Goal: Use online tool/utility: Utilize a website feature to perform a specific function

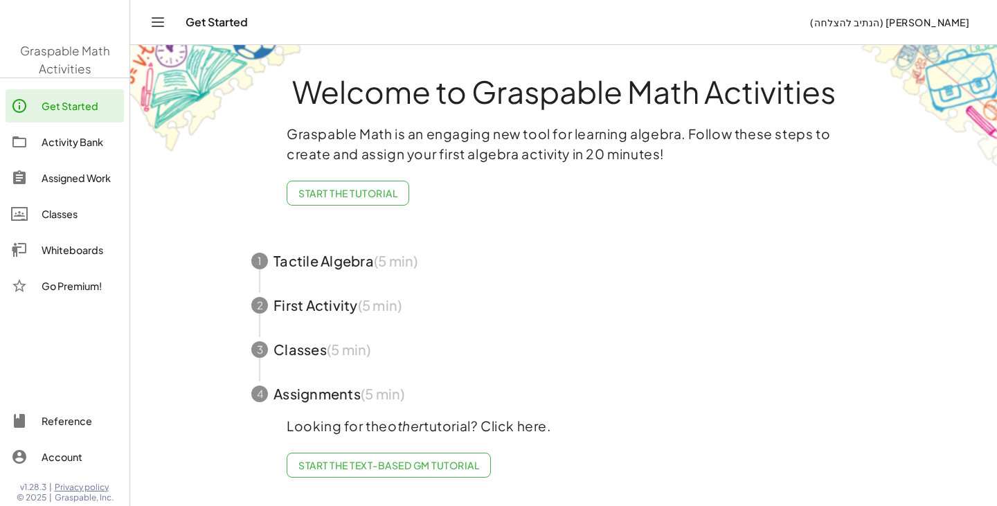
click at [191, 322] on main "Welcome to Graspable Math Activities Graspable Math is an engaging new tool for…" at bounding box center [563, 253] width 867 height 506
click at [153, 26] on icon "Toggle navigation" at bounding box center [158, 22] width 12 height 8
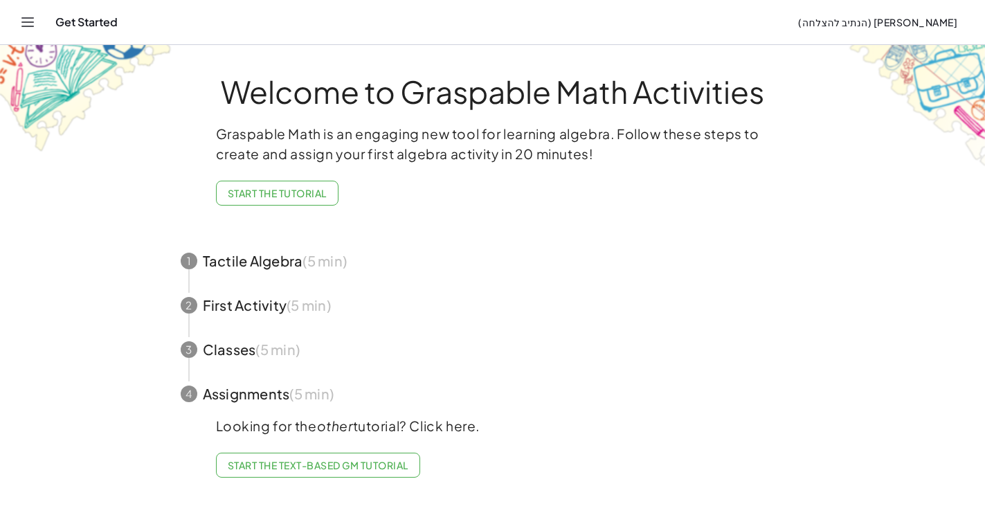
click at [37, 32] on div "Get Started ‫[PERSON_NAME] (הנתיב להצלחה)‬‎" at bounding box center [493, 22] width 952 height 44
click at [33, 26] on icon "Toggle navigation" at bounding box center [28, 22] width 12 height 8
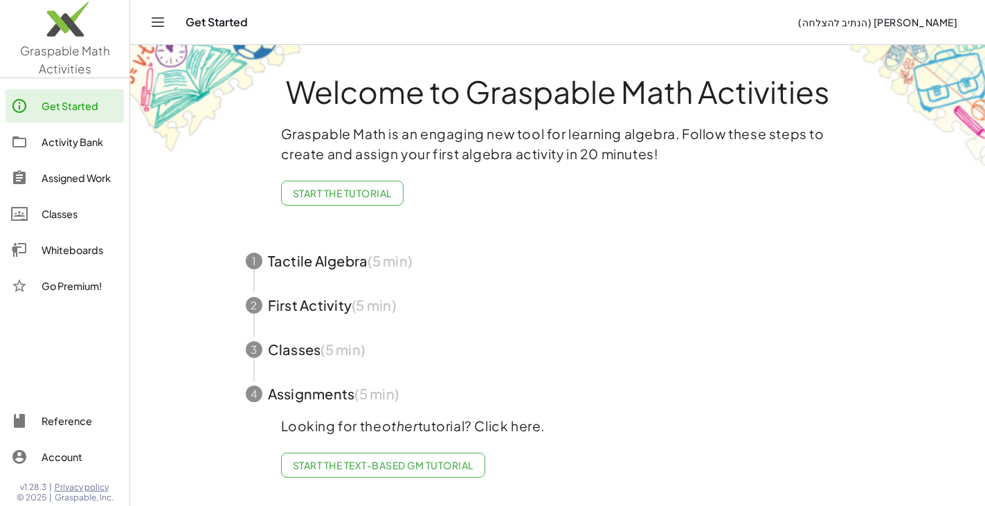
click at [76, 243] on div "Whiteboards" at bounding box center [80, 250] width 77 height 17
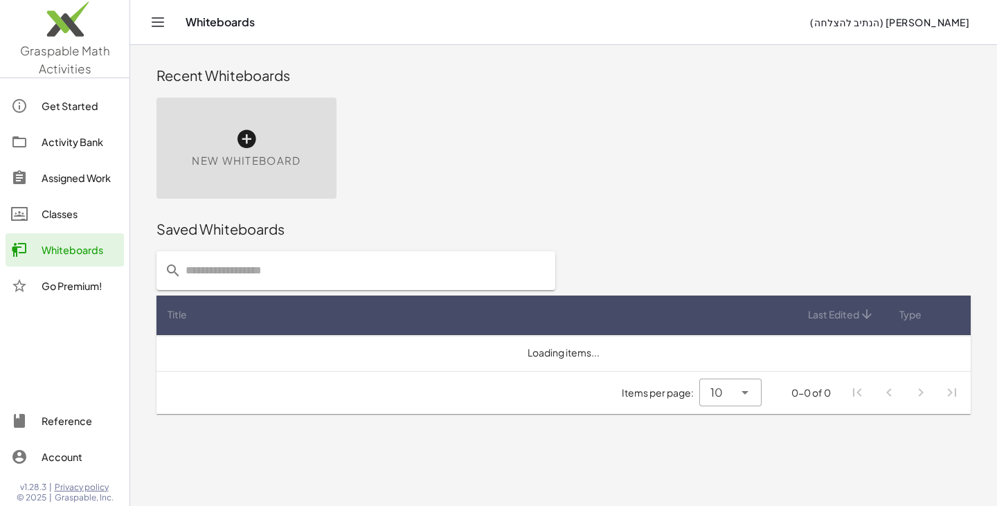
click at [240, 139] on icon at bounding box center [246, 139] width 22 height 22
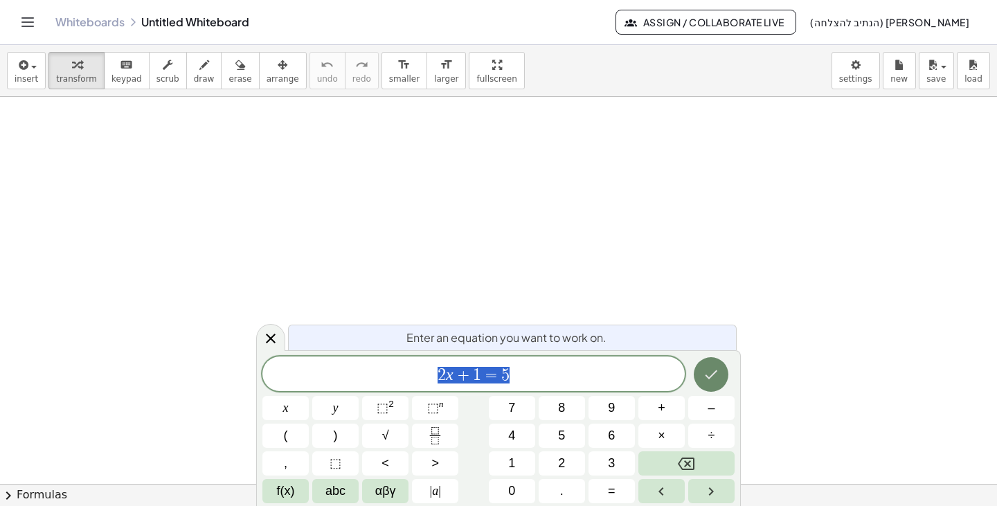
click at [713, 379] on icon "Done" at bounding box center [711, 374] width 17 height 17
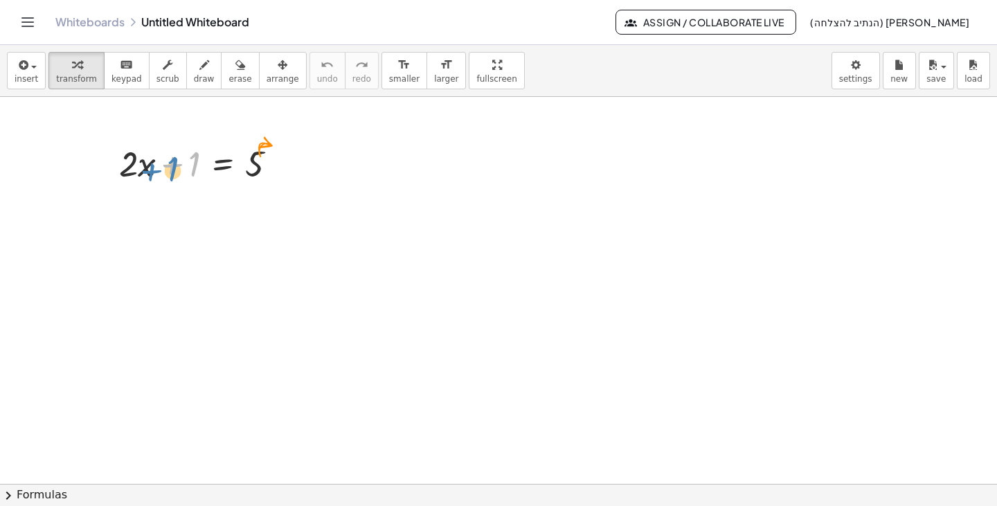
drag, startPoint x: 233, startPoint y: 177, endPoint x: 174, endPoint y: 170, distance: 59.3
click at [174, 170] on div at bounding box center [203, 162] width 183 height 47
click at [281, 170] on div at bounding box center [281, 163] width 15 height 15
click at [124, 177] on div at bounding box center [203, 162] width 183 height 47
click at [155, 123] on div at bounding box center [498, 484] width 997 height 774
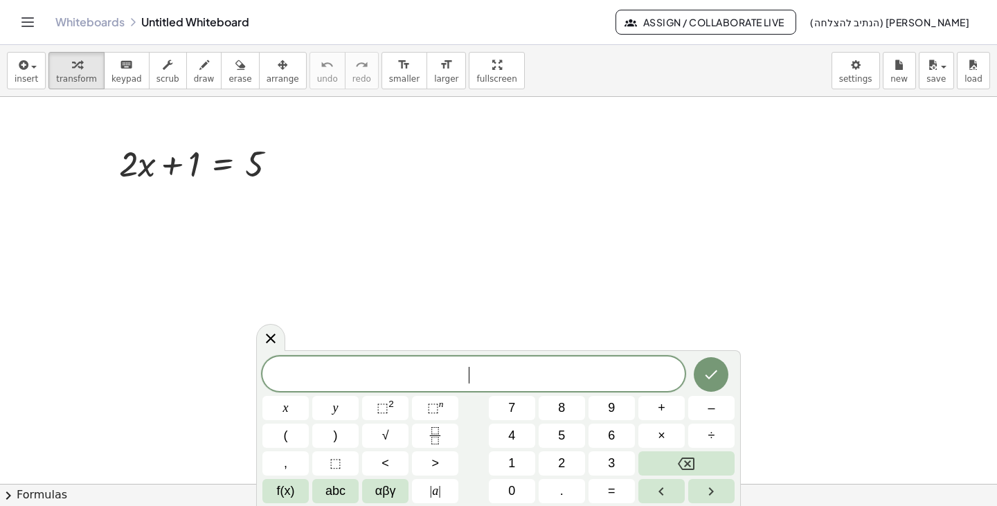
drag, startPoint x: 64, startPoint y: 109, endPoint x: 271, endPoint y: 199, distance: 225.4
click at [271, 199] on div at bounding box center [498, 484] width 997 height 774
click at [267, 74] on span "arrange" at bounding box center [283, 79] width 33 height 10
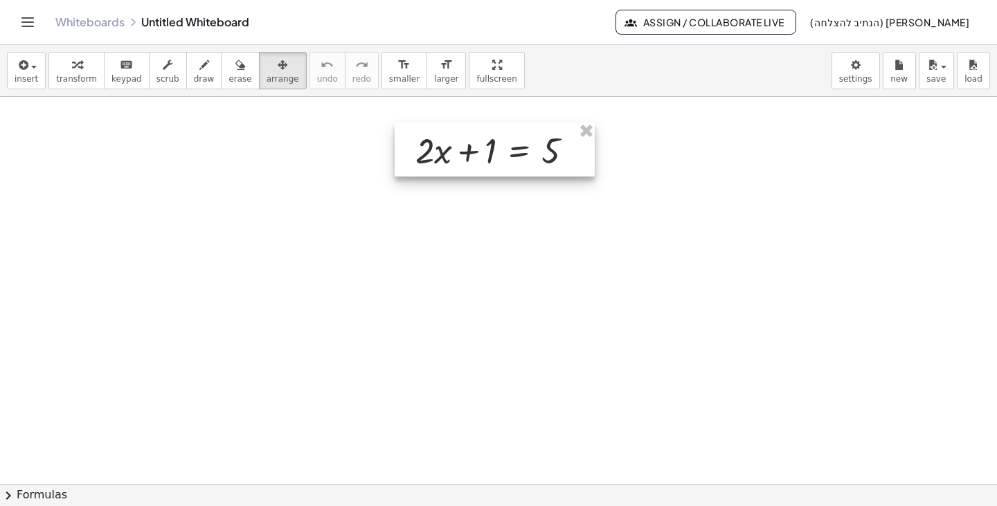
drag, startPoint x: 191, startPoint y: 171, endPoint x: 485, endPoint y: 158, distance: 294.6
click at [485, 158] on div at bounding box center [495, 150] width 200 height 54
click at [480, 227] on div at bounding box center [498, 484] width 997 height 774
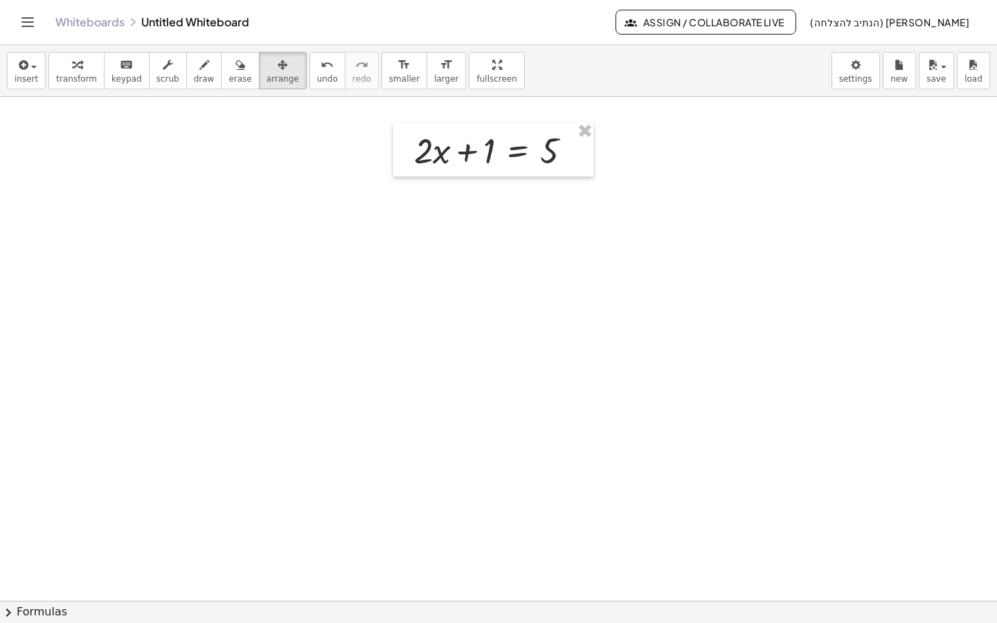
click at [244, 179] on div at bounding box center [498, 601] width 997 height 1008
click at [422, 164] on div at bounding box center [493, 150] width 200 height 54
click at [434, 74] on span "larger" at bounding box center [446, 79] width 24 height 10
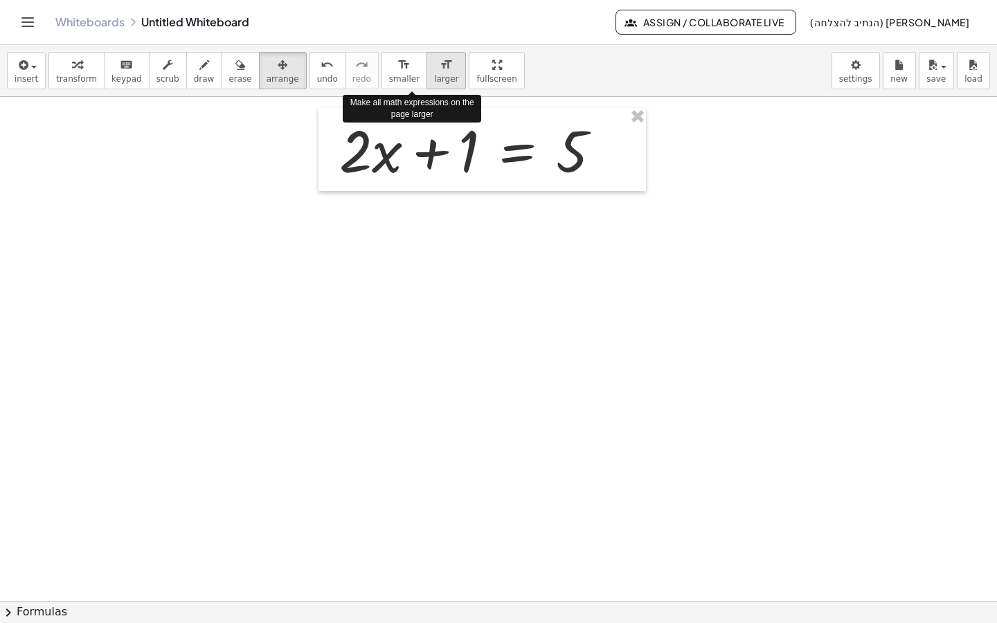
click at [434, 74] on span "larger" at bounding box center [446, 79] width 24 height 10
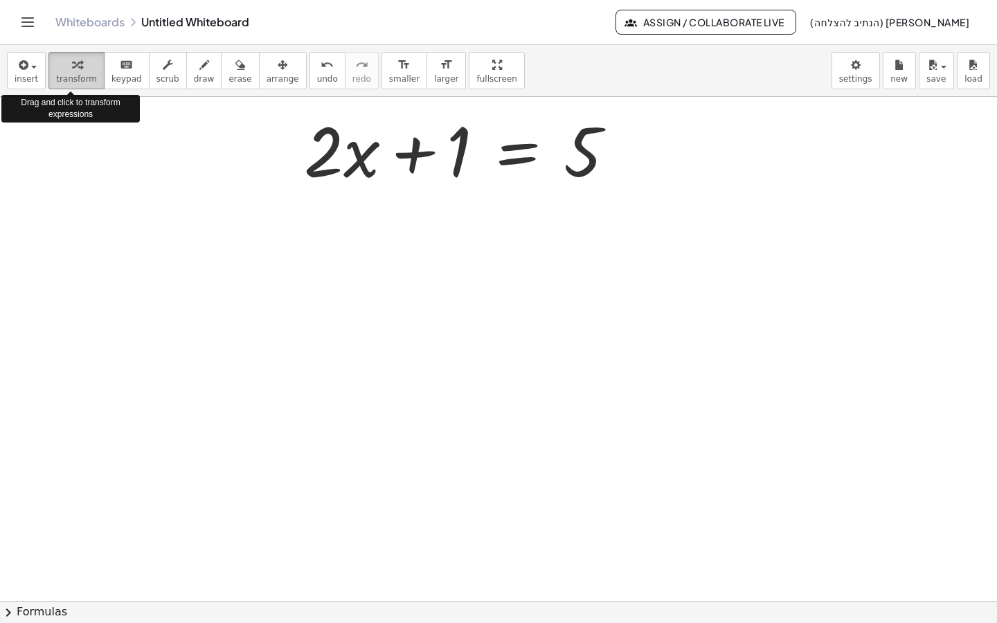
click at [83, 75] on span "transform" at bounding box center [76, 79] width 41 height 10
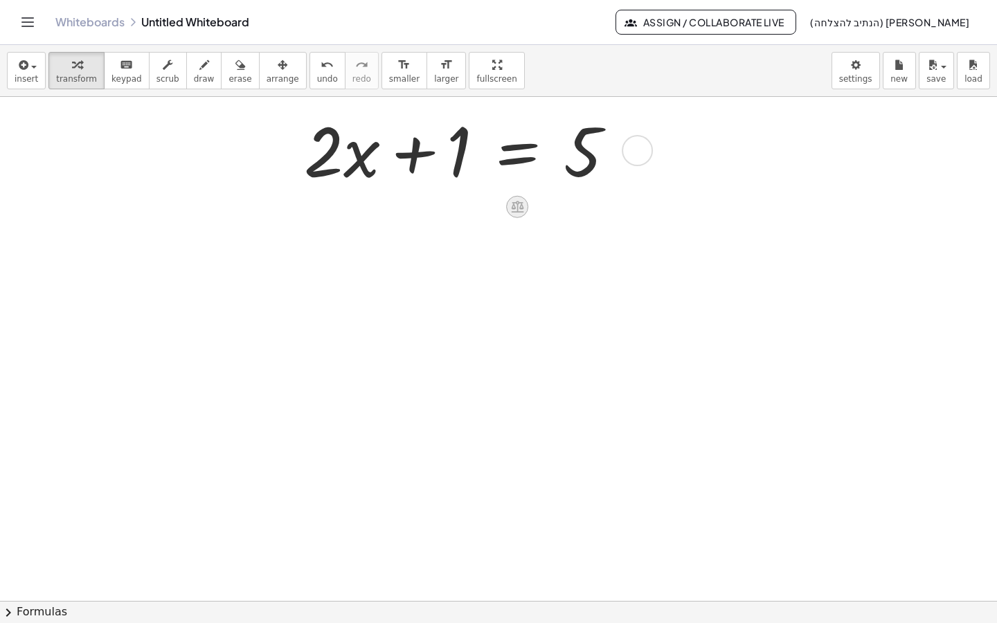
click at [515, 209] on icon at bounding box center [517, 208] width 12 height 12
click at [582, 211] on div at bounding box center [573, 206] width 22 height 22
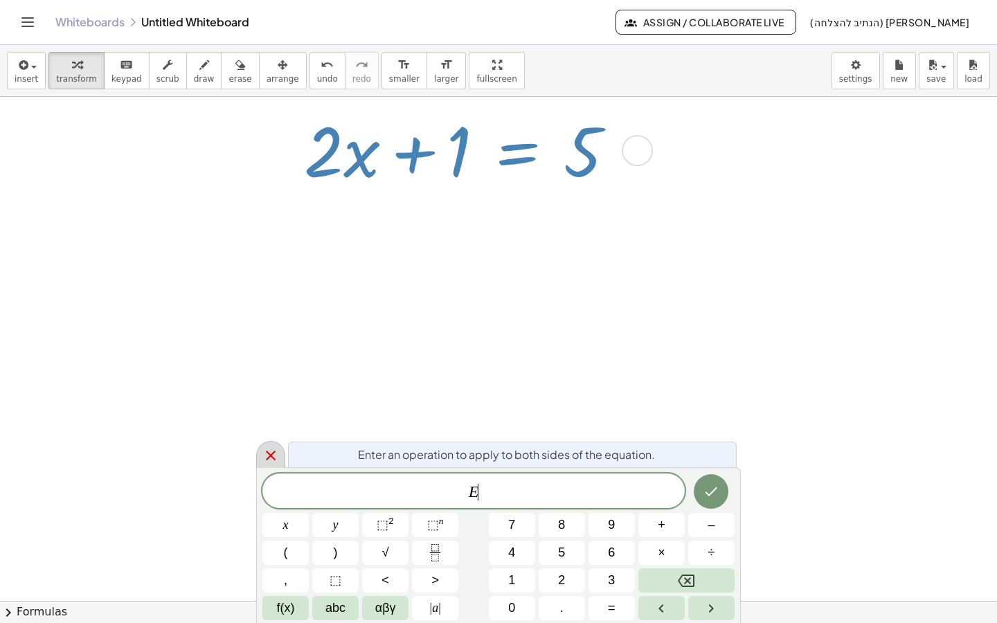
click at [269, 454] on icon at bounding box center [271, 456] width 10 height 10
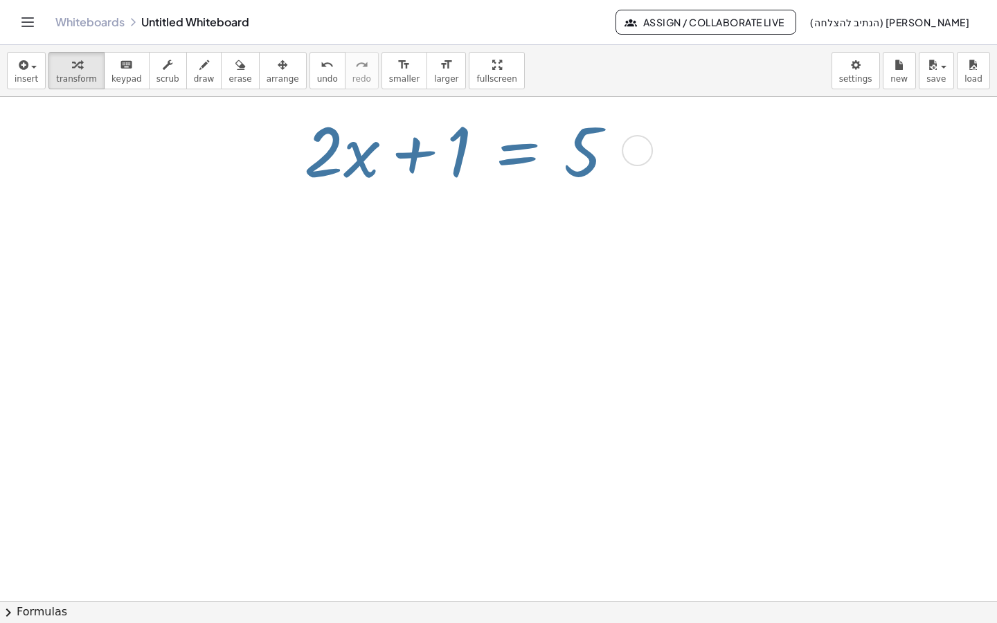
click at [400, 346] on div at bounding box center [498, 601] width 997 height 1008
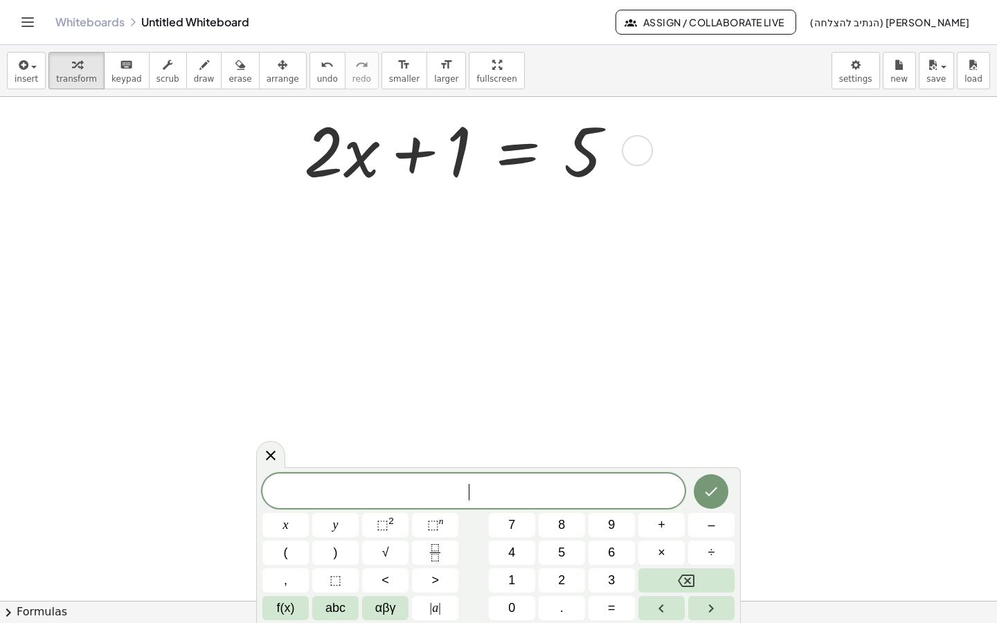
click at [395, 173] on div at bounding box center [465, 149] width 336 height 89
click at [273, 460] on icon at bounding box center [270, 455] width 17 height 17
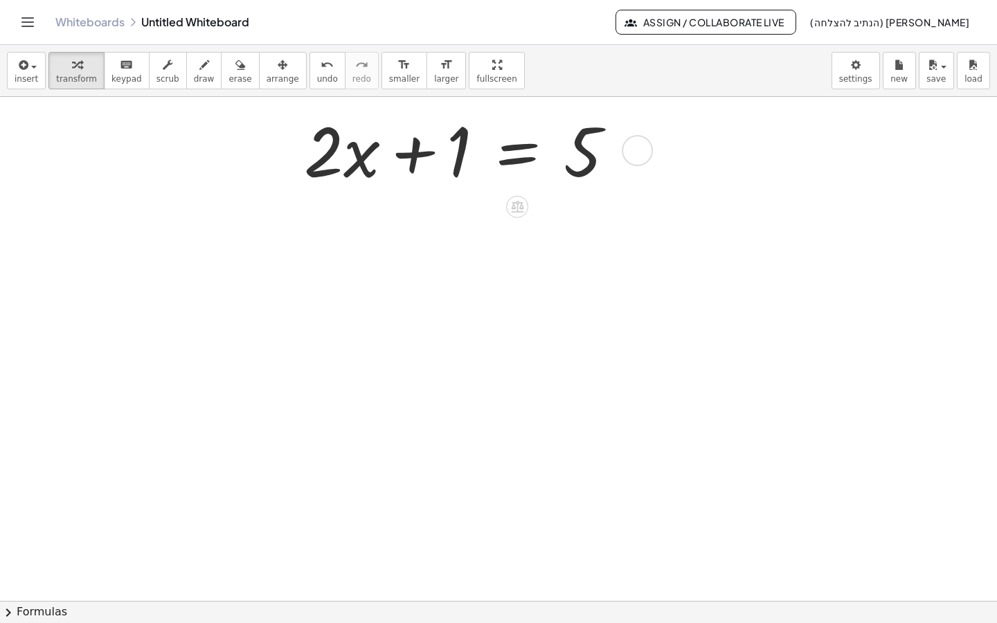
click at [420, 159] on div at bounding box center [465, 149] width 336 height 89
drag, startPoint x: 494, startPoint y: 165, endPoint x: 422, endPoint y: 197, distance: 79.0
click at [437, 208] on div at bounding box center [498, 601] width 997 height 1008
click at [267, 75] on span "arrange" at bounding box center [283, 79] width 33 height 10
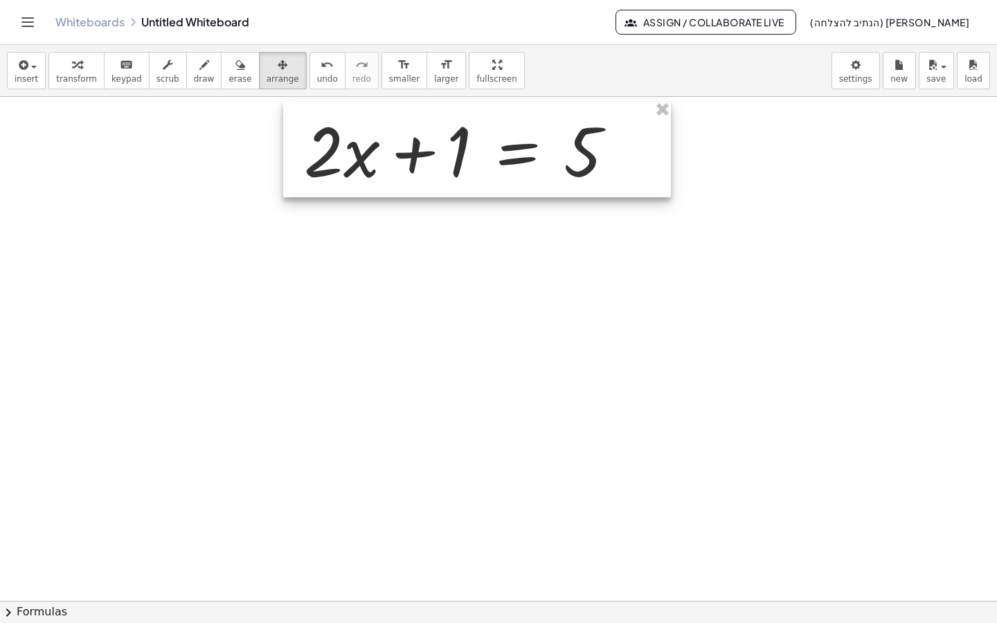
click at [400, 131] on div at bounding box center [477, 149] width 388 height 96
drag, startPoint x: 400, startPoint y: 131, endPoint x: 373, endPoint y: 145, distance: 30.7
click at [373, 145] on div at bounding box center [477, 149] width 388 height 96
click at [71, 76] on span "transform" at bounding box center [76, 79] width 41 height 10
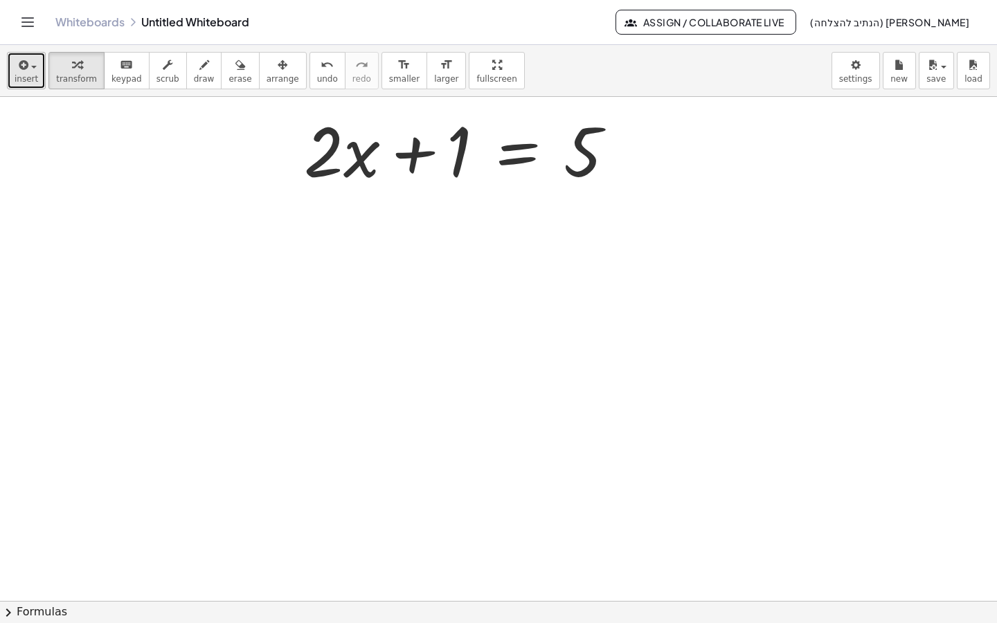
click at [20, 76] on span "insert" at bounding box center [27, 79] width 24 height 10
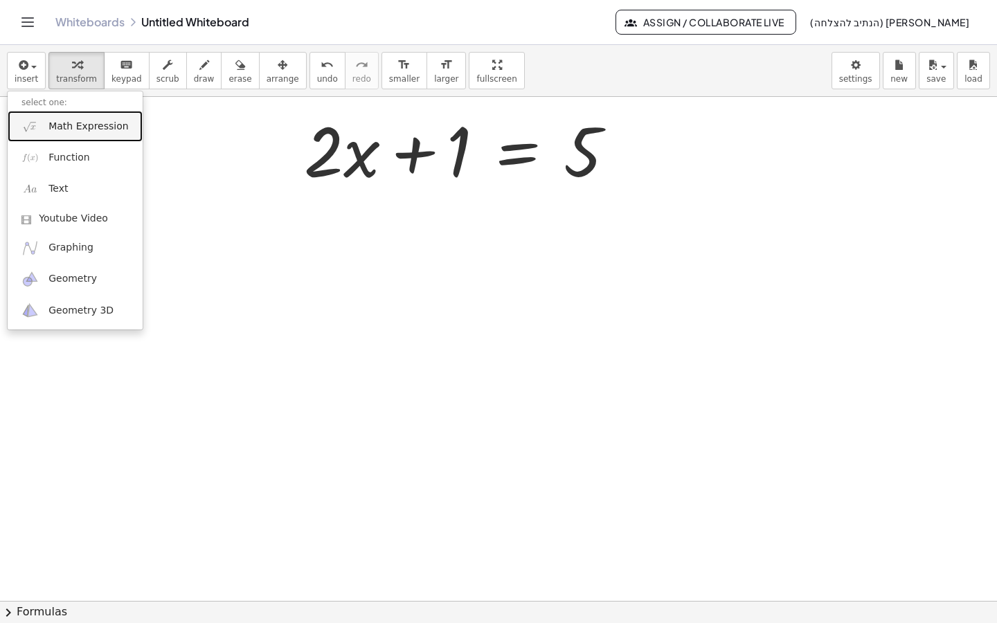
click at [81, 130] on span "Math Expression" at bounding box center [88, 127] width 80 height 14
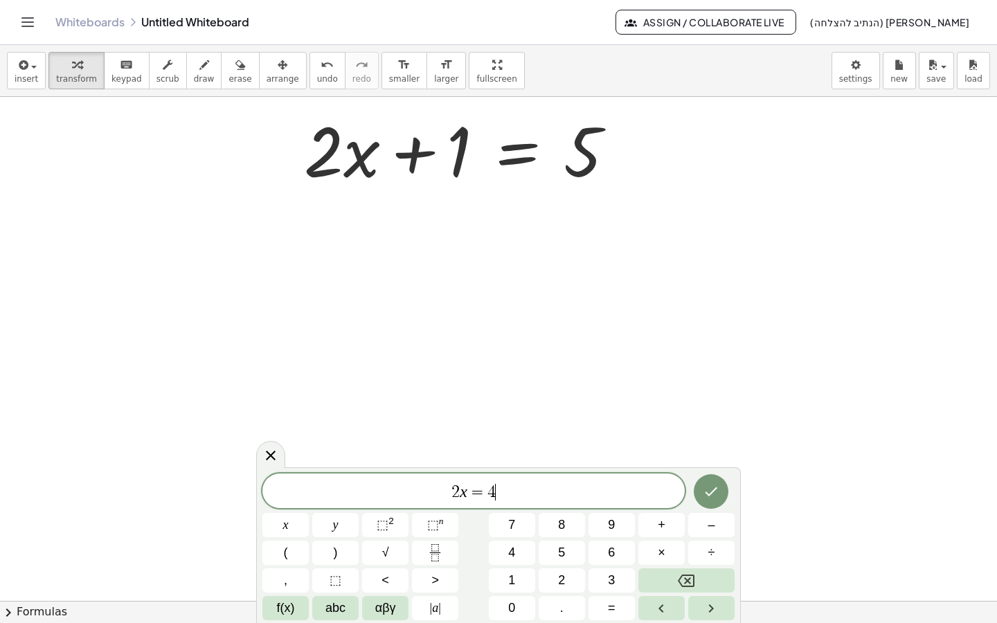
click at [528, 258] on div at bounding box center [498, 601] width 997 height 1008
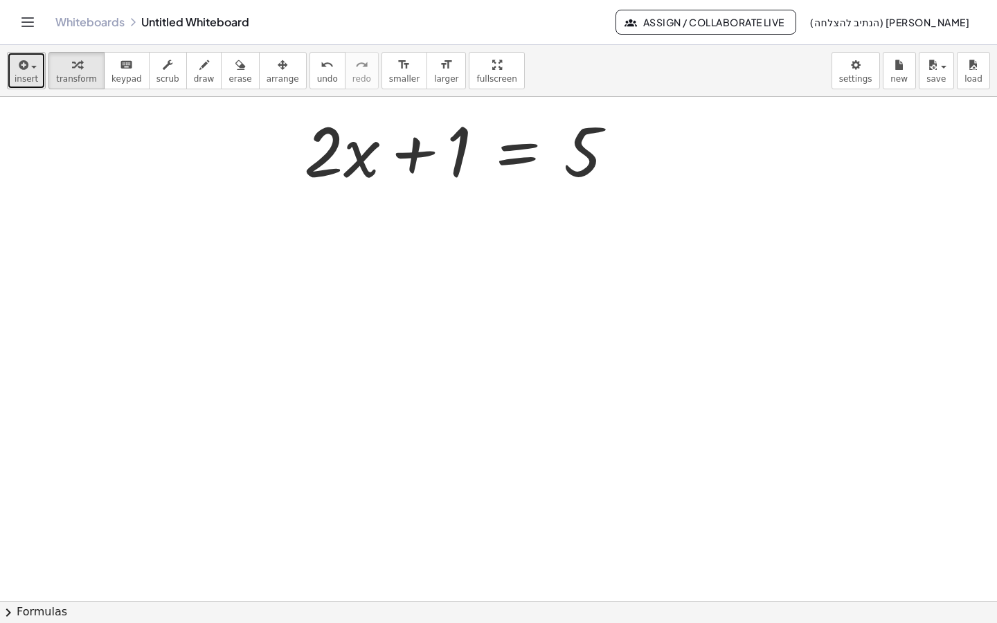
click at [32, 80] on span "insert" at bounding box center [27, 79] width 24 height 10
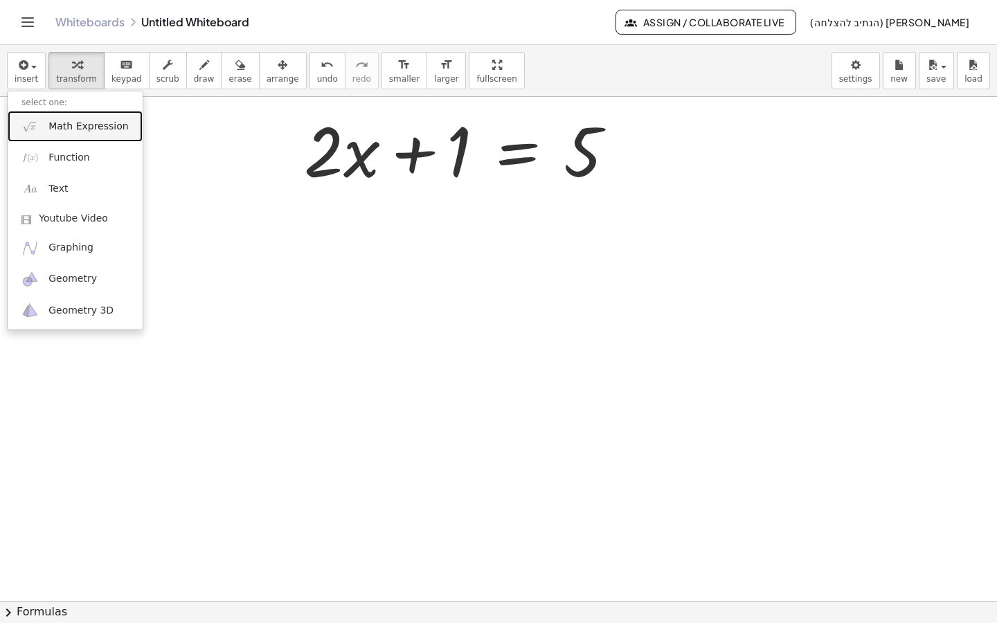
click at [80, 113] on link "Math Expression" at bounding box center [75, 126] width 135 height 31
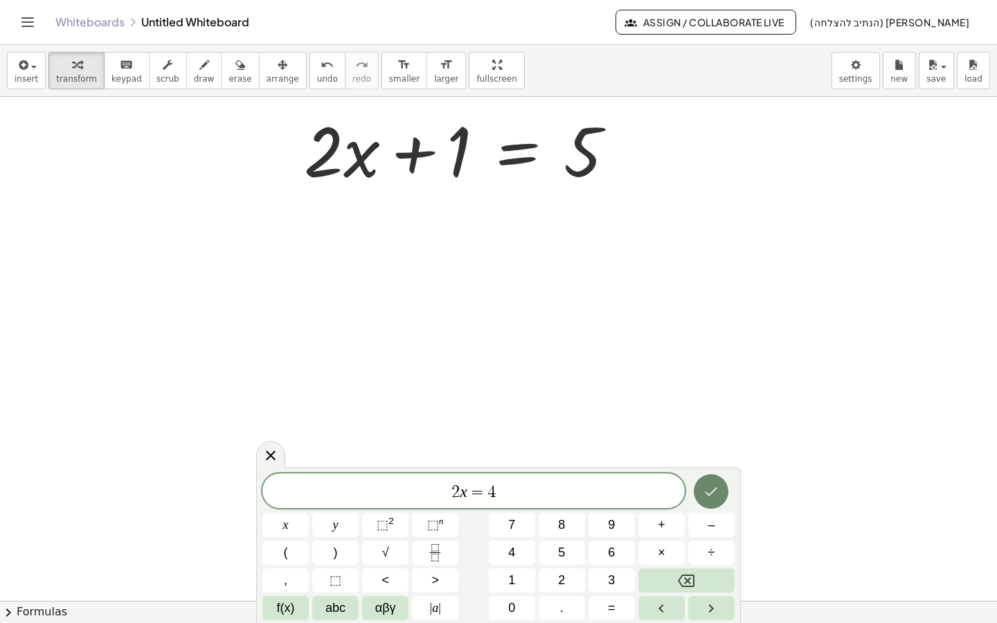
click at [701, 479] on button "Done" at bounding box center [711, 491] width 35 height 35
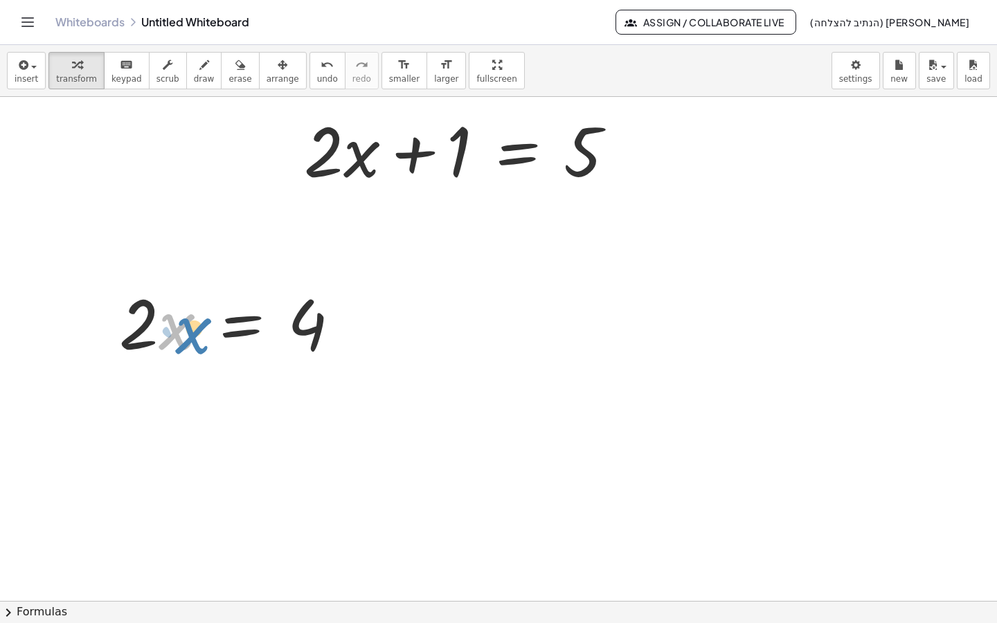
click at [157, 333] on div at bounding box center [235, 321] width 246 height 89
click at [278, 71] on icon "button" at bounding box center [283, 65] width 10 height 17
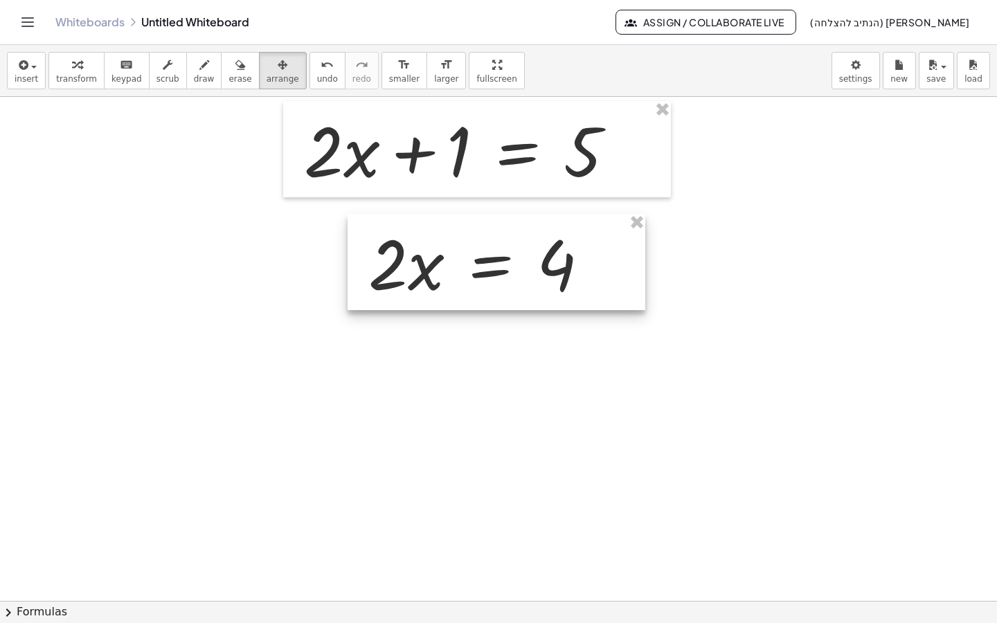
drag, startPoint x: 244, startPoint y: 316, endPoint x: 493, endPoint y: 256, distance: 255.8
click at [493, 256] on div at bounding box center [497, 262] width 298 height 96
click at [475, 379] on div at bounding box center [498, 601] width 997 height 1008
click at [17, 73] on button "insert" at bounding box center [26, 70] width 39 height 37
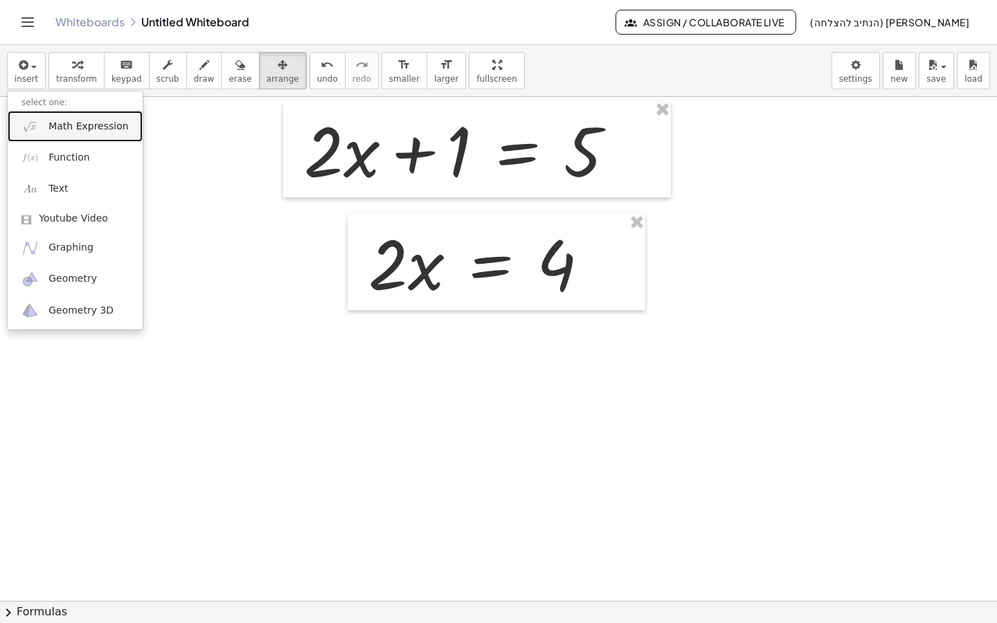
drag, startPoint x: 63, startPoint y: 129, endPoint x: 106, endPoint y: 163, distance: 54.3
click at [63, 129] on span "Math Expression" at bounding box center [88, 127] width 80 height 14
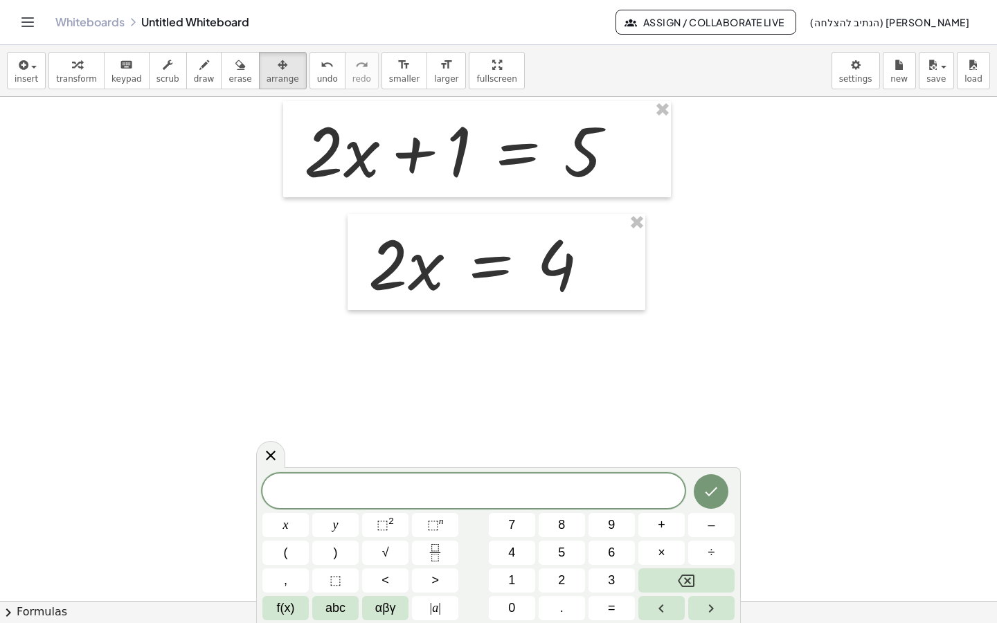
click at [517, 489] on span "​" at bounding box center [473, 492] width 422 height 19
click at [710, 492] on icon "Done" at bounding box center [711, 491] width 17 height 17
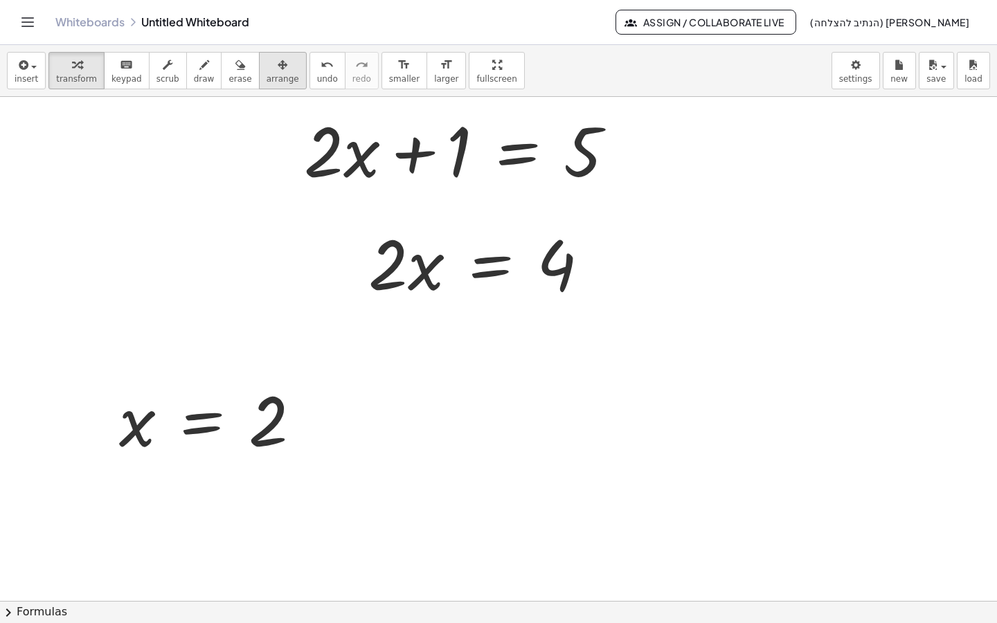
click at [278, 71] on icon "button" at bounding box center [283, 65] width 10 height 17
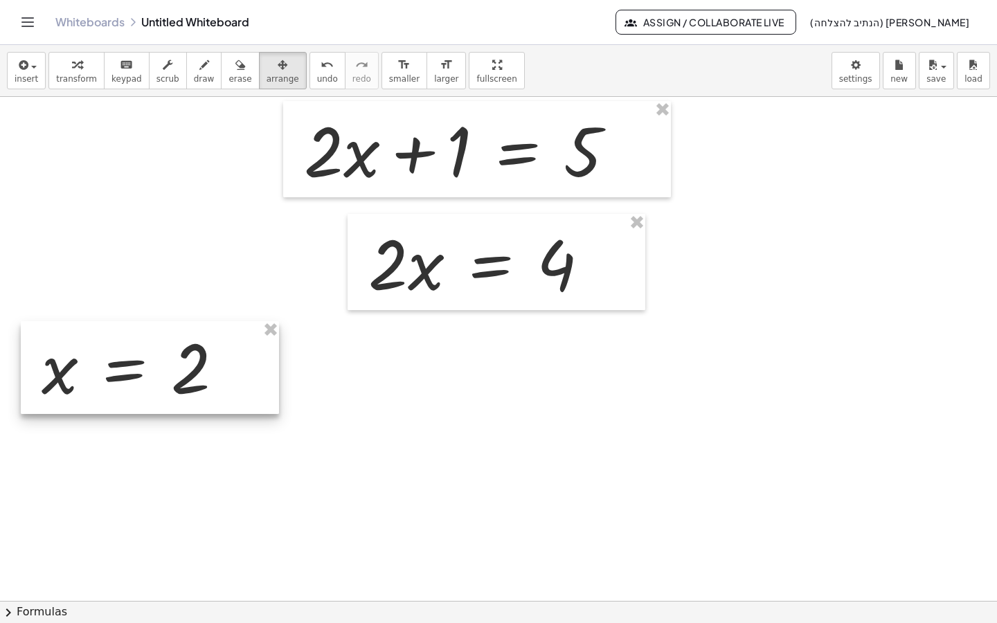
drag, startPoint x: 208, startPoint y: 422, endPoint x: 131, endPoint y: 369, distance: 93.7
click at [131, 369] on div at bounding box center [150, 367] width 258 height 93
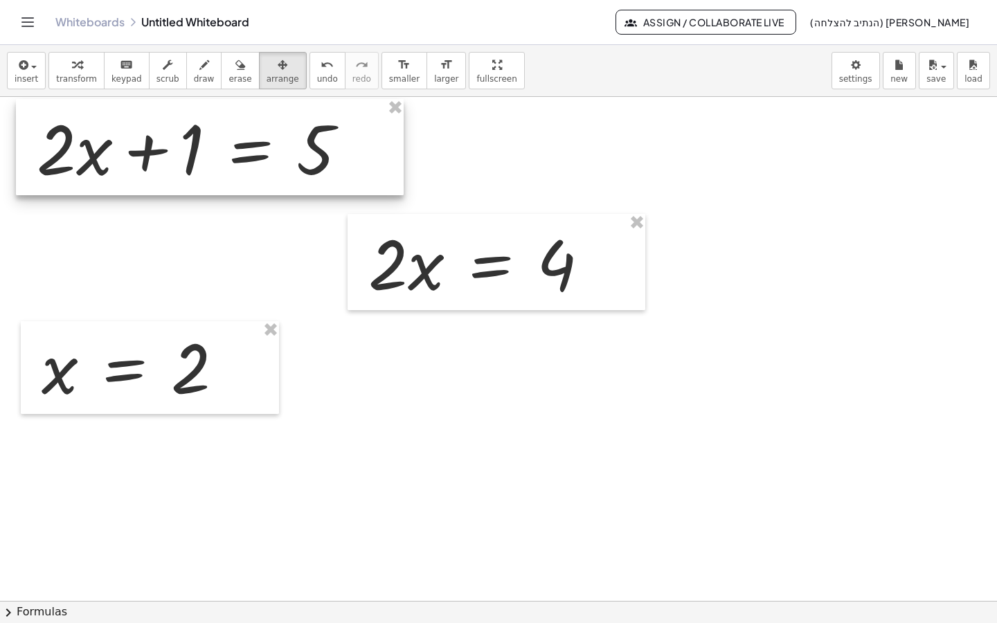
drag, startPoint x: 337, startPoint y: 172, endPoint x: 69, endPoint y: 170, distance: 268.7
click at [69, 170] on div at bounding box center [210, 147] width 388 height 96
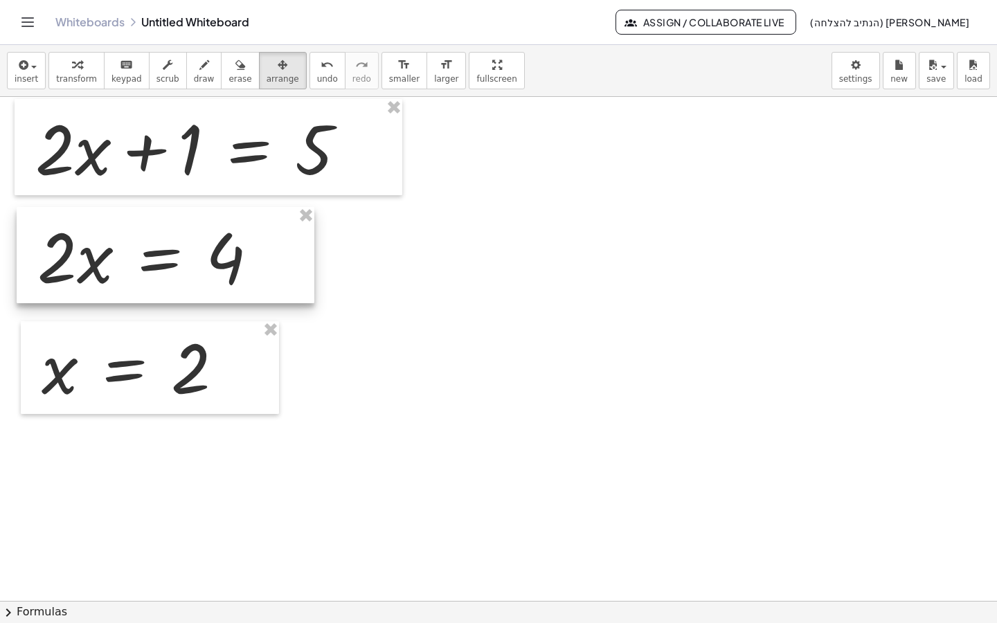
drag, startPoint x: 393, startPoint y: 279, endPoint x: 63, endPoint y: 272, distance: 330.4
click at [63, 272] on div at bounding box center [166, 255] width 298 height 96
click at [389, 78] on span "smaller" at bounding box center [404, 79] width 30 height 10
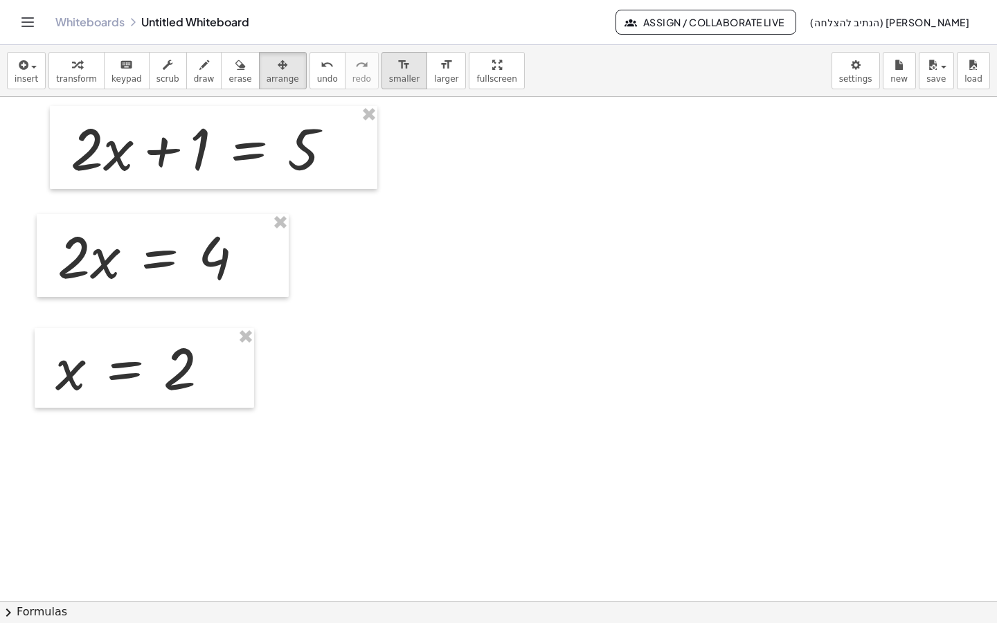
click at [389, 78] on span "smaller" at bounding box center [404, 79] width 30 height 10
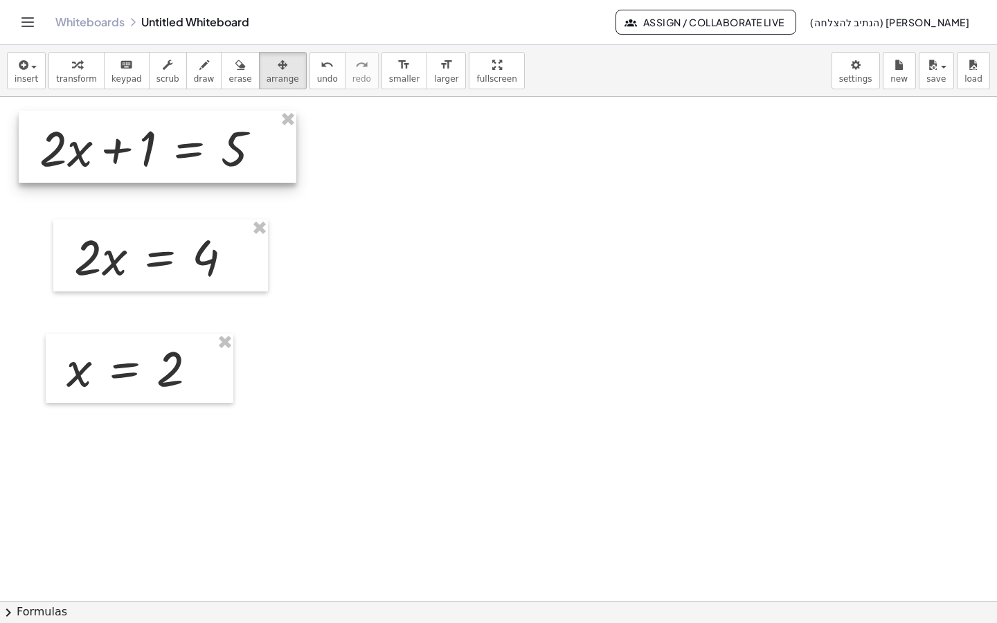
drag, startPoint x: 175, startPoint y: 165, endPoint x: 184, endPoint y: 163, distance: 9.9
click at [184, 163] on div at bounding box center [158, 147] width 278 height 72
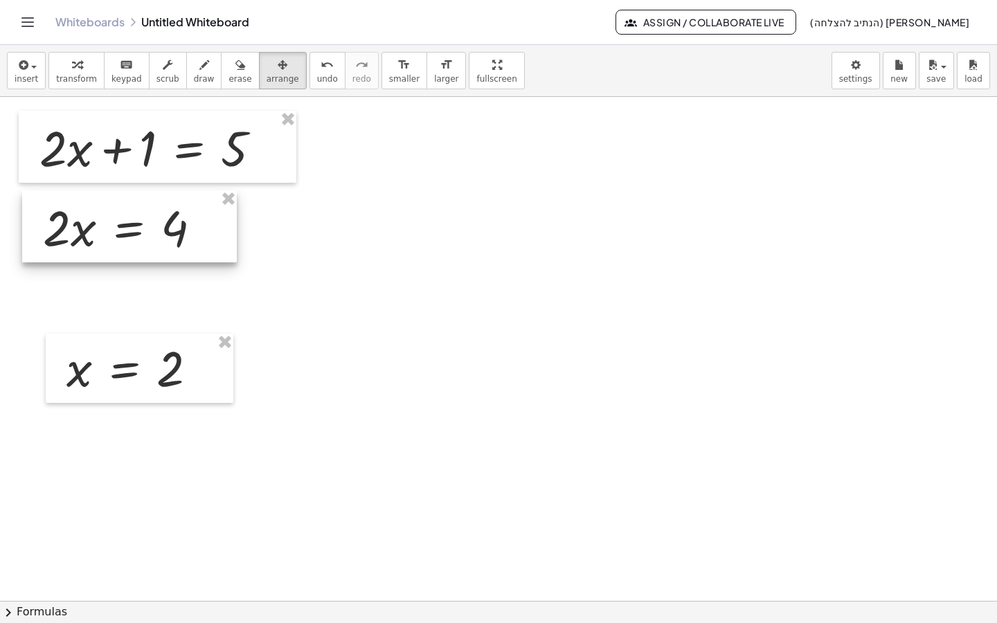
drag, startPoint x: 179, startPoint y: 249, endPoint x: 147, endPoint y: 220, distance: 42.6
click at [147, 220] on div at bounding box center [129, 226] width 215 height 72
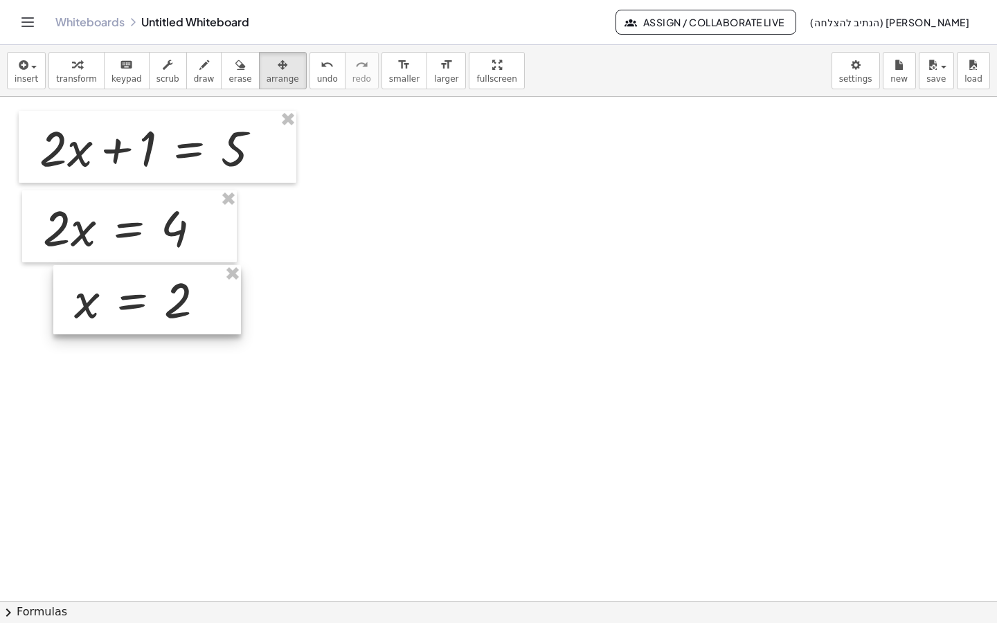
drag, startPoint x: 143, startPoint y: 364, endPoint x: 150, endPoint y: 296, distance: 69.0
click at [150, 296] on div at bounding box center [147, 299] width 188 height 69
click at [343, 280] on div at bounding box center [498, 601] width 997 height 1008
click at [28, 68] on span "button" at bounding box center [29, 67] width 3 height 10
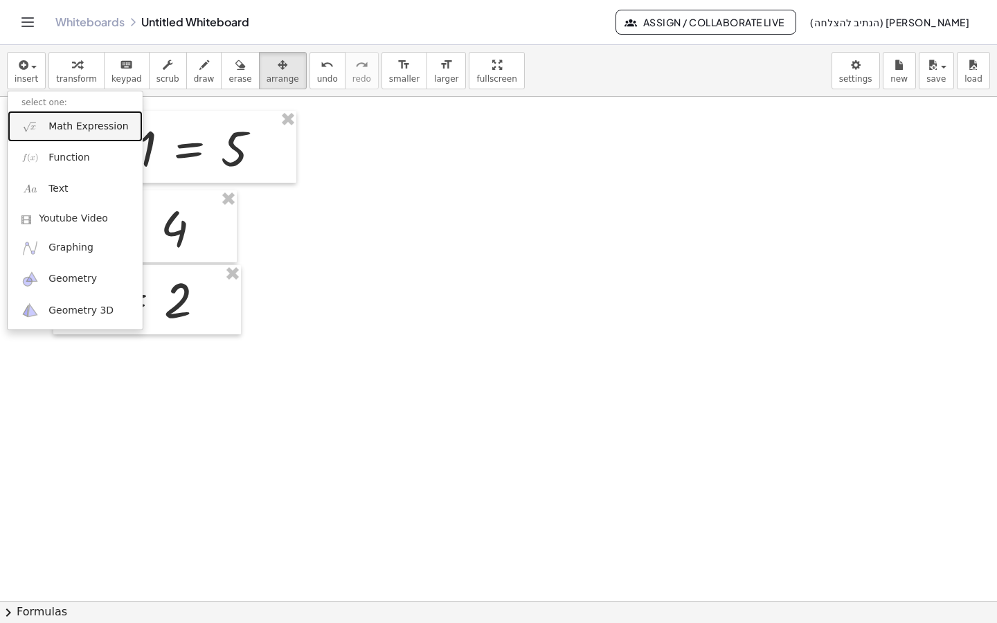
click at [70, 121] on span "Math Expression" at bounding box center [88, 127] width 80 height 14
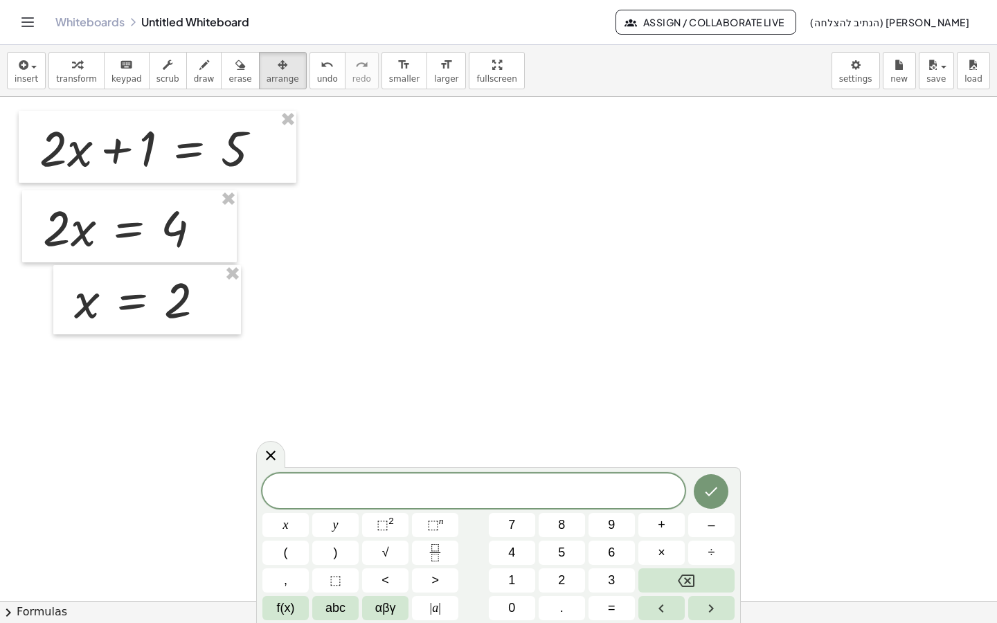
click at [517, 176] on div at bounding box center [498, 601] width 997 height 1008
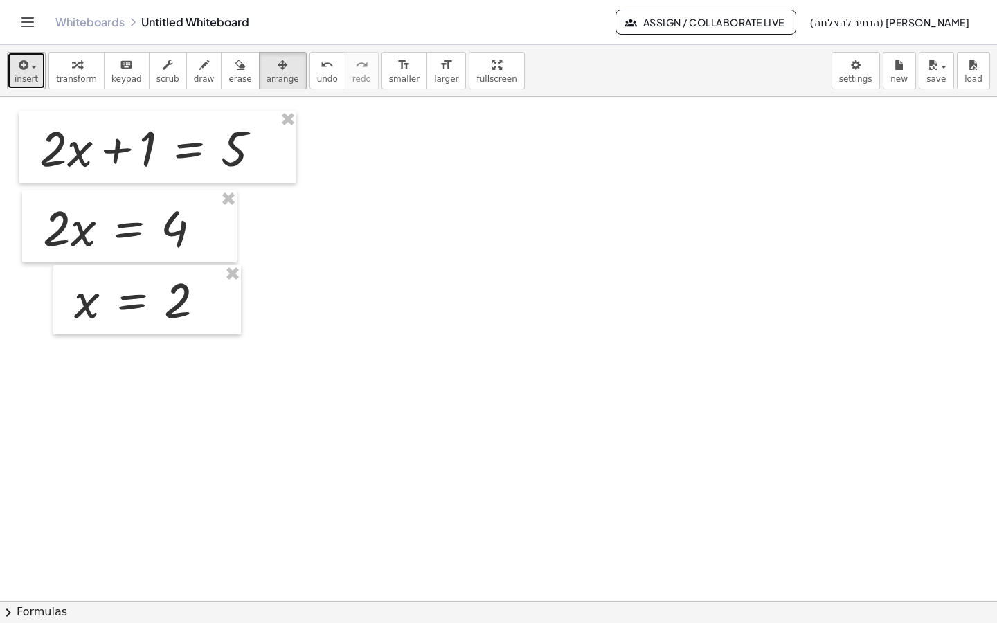
click at [33, 79] on span "insert" at bounding box center [27, 79] width 24 height 10
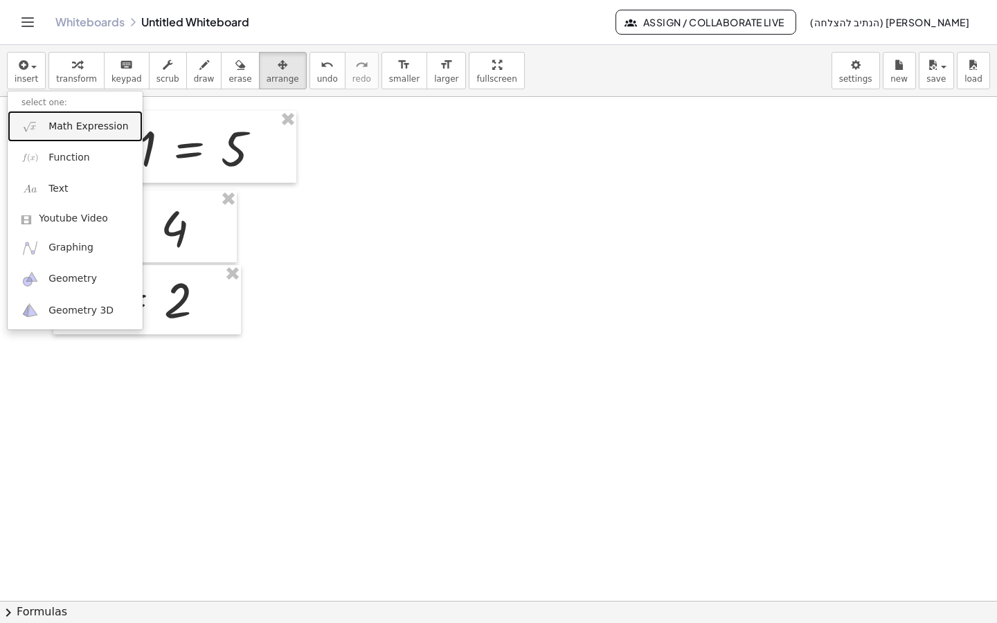
click at [78, 133] on span "Math Expression" at bounding box center [88, 127] width 80 height 14
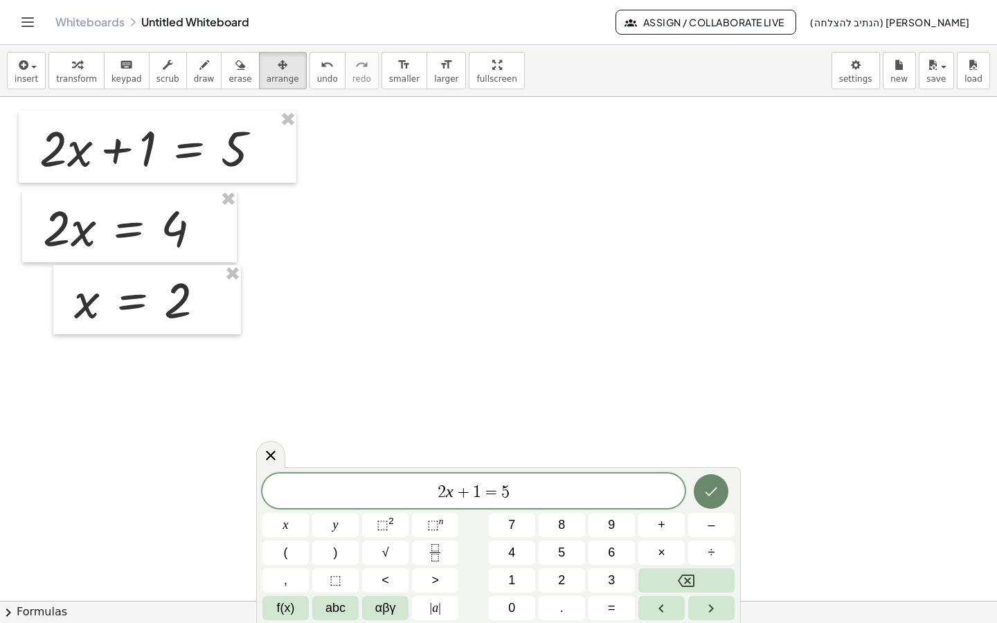
click at [708, 483] on icon "Done" at bounding box center [711, 491] width 17 height 17
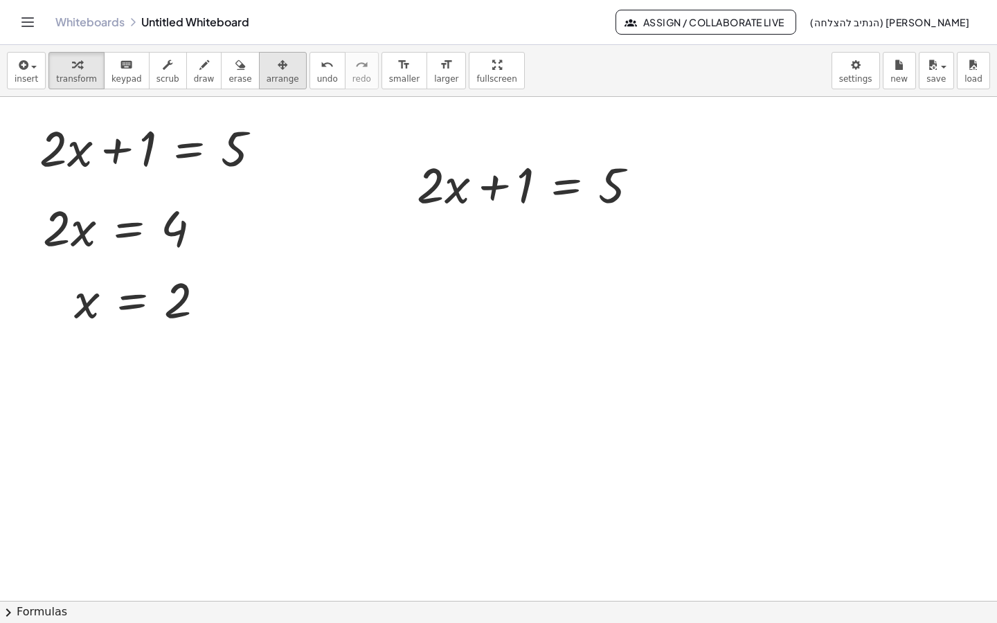
click at [267, 80] on span "arrange" at bounding box center [283, 79] width 33 height 10
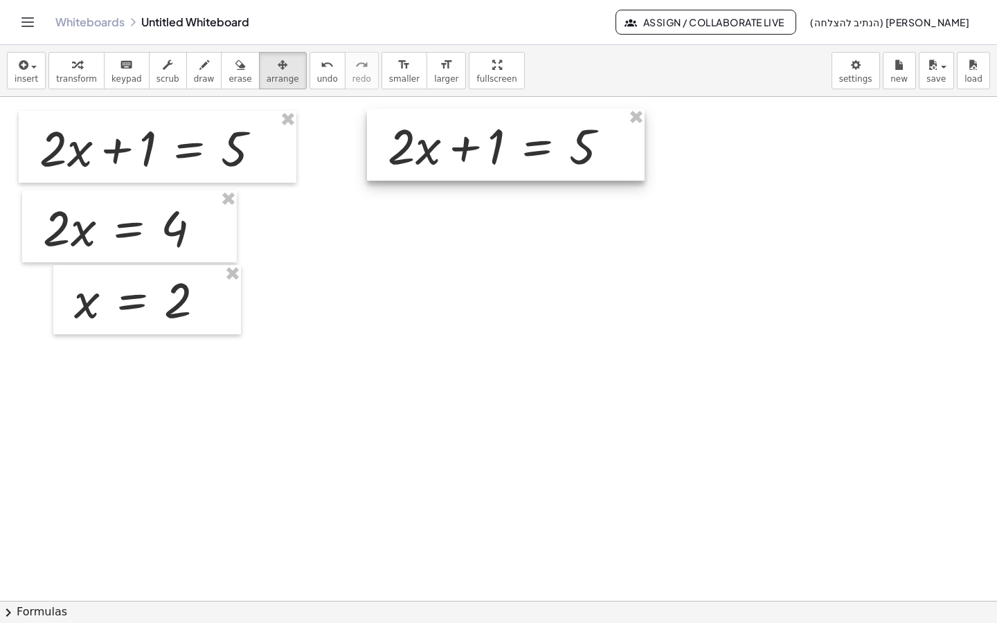
drag, startPoint x: 460, startPoint y: 174, endPoint x: 431, endPoint y: 135, distance: 48.5
click at [431, 135] on div at bounding box center [506, 145] width 278 height 72
click at [77, 78] on span "transform" at bounding box center [76, 79] width 41 height 10
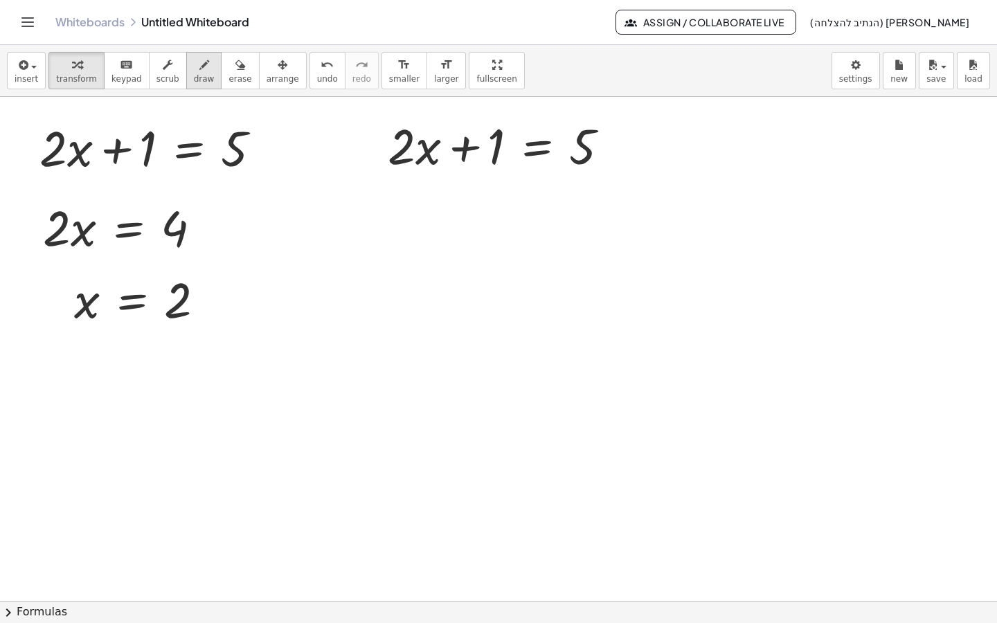
click at [194, 79] on span "draw" at bounding box center [204, 79] width 21 height 10
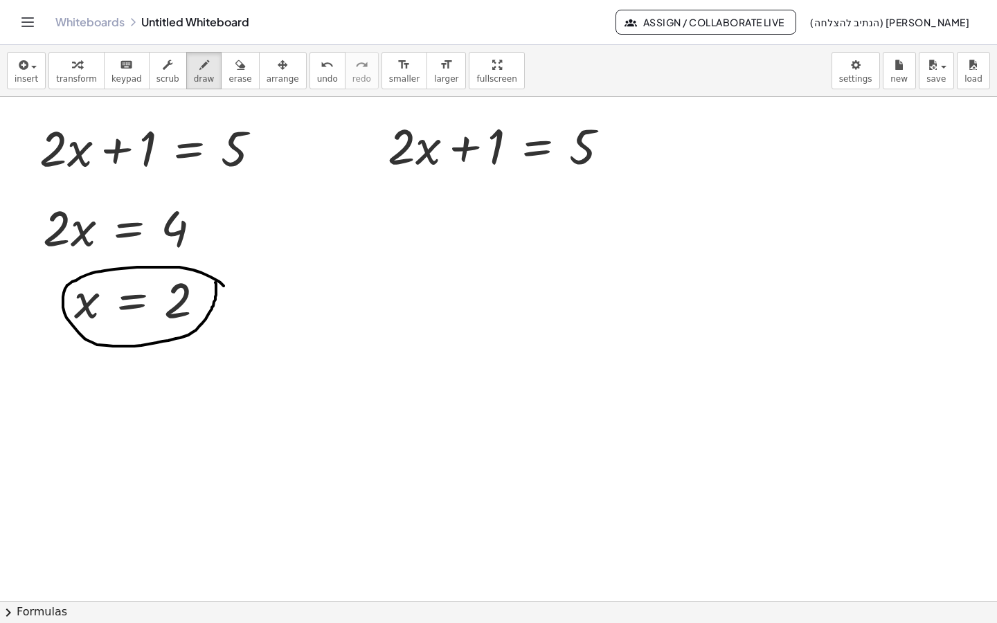
drag, startPoint x: 222, startPoint y: 285, endPoint x: 215, endPoint y: 282, distance: 7.5
click at [215, 282] on div at bounding box center [498, 601] width 997 height 1008
click at [221, 85] on button "erase" at bounding box center [240, 70] width 38 height 37
drag, startPoint x: 217, startPoint y: 271, endPoint x: 220, endPoint y: 296, distance: 25.0
click at [220, 296] on div at bounding box center [498, 601] width 997 height 1008
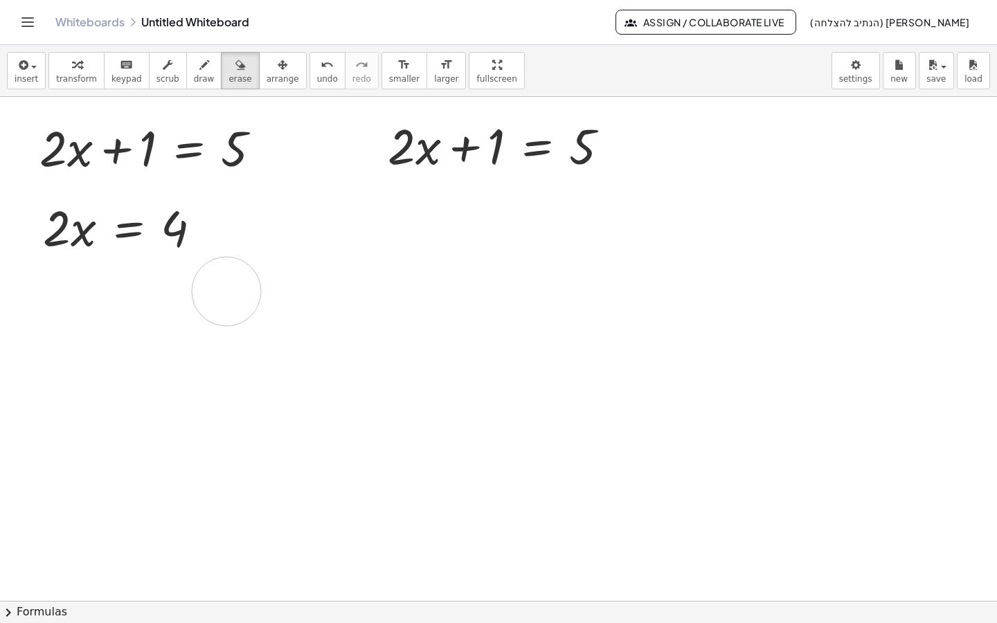
drag, startPoint x: 234, startPoint y: 285, endPoint x: 226, endPoint y: 292, distance: 9.8
click at [226, 292] on div at bounding box center [498, 601] width 997 height 1008
click at [79, 78] on span "transform" at bounding box center [76, 79] width 41 height 10
click at [436, 152] on div at bounding box center [504, 144] width 247 height 65
click at [459, 150] on div at bounding box center [504, 144] width 247 height 65
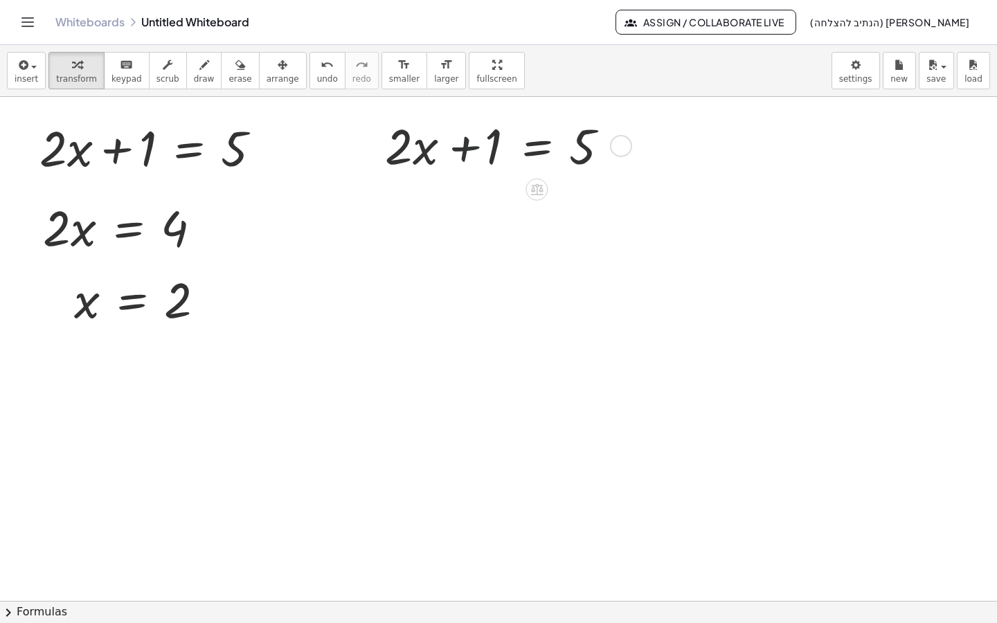
click at [472, 150] on div at bounding box center [504, 144] width 247 height 65
click at [465, 150] on div at bounding box center [504, 144] width 247 height 65
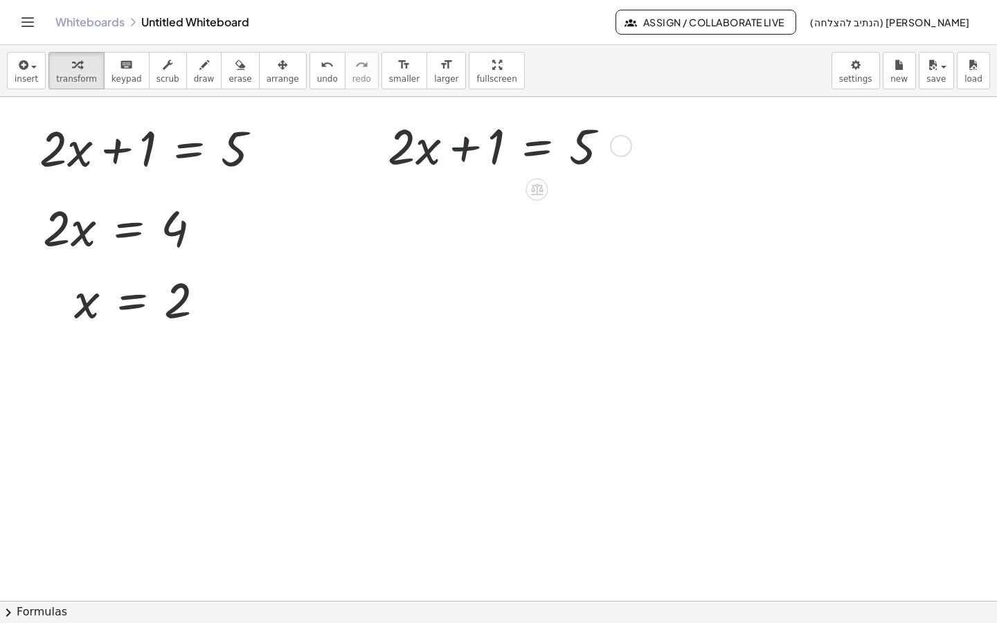
click at [465, 150] on div at bounding box center [504, 144] width 247 height 65
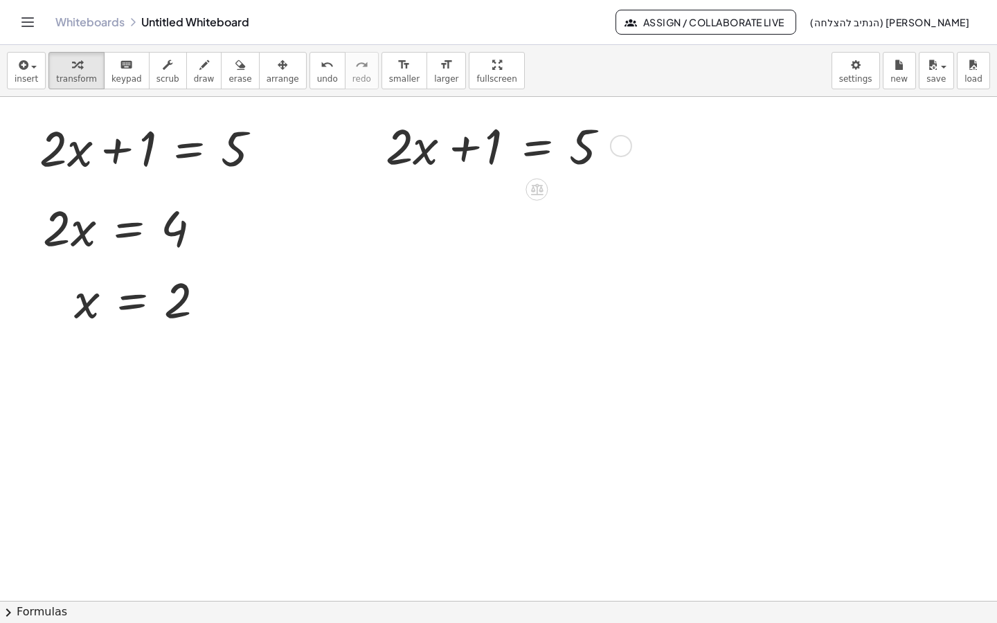
click at [465, 150] on div at bounding box center [504, 144] width 247 height 65
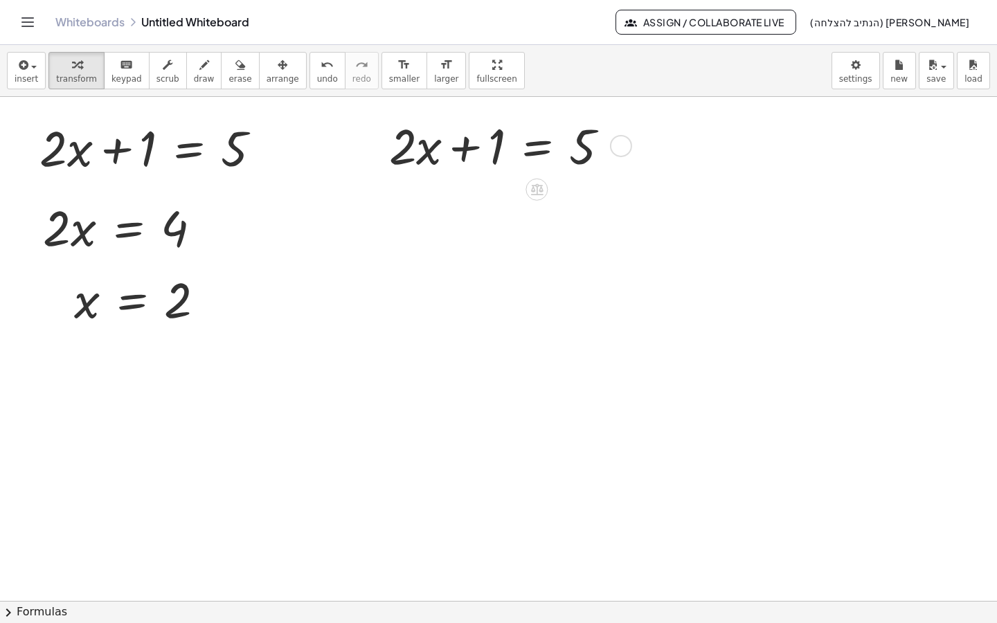
click at [465, 150] on div at bounding box center [504, 144] width 247 height 65
drag, startPoint x: 472, startPoint y: 149, endPoint x: 621, endPoint y: 157, distance: 149.8
click at [621, 157] on div at bounding box center [504, 144] width 247 height 65
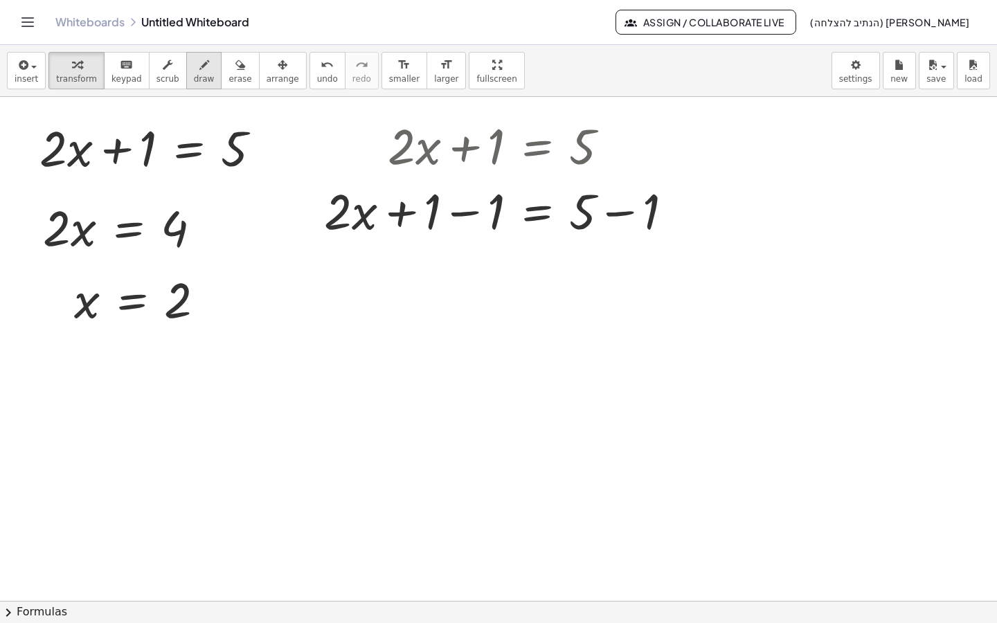
click at [194, 80] on span "draw" at bounding box center [204, 79] width 21 height 10
drag, startPoint x: 661, startPoint y: 123, endPoint x: 638, endPoint y: 174, distance: 55.2
click at [636, 177] on div at bounding box center [498, 601] width 997 height 1008
drag, startPoint x: 658, startPoint y: 152, endPoint x: 672, endPoint y: 151, distance: 13.9
click at [672, 151] on div at bounding box center [498, 601] width 997 height 1008
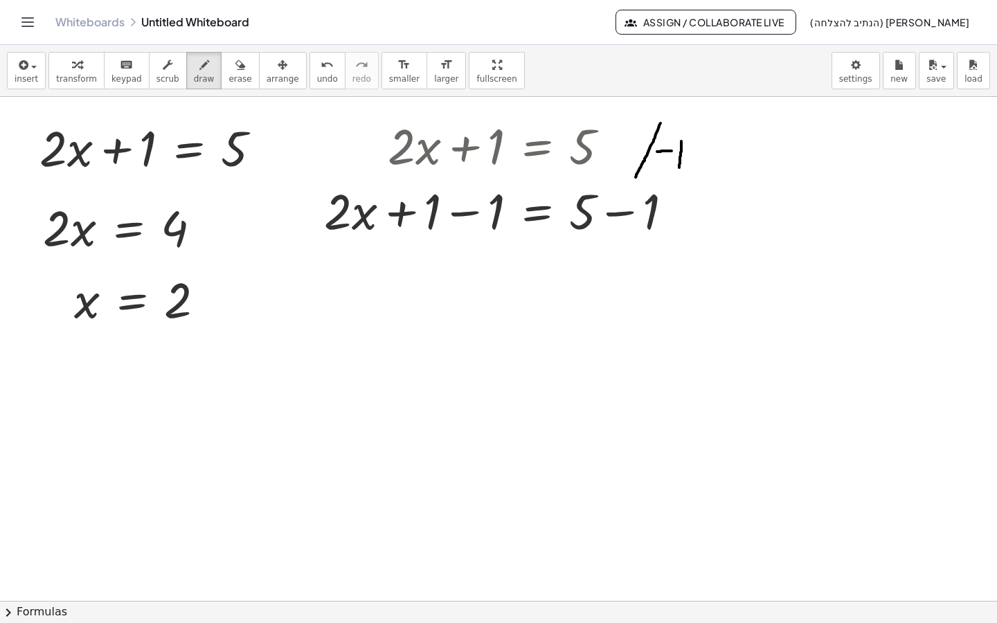
drag, startPoint x: 681, startPoint y: 141, endPoint x: 679, endPoint y: 168, distance: 27.1
click at [679, 168] on div at bounding box center [498, 601] width 997 height 1008
click at [78, 70] on div "button" at bounding box center [76, 64] width 41 height 17
drag, startPoint x: 614, startPoint y: 145, endPoint x: 683, endPoint y: 215, distance: 98.4
click at [537, 146] on div "+ · 2 · x + 1 = 5 + · 2 · x = 5 + 1 − 1 + − 1" at bounding box center [537, 146] width 0 height 0
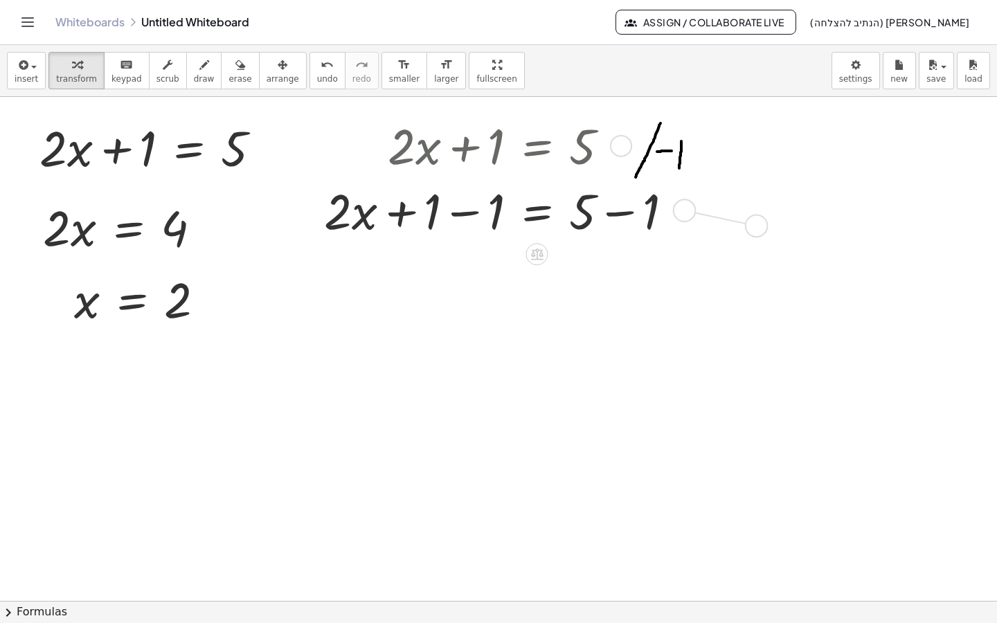
drag, startPoint x: 684, startPoint y: 216, endPoint x: 753, endPoint y: 227, distance: 69.4
click at [753, 227] on div "+ · 2 · x + 1 = 5 · 2 · x = 4 x = 2 + · 2 · x + 1 = 5 + · 2 · x = 5 + 1 − 1 + −…" at bounding box center [498, 601] width 997 height 1008
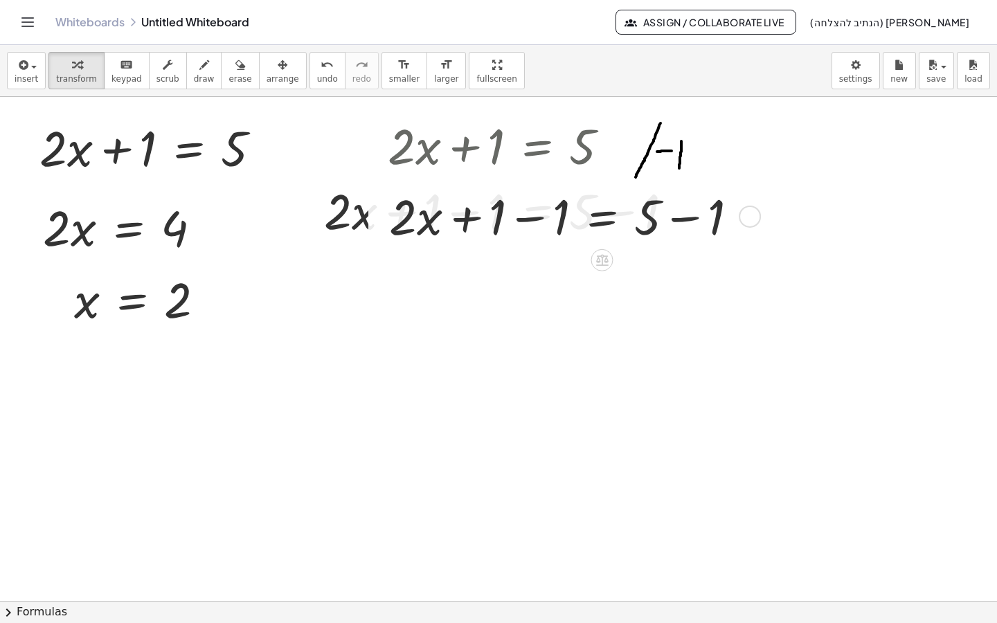
click at [456, 274] on div at bounding box center [498, 601] width 997 height 1008
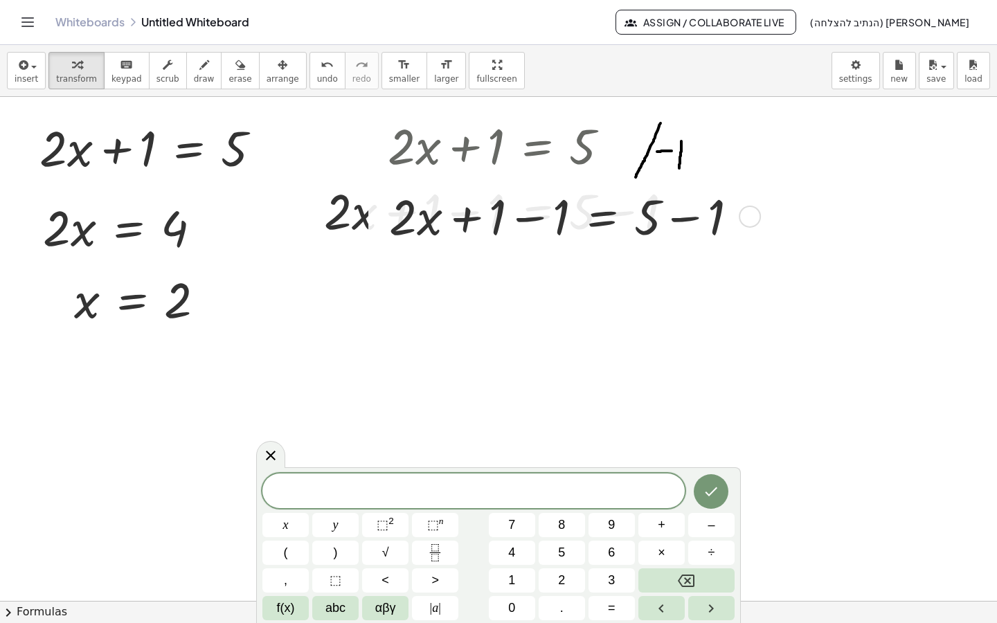
click at [483, 236] on div at bounding box center [569, 215] width 374 height 65
click at [310, 77] on button "undo undo" at bounding box center [328, 70] width 36 height 37
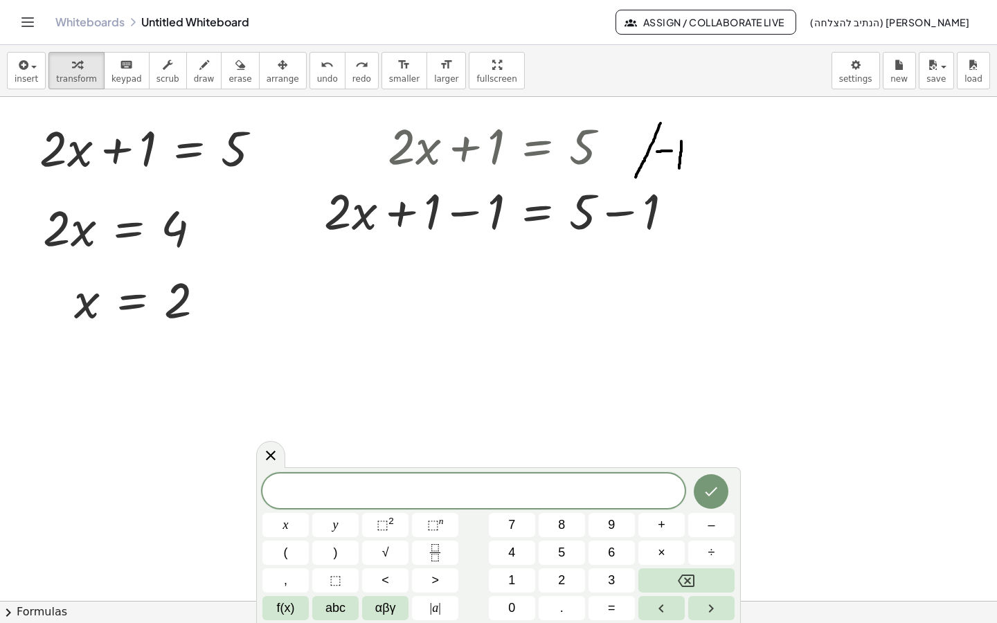
click at [491, 375] on div at bounding box center [498, 601] width 997 height 1008
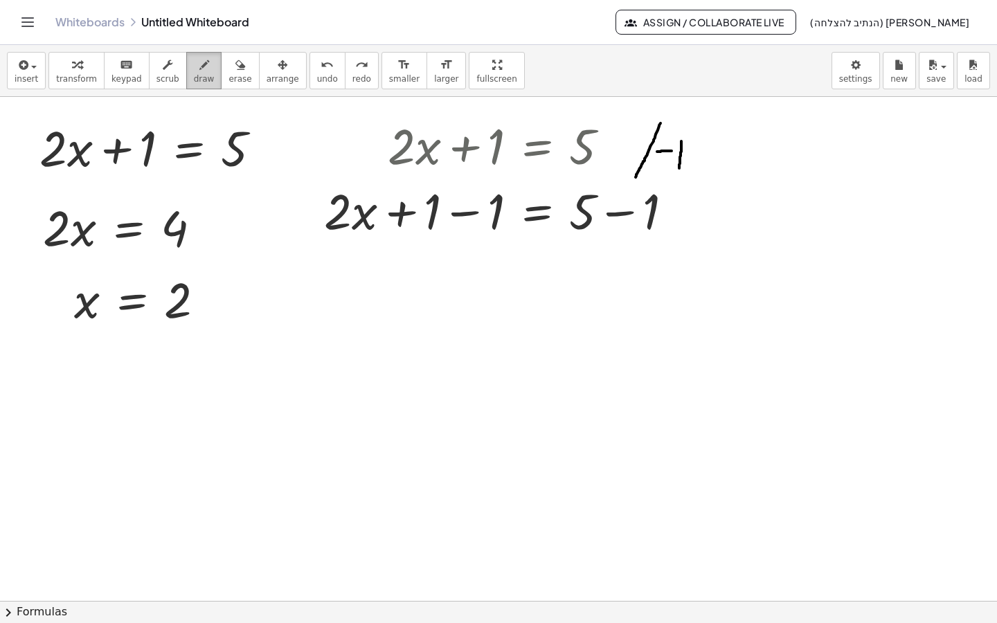
click at [193, 73] on button "draw" at bounding box center [204, 70] width 36 height 37
drag, startPoint x: 501, startPoint y: 182, endPoint x: 492, endPoint y: 181, distance: 8.4
click at [492, 181] on div at bounding box center [498, 601] width 997 height 1008
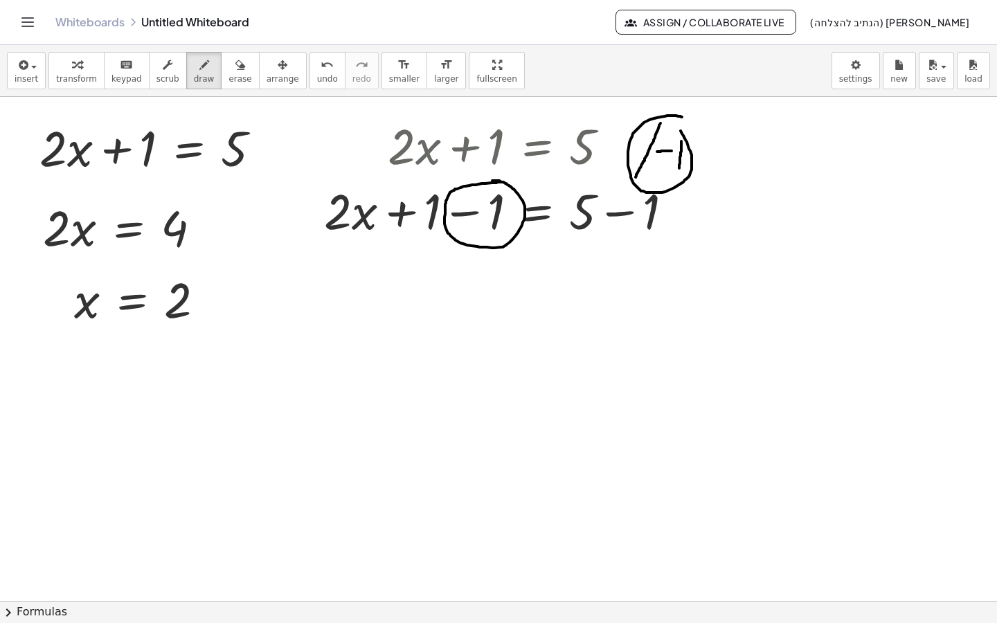
drag, startPoint x: 668, startPoint y: 116, endPoint x: 674, endPoint y: 120, distance: 8.5
click at [674, 120] on div at bounding box center [498, 601] width 997 height 1008
click at [669, 195] on div at bounding box center [498, 601] width 997 height 1008
drag, startPoint x: 738, startPoint y: 161, endPoint x: 711, endPoint y: 161, distance: 27.0
click at [711, 161] on div at bounding box center [498, 601] width 997 height 1008
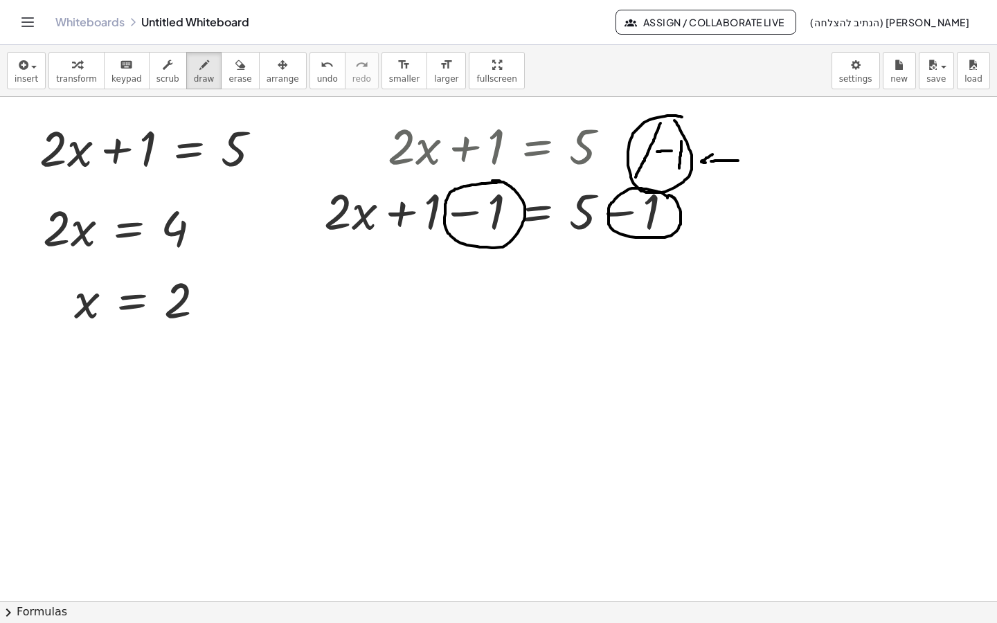
drag, startPoint x: 713, startPoint y: 154, endPoint x: 713, endPoint y: 165, distance: 10.4
click at [713, 165] on div at bounding box center [498, 601] width 997 height 1008
click at [196, 78] on span "draw" at bounding box center [204, 79] width 21 height 10
drag, startPoint x: 647, startPoint y: 147, endPoint x: 664, endPoint y: 145, distance: 16.7
click at [664, 145] on div at bounding box center [498, 601] width 997 height 1008
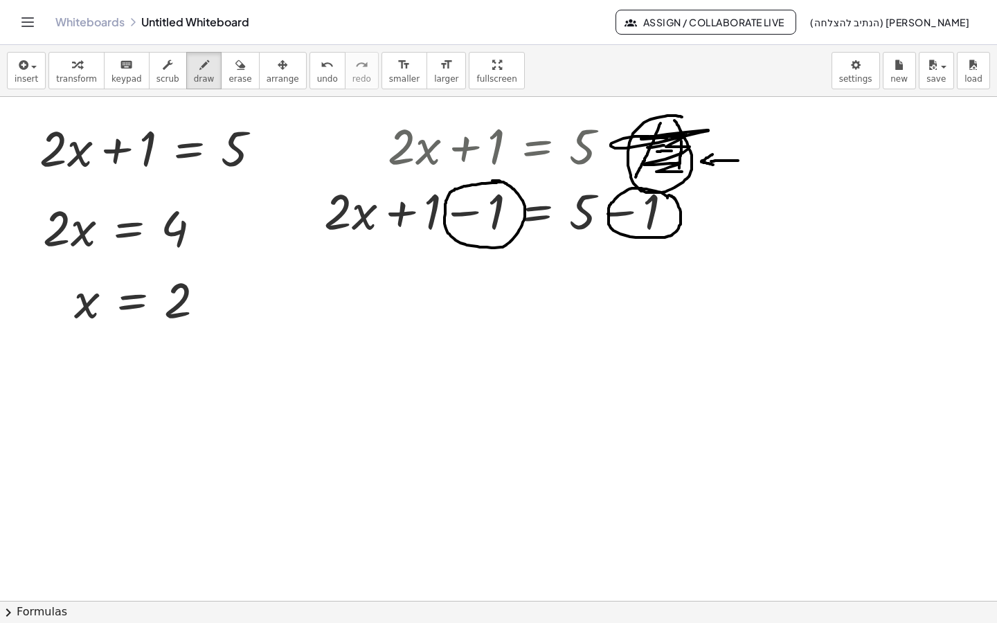
drag, startPoint x: 611, startPoint y: 143, endPoint x: 688, endPoint y: 172, distance: 81.9
click at [688, 172] on div at bounding box center [498, 601] width 997 height 1008
click at [312, 83] on button "undo undo" at bounding box center [328, 70] width 36 height 37
click at [317, 81] on span "undo" at bounding box center [327, 79] width 21 height 10
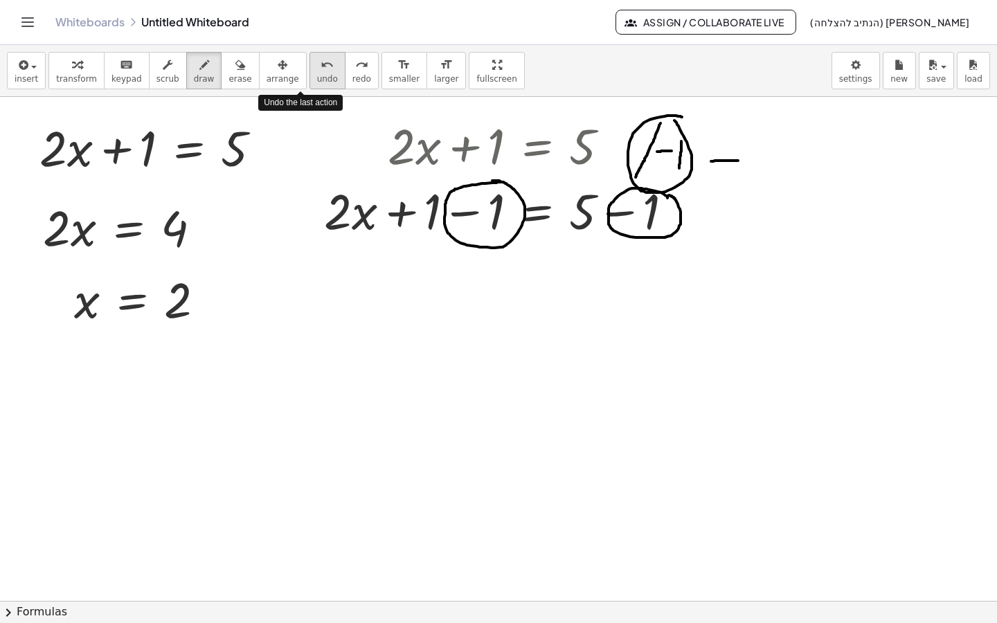
click at [317, 81] on span "undo" at bounding box center [327, 79] width 21 height 10
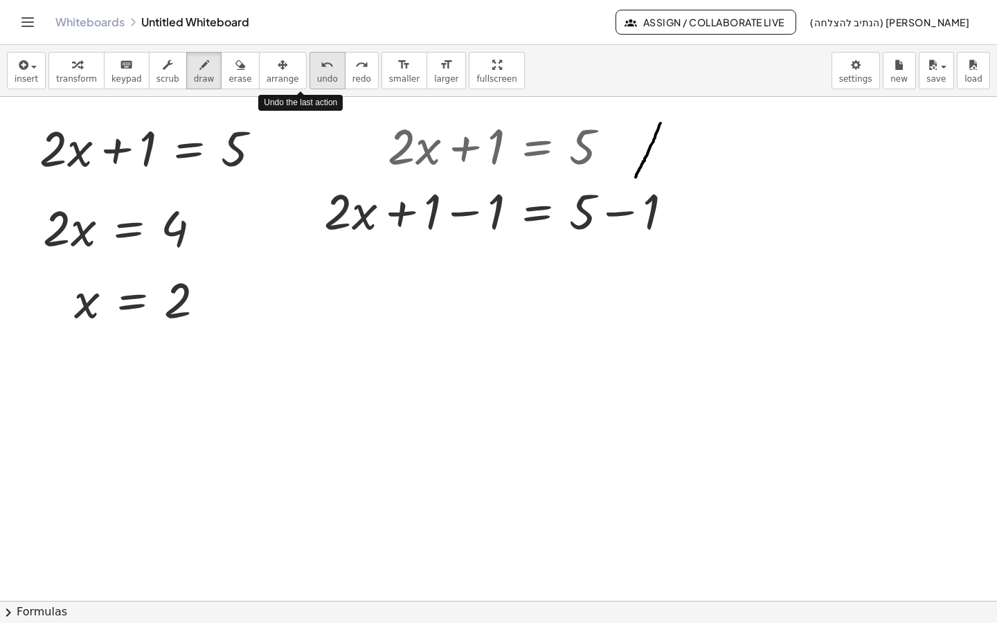
click at [317, 81] on span "undo" at bounding box center [327, 79] width 21 height 10
drag, startPoint x: 659, startPoint y: 123, endPoint x: 641, endPoint y: 162, distance: 42.8
click at [641, 162] on div at bounding box center [498, 601] width 997 height 1008
drag, startPoint x: 660, startPoint y: 147, endPoint x: 672, endPoint y: 146, distance: 12.5
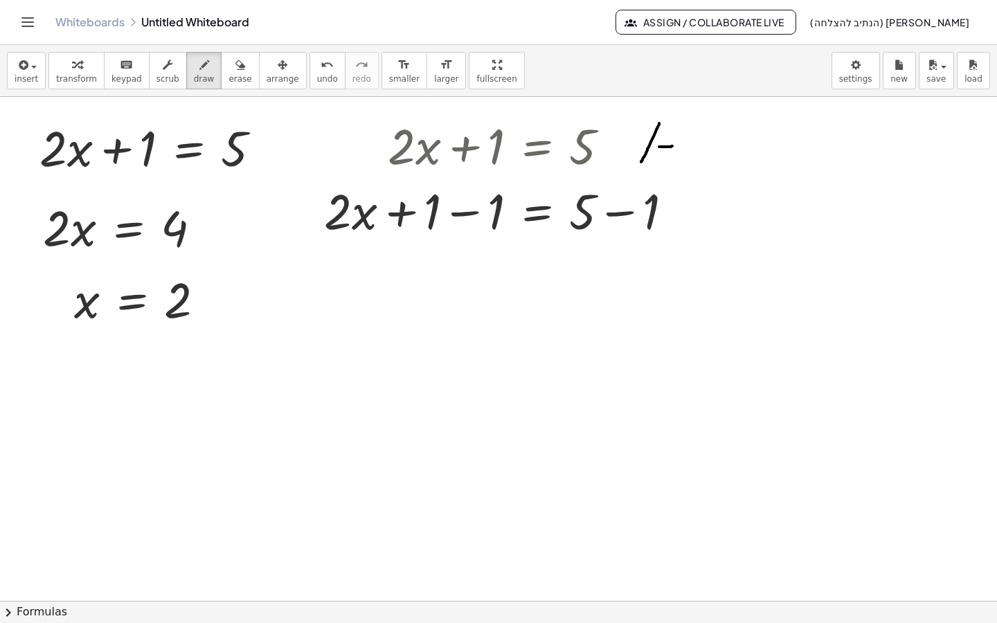
click at [672, 146] on div at bounding box center [498, 601] width 997 height 1008
drag, startPoint x: 689, startPoint y: 129, endPoint x: 688, endPoint y: 161, distance: 31.2
click at [688, 161] on div at bounding box center [498, 601] width 997 height 1008
drag, startPoint x: 580, startPoint y: 103, endPoint x: 581, endPoint y: 120, distance: 17.3
click at [581, 120] on div at bounding box center [498, 601] width 997 height 1008
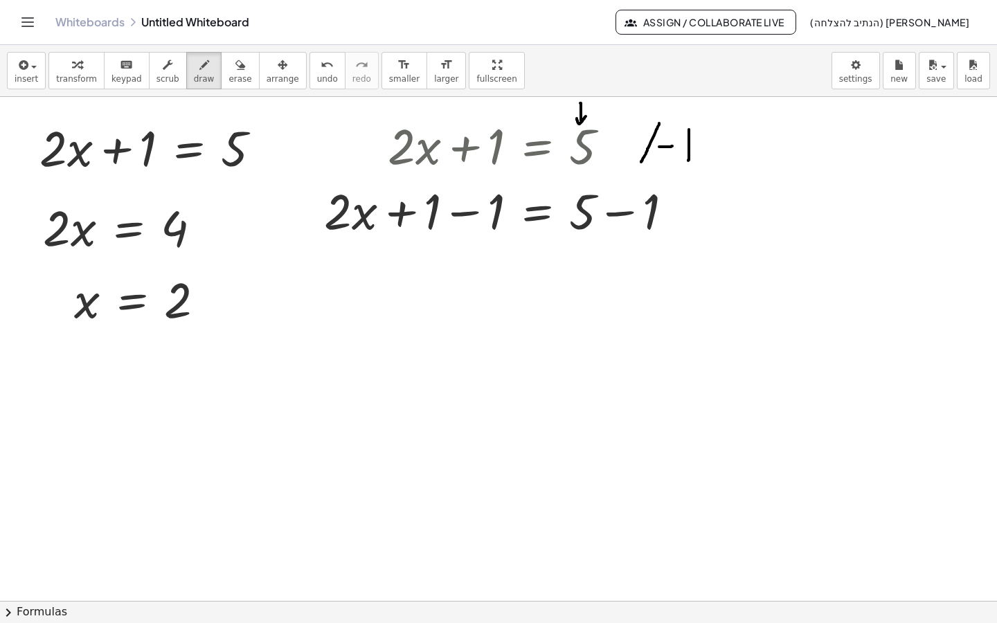
drag, startPoint x: 577, startPoint y: 118, endPoint x: 586, endPoint y: 116, distance: 9.2
click at [586, 116] on div at bounding box center [498, 601] width 997 height 1008
drag, startPoint x: 492, startPoint y: 99, endPoint x: 492, endPoint y: 120, distance: 20.8
click at [492, 120] on div at bounding box center [498, 601] width 997 height 1008
drag, startPoint x: 485, startPoint y: 113, endPoint x: 502, endPoint y: 114, distance: 17.4
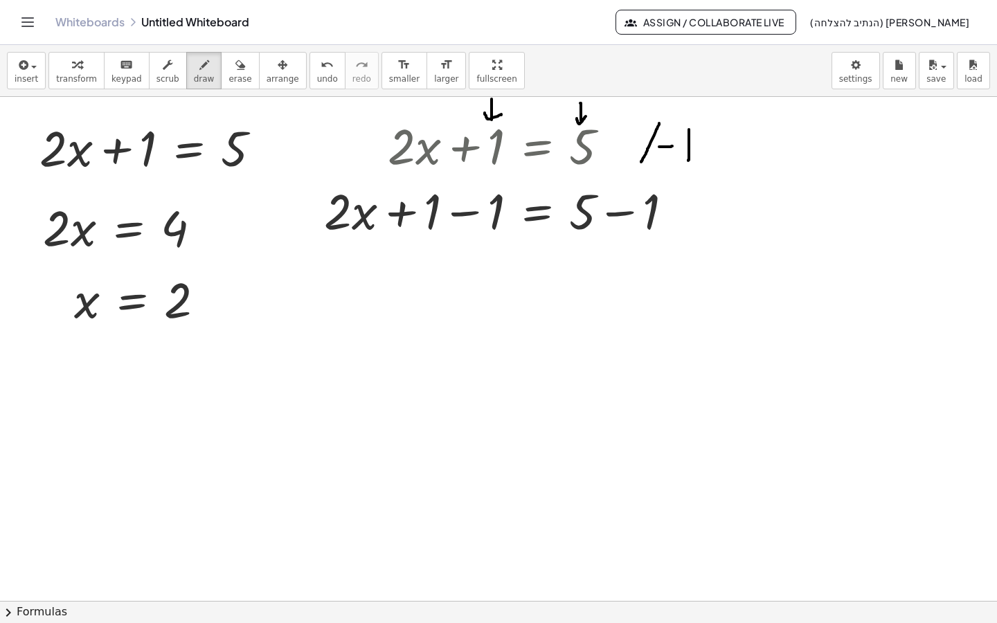
click at [502, 114] on div at bounding box center [498, 601] width 997 height 1008
click at [424, 123] on div at bounding box center [498, 601] width 997 height 1008
drag, startPoint x: 462, startPoint y: 145, endPoint x: 481, endPoint y: 166, distance: 27.9
click at [481, 166] on div at bounding box center [498, 601] width 997 height 1008
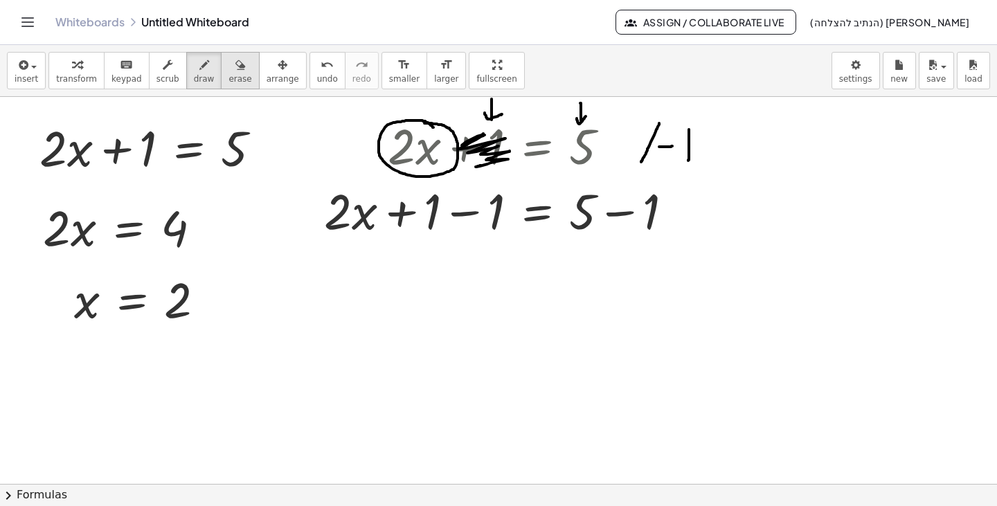
click at [229, 78] on span "erase" at bounding box center [240, 79] width 23 height 10
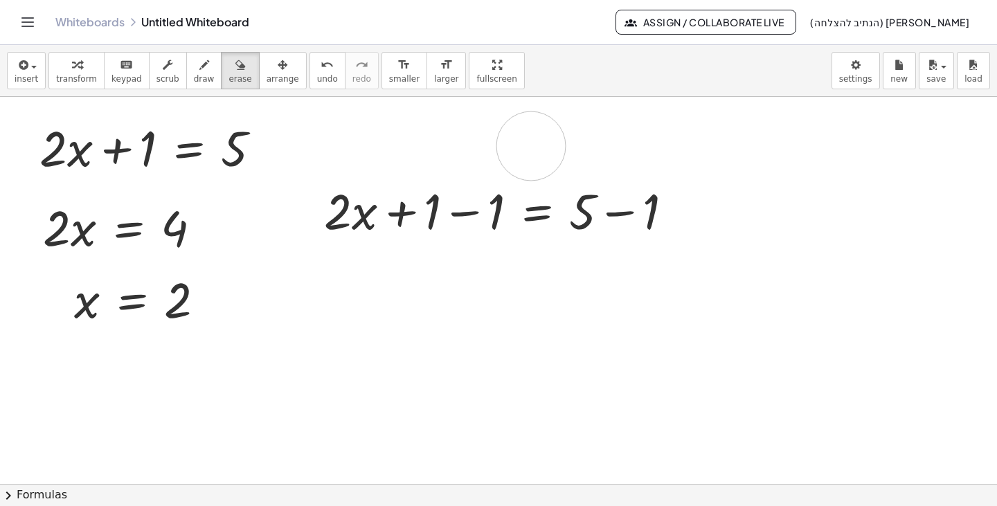
drag, startPoint x: 491, startPoint y: 119, endPoint x: 529, endPoint y: 147, distance: 47.1
click at [529, 147] on div at bounding box center [498, 484] width 997 height 774
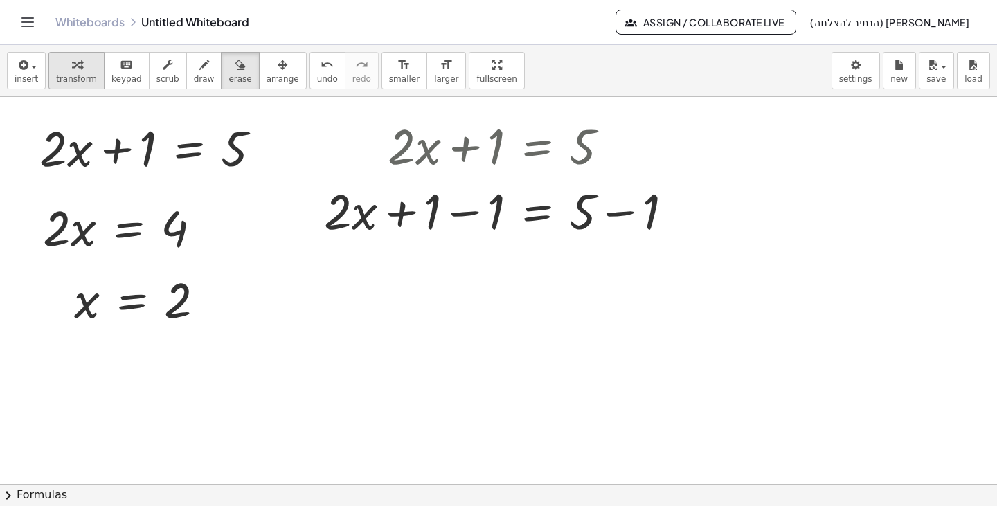
click at [73, 78] on span "transform" at bounding box center [76, 79] width 41 height 10
click at [186, 75] on button "draw" at bounding box center [204, 70] width 36 height 37
drag, startPoint x: 645, startPoint y: 124, endPoint x: 614, endPoint y: 168, distance: 53.8
click at [614, 168] on div at bounding box center [498, 484] width 997 height 774
click at [655, 152] on div at bounding box center [498, 484] width 997 height 774
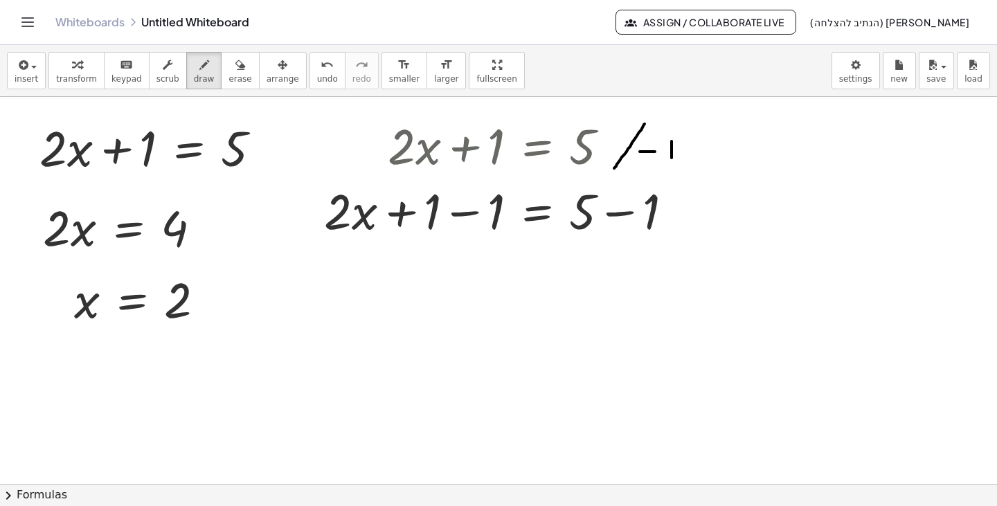
drag, startPoint x: 672, startPoint y: 141, endPoint x: 671, endPoint y: 166, distance: 24.9
click at [671, 166] on div at bounding box center [498, 484] width 997 height 774
click at [194, 76] on span "draw" at bounding box center [204, 79] width 21 height 10
click at [472, 215] on div at bounding box center [498, 484] width 997 height 774
click at [461, 215] on div at bounding box center [498, 484] width 997 height 774
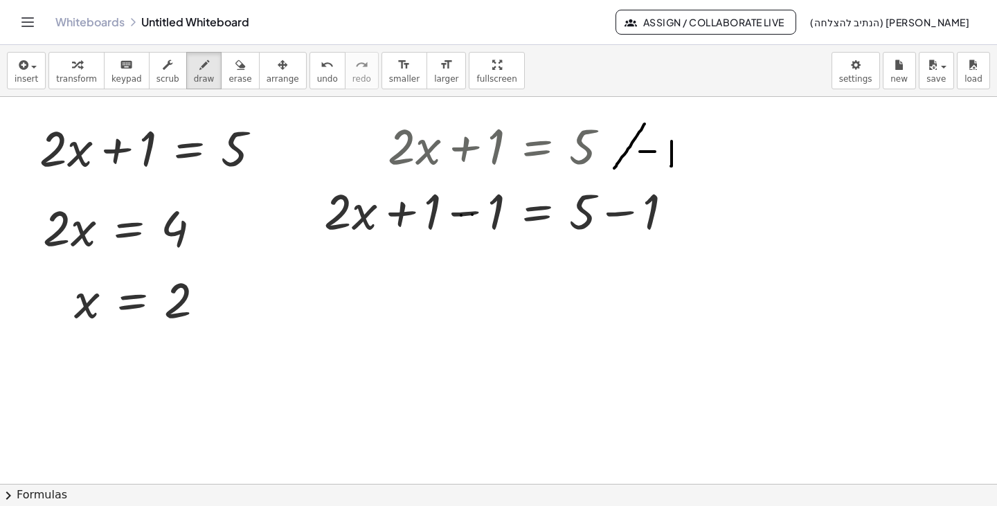
click at [454, 231] on div at bounding box center [498, 484] width 997 height 774
click at [454, 216] on div at bounding box center [498, 484] width 997 height 774
click at [186, 73] on button "draw" at bounding box center [204, 70] width 36 height 37
click at [238, 78] on button "erase" at bounding box center [240, 70] width 38 height 37
drag, startPoint x: 447, startPoint y: 209, endPoint x: 469, endPoint y: 223, distance: 26.1
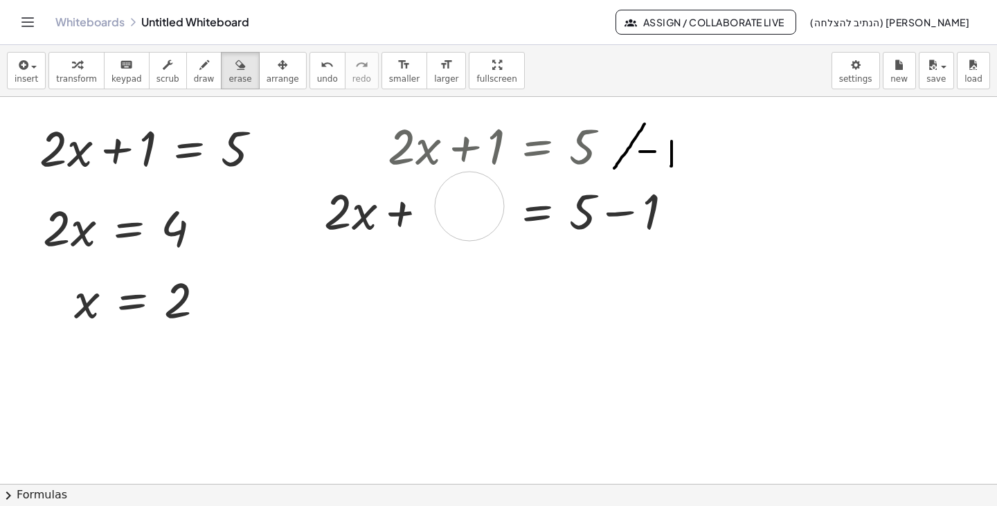
click at [469, 215] on div at bounding box center [498, 484] width 997 height 774
click at [82, 73] on button "transform" at bounding box center [76, 70] width 56 height 37
click at [471, 215] on div at bounding box center [504, 209] width 374 height 65
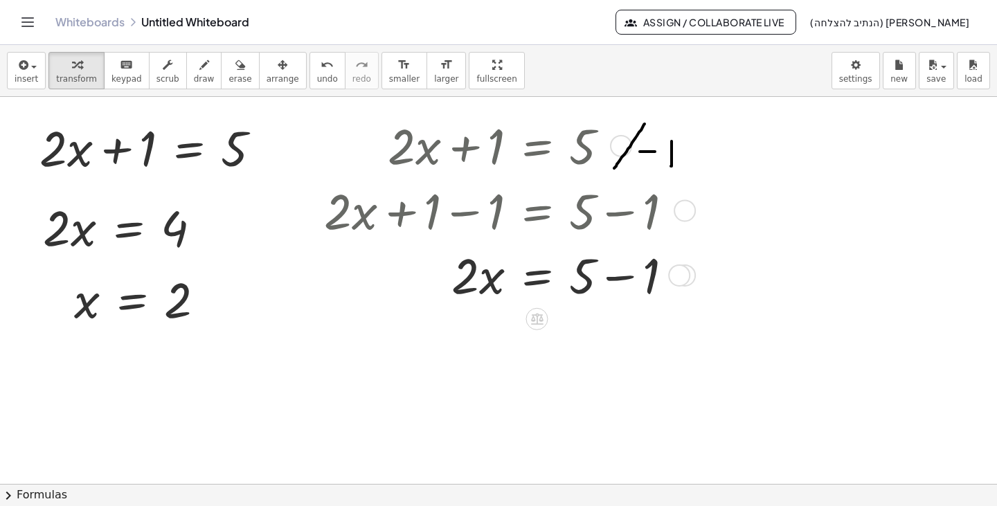
click at [624, 218] on div at bounding box center [504, 209] width 374 height 65
click at [622, 215] on div at bounding box center [504, 209] width 374 height 65
click at [629, 277] on div at bounding box center [504, 274] width 374 height 65
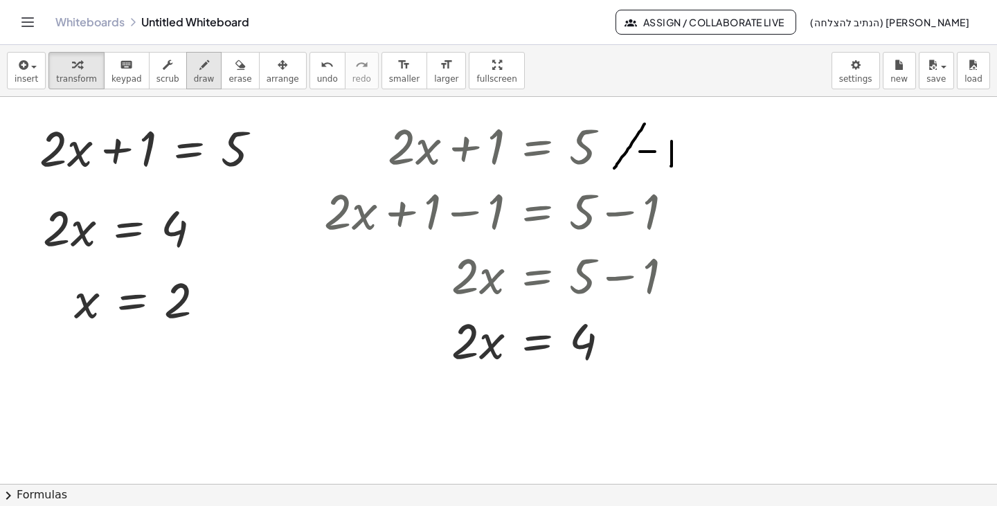
click at [186, 66] on button "draw" at bounding box center [204, 70] width 36 height 37
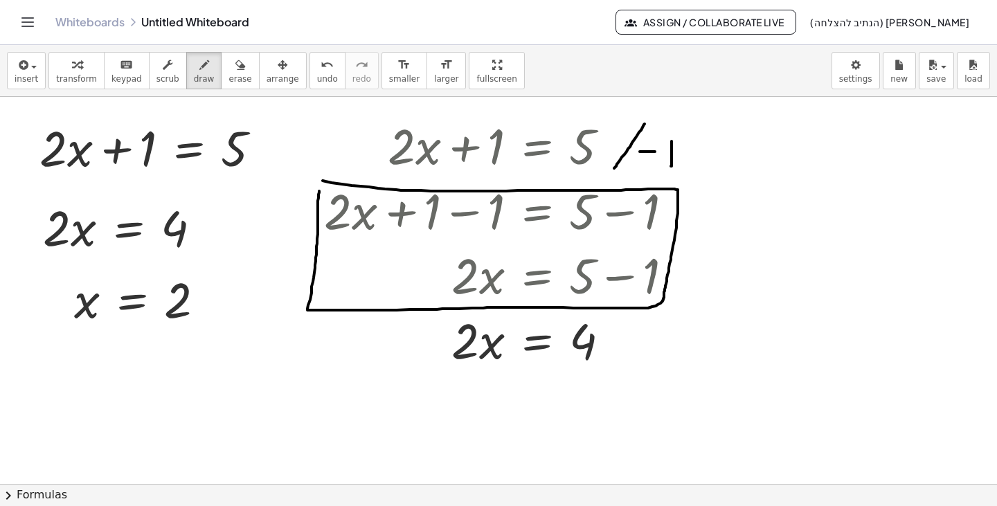
click at [321, 178] on div at bounding box center [498, 484] width 997 height 774
click at [51, 81] on button "transform" at bounding box center [76, 70] width 56 height 37
click at [194, 80] on span "draw" at bounding box center [204, 79] width 21 height 10
drag, startPoint x: 264, startPoint y: 153, endPoint x: 221, endPoint y: 219, distance: 78.6
click at [221, 219] on div at bounding box center [498, 484] width 997 height 774
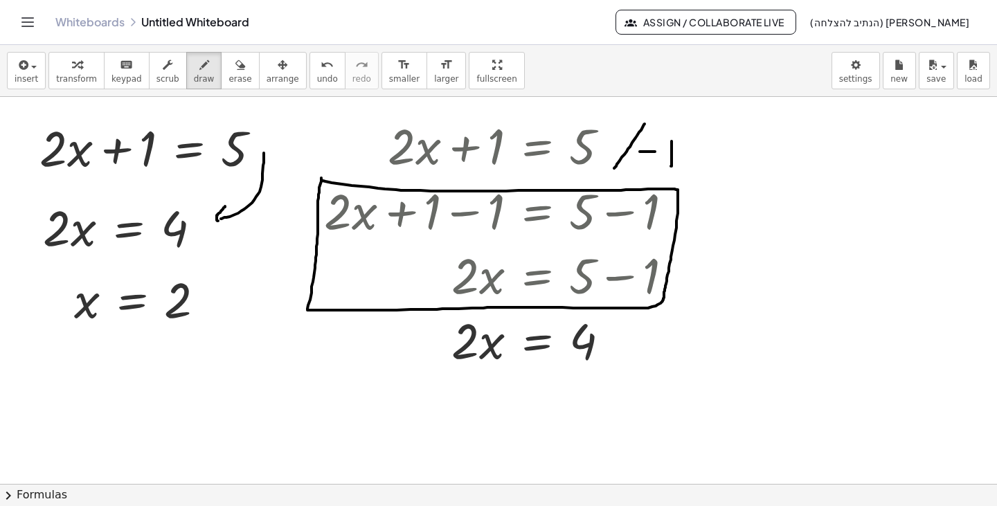
drag, startPoint x: 225, startPoint y: 206, endPoint x: 226, endPoint y: 224, distance: 17.3
click at [226, 224] on div at bounding box center [498, 484] width 997 height 774
drag, startPoint x: 726, startPoint y: 146, endPoint x: 629, endPoint y: 344, distance: 220.5
click at [629, 344] on div at bounding box center [498, 484] width 997 height 774
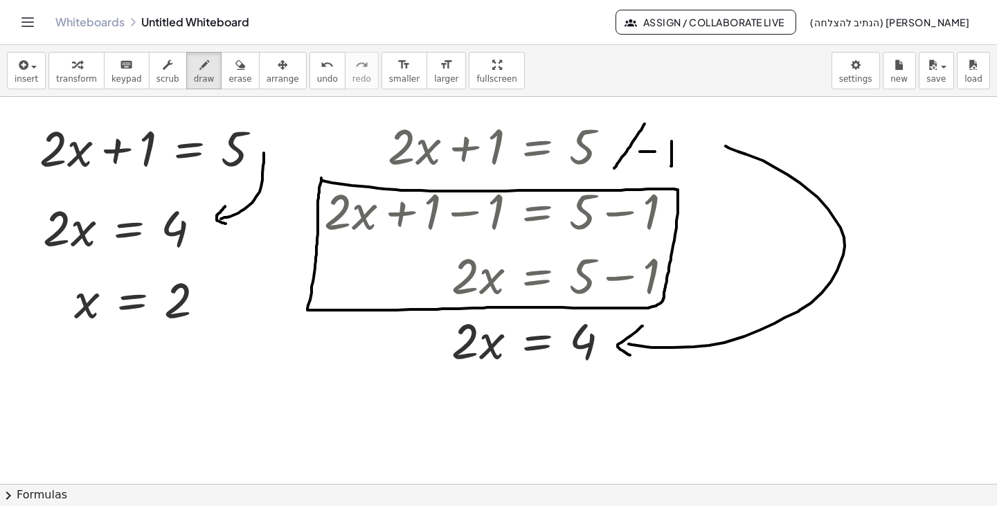
drag, startPoint x: 643, startPoint y: 326, endPoint x: 636, endPoint y: 357, distance: 31.9
click at [636, 357] on div at bounding box center [498, 484] width 997 height 774
click at [125, 80] on span "keypad" at bounding box center [126, 79] width 30 height 10
click at [755, 226] on div at bounding box center [498, 484] width 997 height 774
click at [111, 77] on span "keypad" at bounding box center [126, 79] width 30 height 10
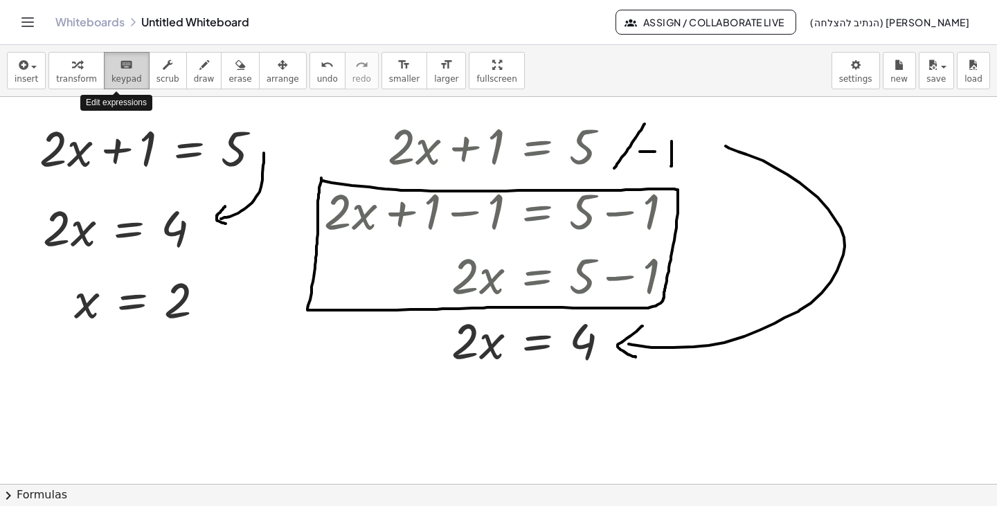
click at [120, 70] on icon "keyboard" at bounding box center [126, 65] width 13 height 17
click at [41, 74] on button "insert" at bounding box center [26, 70] width 39 height 37
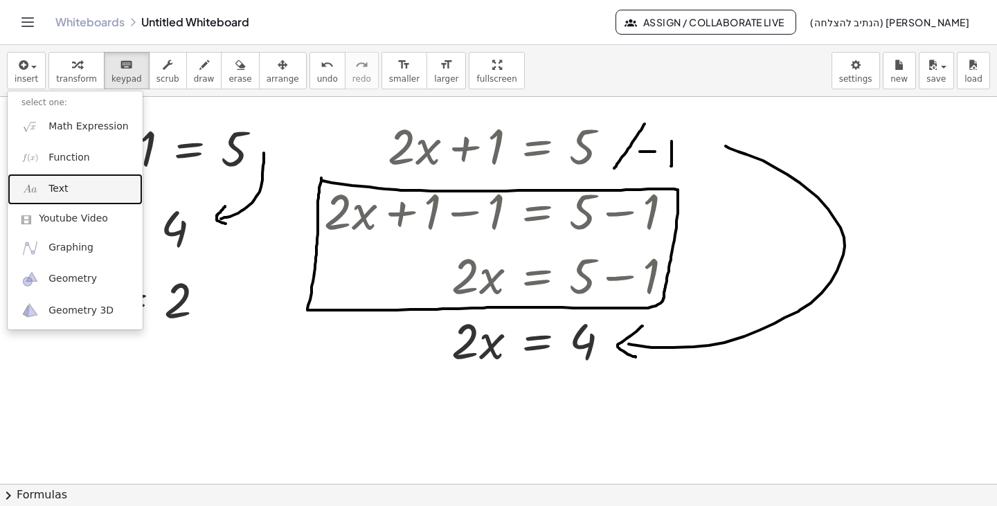
click at [71, 193] on link "Text" at bounding box center [75, 189] width 135 height 31
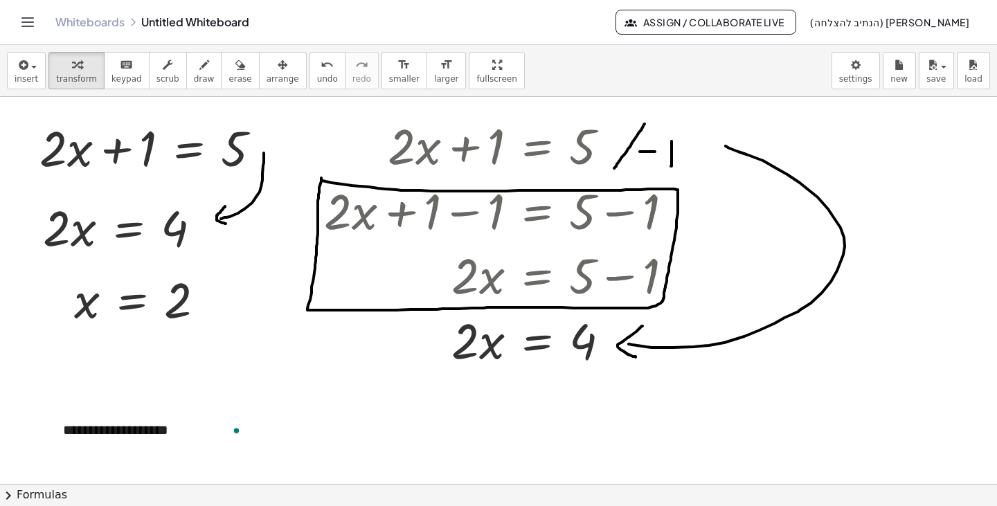
click at [295, 397] on div at bounding box center [498, 484] width 997 height 774
drag, startPoint x: 175, startPoint y: 434, endPoint x: 399, endPoint y: 374, distance: 231.6
click at [399, 374] on div "**********" at bounding box center [498, 484] width 997 height 774
click at [347, 414] on div at bounding box center [498, 484] width 997 height 774
click at [276, 62] on button "arrange" at bounding box center [283, 70] width 48 height 37
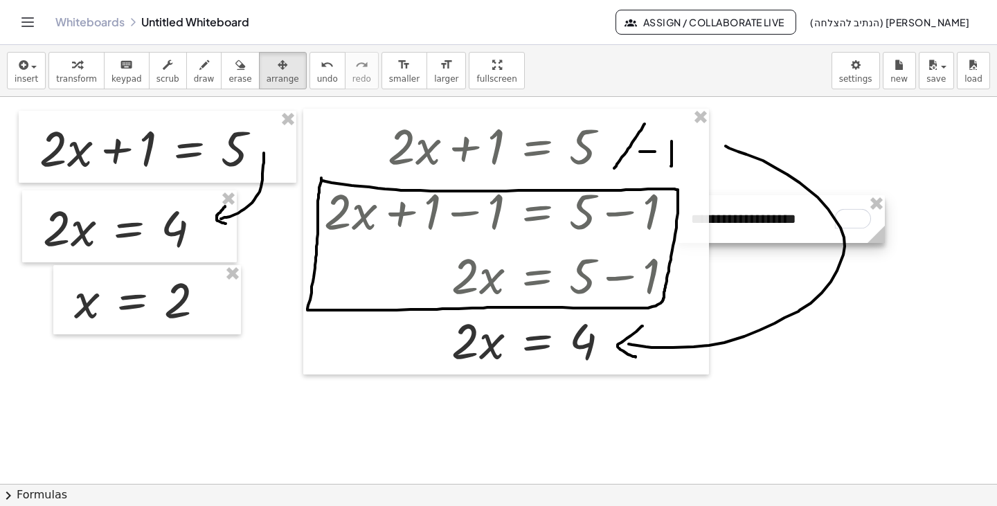
drag, startPoint x: 168, startPoint y: 421, endPoint x: 796, endPoint y: 210, distance: 662.6
click at [796, 210] on div at bounding box center [781, 219] width 208 height 48
click at [772, 228] on div at bounding box center [781, 219] width 208 height 48
click at [784, 224] on div at bounding box center [781, 219] width 208 height 48
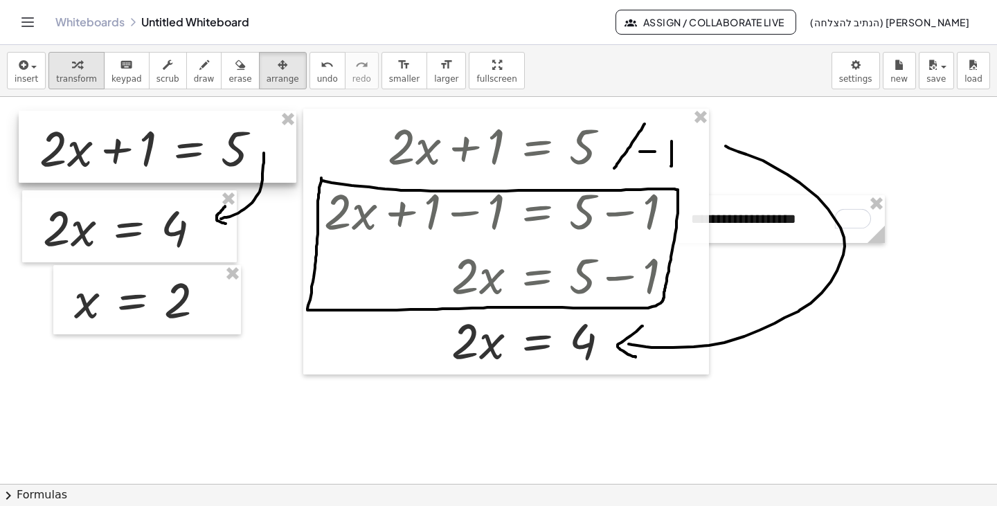
click at [77, 85] on button "transform" at bounding box center [76, 70] width 56 height 37
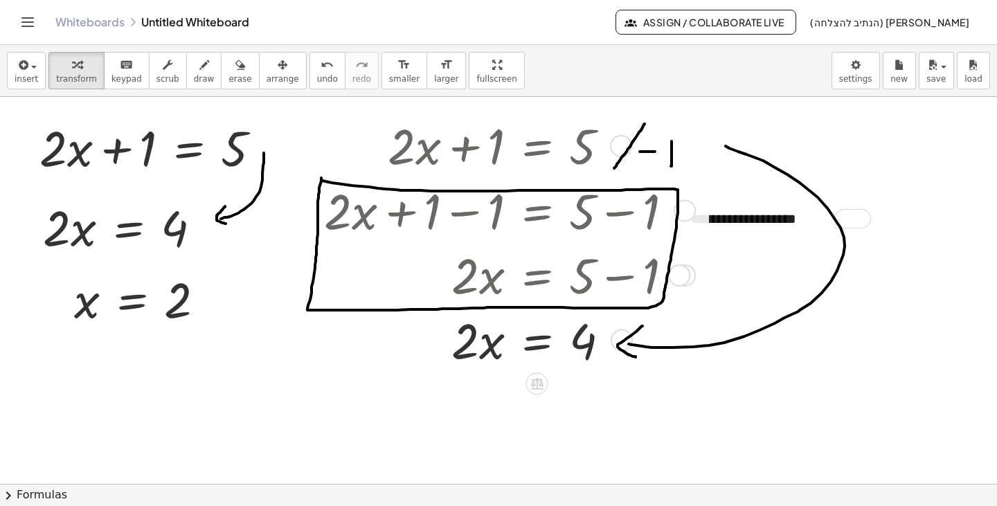
click at [747, 231] on div "**********" at bounding box center [781, 219] width 208 height 48
click at [787, 220] on div "**********" at bounding box center [781, 219] width 208 height 48
click at [782, 225] on div "**********" at bounding box center [781, 219] width 208 height 48
click at [739, 240] on div "**********" at bounding box center [781, 239] width 180 height 20
click at [800, 350] on div at bounding box center [498, 484] width 997 height 774
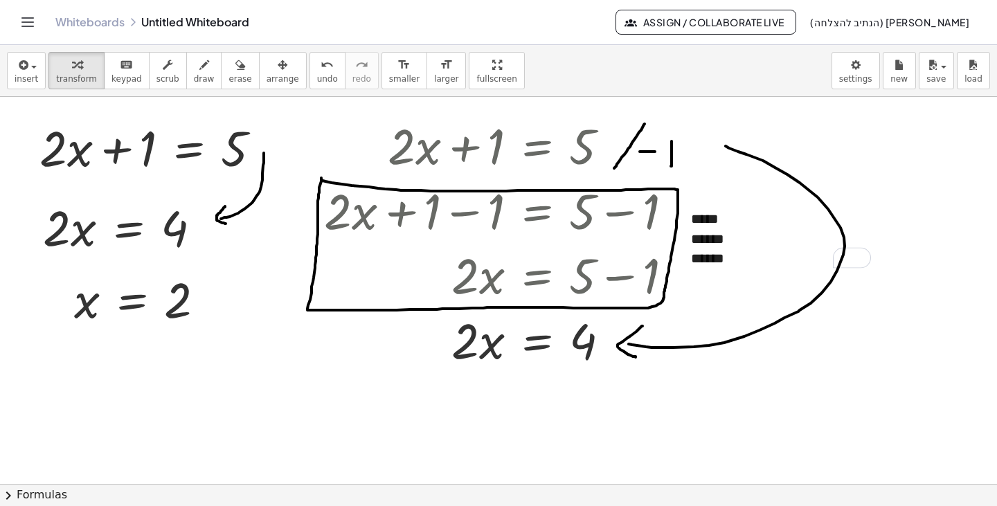
click at [444, 152] on div "insert select one: Math Expression Function Text Youtube Video Graphing Geometr…" at bounding box center [498, 275] width 997 height 461
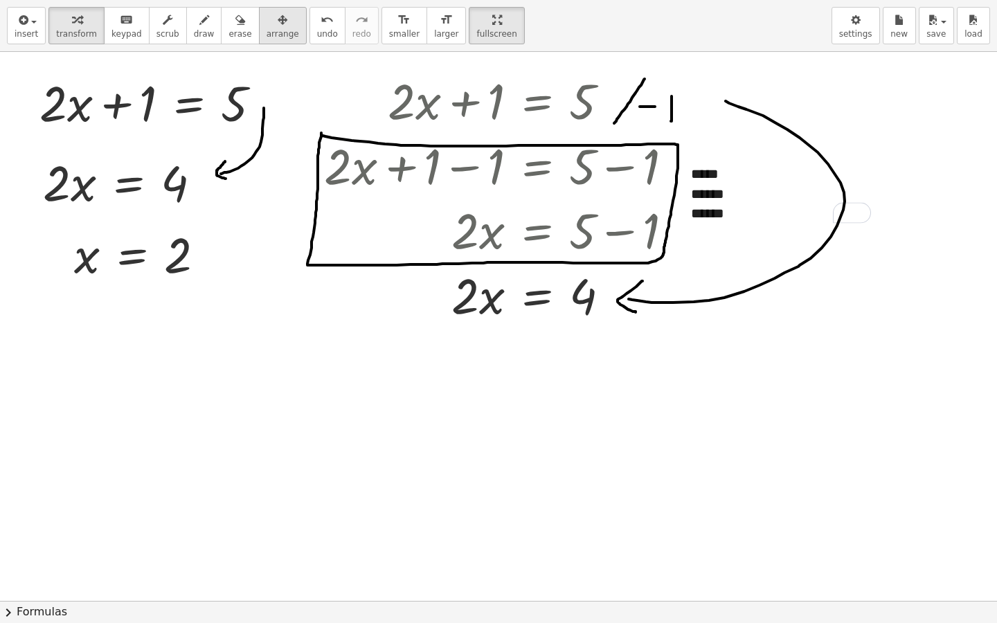
click at [267, 21] on div "button" at bounding box center [283, 19] width 33 height 17
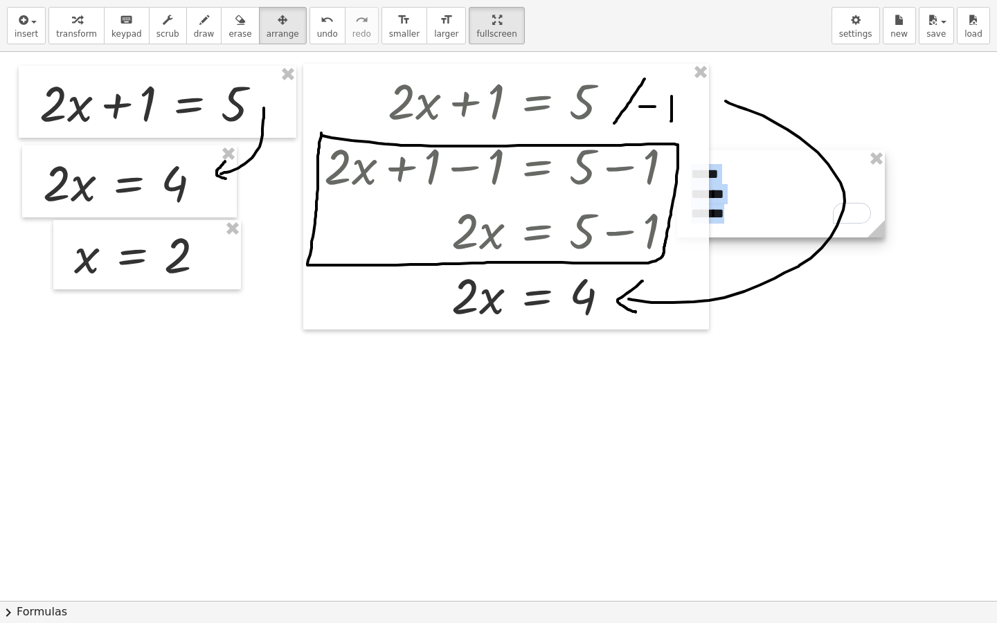
drag, startPoint x: 729, startPoint y: 197, endPoint x: 776, endPoint y: 186, distance: 47.7
click at [776, 186] on div "+ · 2 · x + 1 = 5 · 2 · x = 4 x = 2 + · 2 · x + 1 = 5 + · 2 · x + 1 − 1 = + 5 −…" at bounding box center [498, 601] width 997 height 1098
drag, startPoint x: 781, startPoint y: 193, endPoint x: 814, endPoint y: 186, distance: 34.1
click at [814, 186] on div at bounding box center [817, 195] width 208 height 87
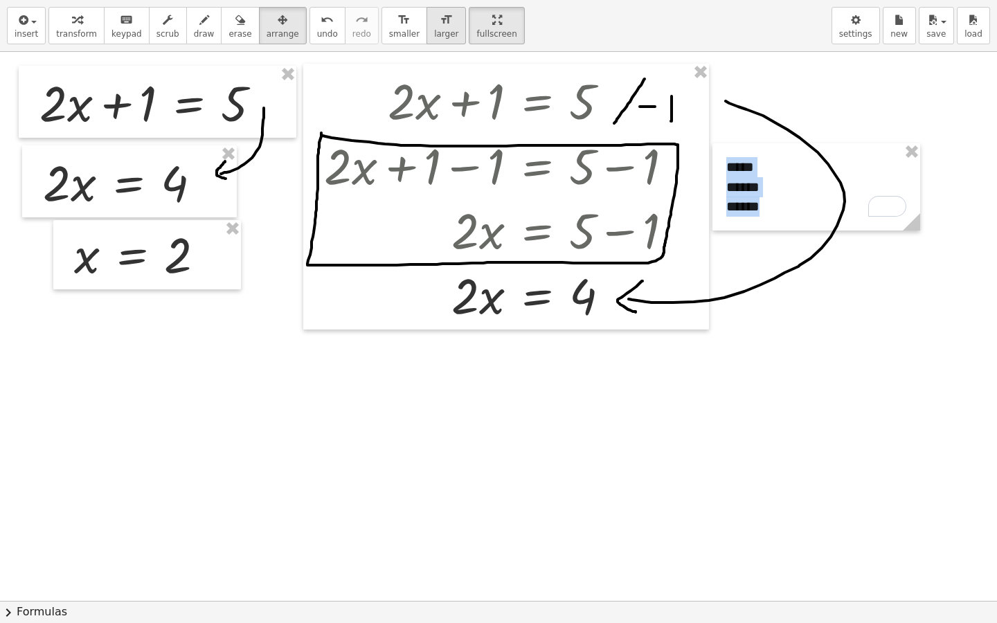
click at [434, 31] on span "larger" at bounding box center [446, 34] width 24 height 10
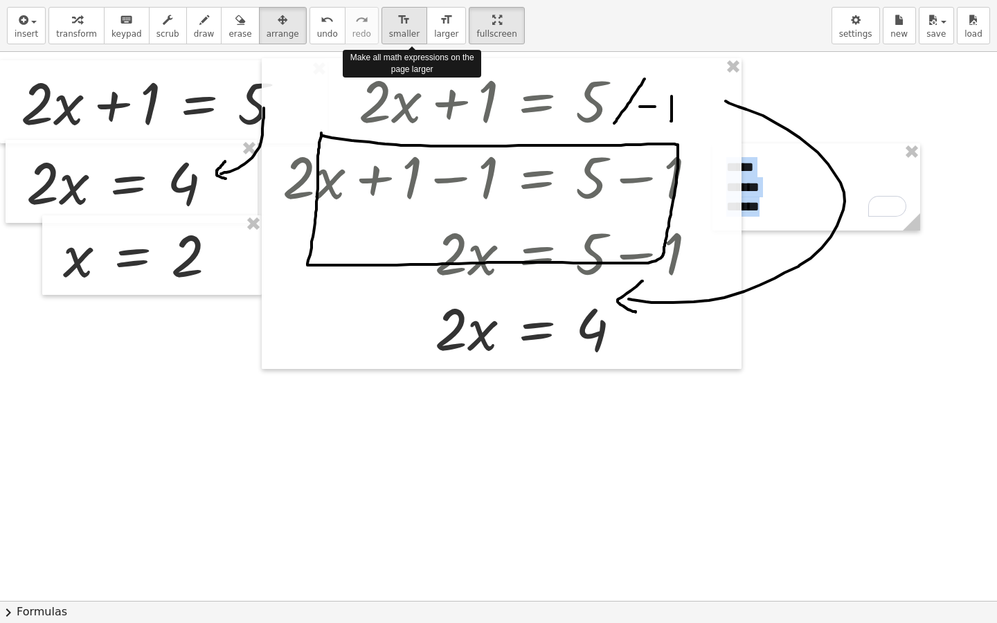
click at [389, 35] on span "smaller" at bounding box center [404, 34] width 30 height 10
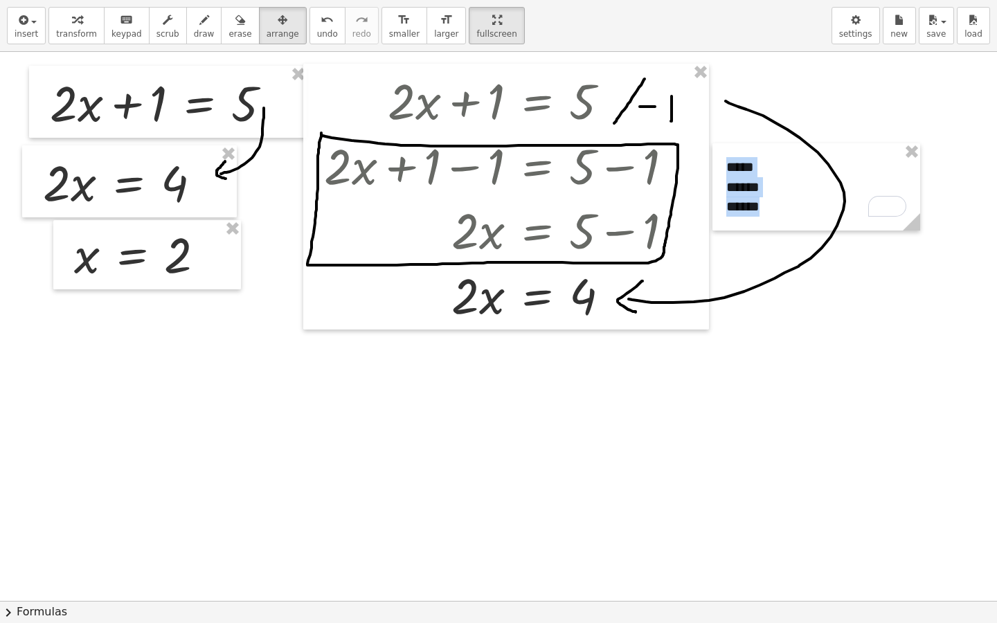
click at [810, 307] on div at bounding box center [498, 601] width 997 height 1098
click at [111, 39] on span "keypad" at bounding box center [126, 34] width 30 height 10
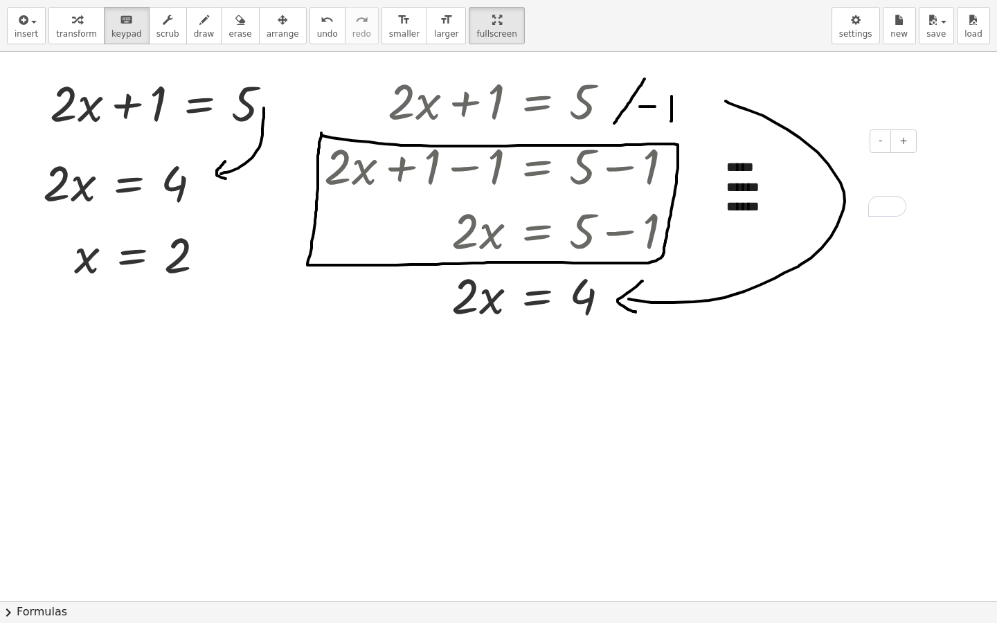
click at [733, 177] on div "***** ****** ******" at bounding box center [817, 186] width 208 height 87
click at [911, 146] on button "+" at bounding box center [904, 141] width 26 height 24
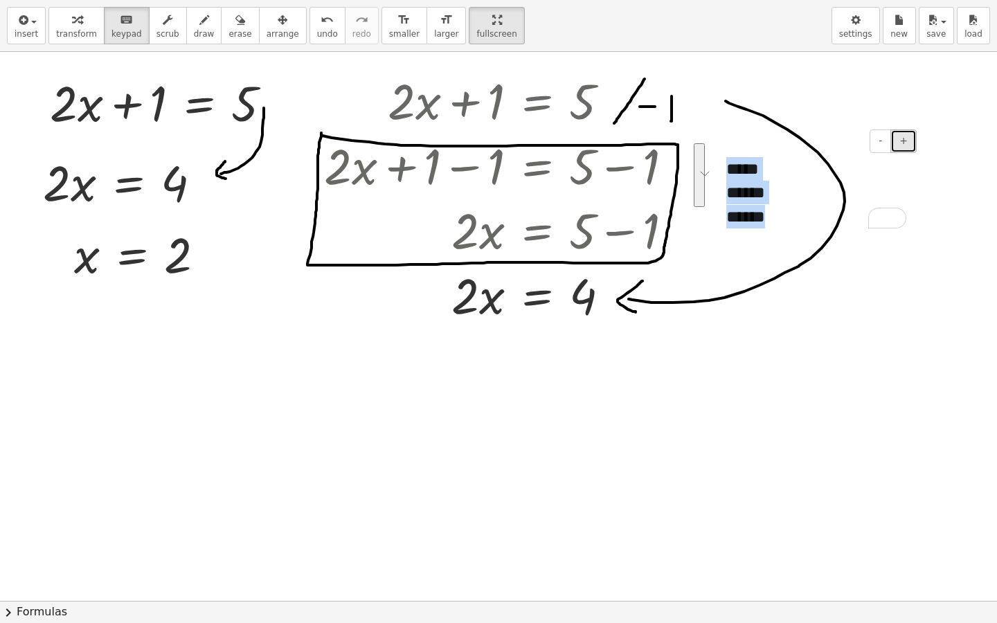
click at [911, 146] on button "+" at bounding box center [904, 141] width 26 height 24
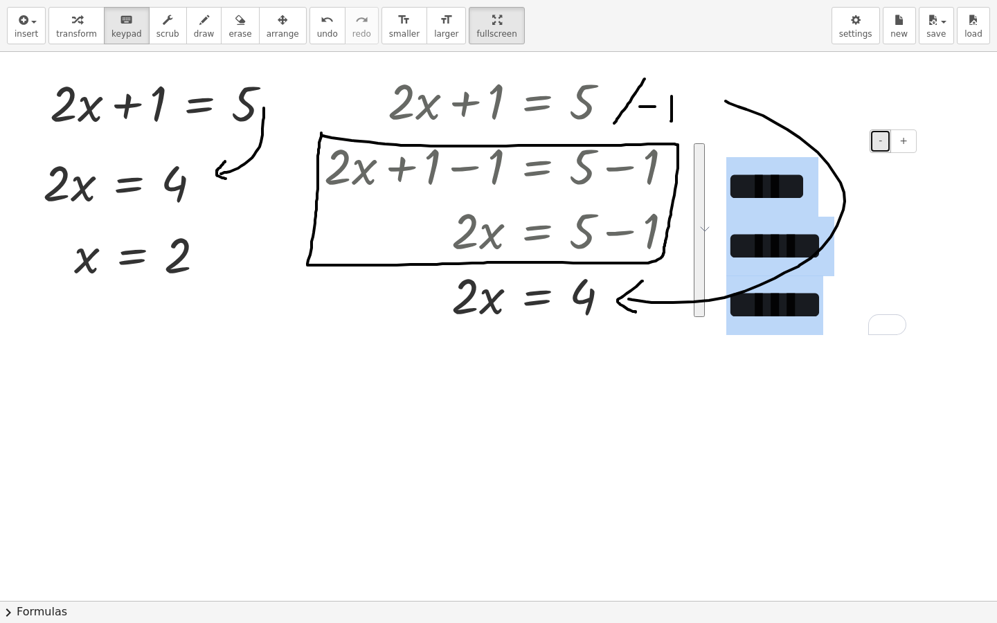
click at [886, 143] on button "-" at bounding box center [880, 141] width 21 height 24
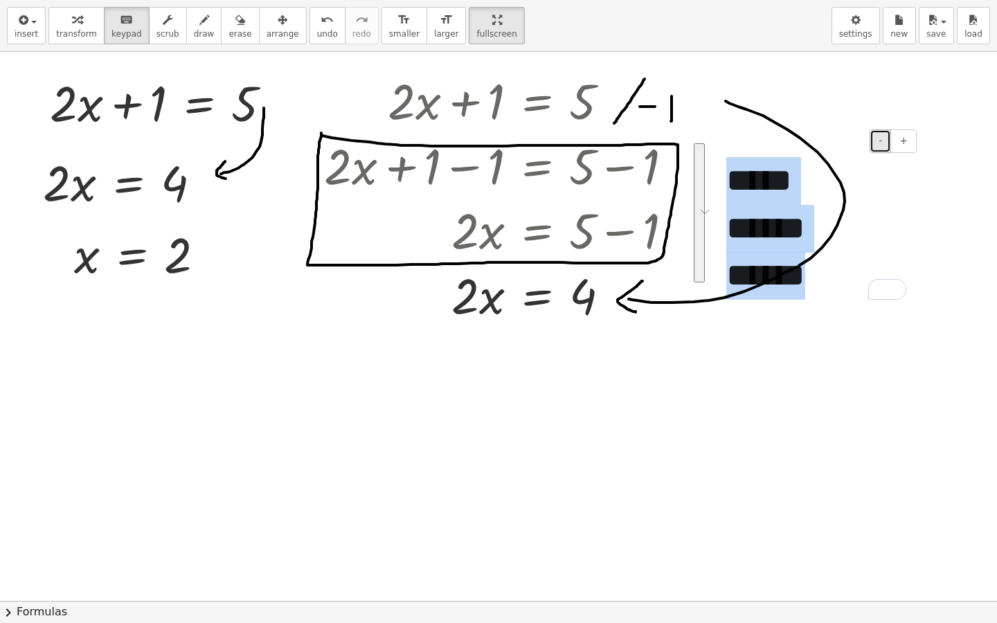
click at [886, 143] on button "-" at bounding box center [880, 141] width 21 height 24
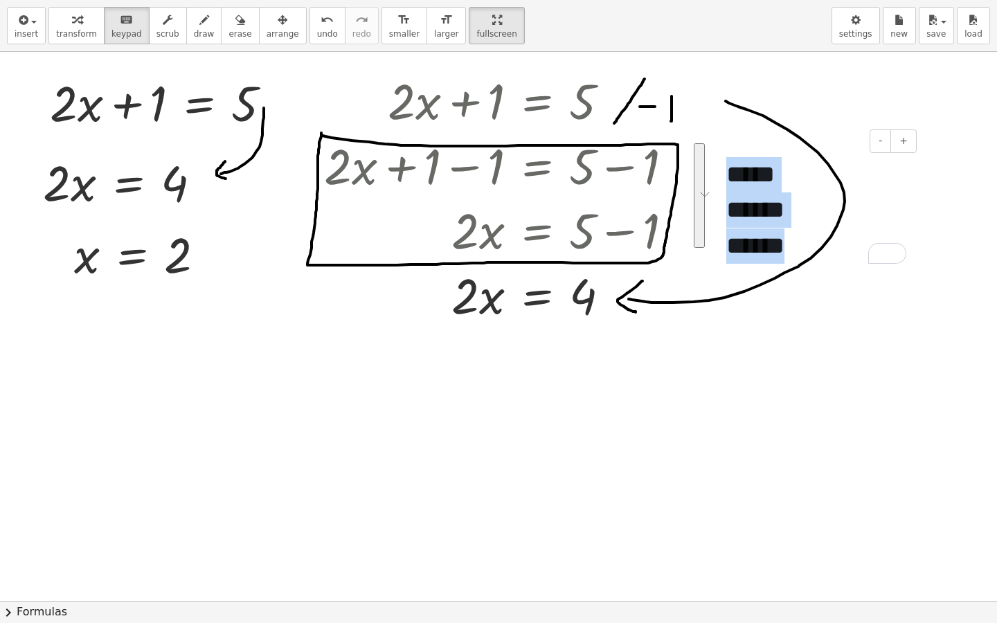
click at [705, 197] on button "See rewrite suggestions" at bounding box center [699, 195] width 11 height 105
click at [705, 224] on button "See rewrite suggestions" at bounding box center [699, 195] width 11 height 105
click at [742, 299] on div at bounding box center [498, 601] width 997 height 1098
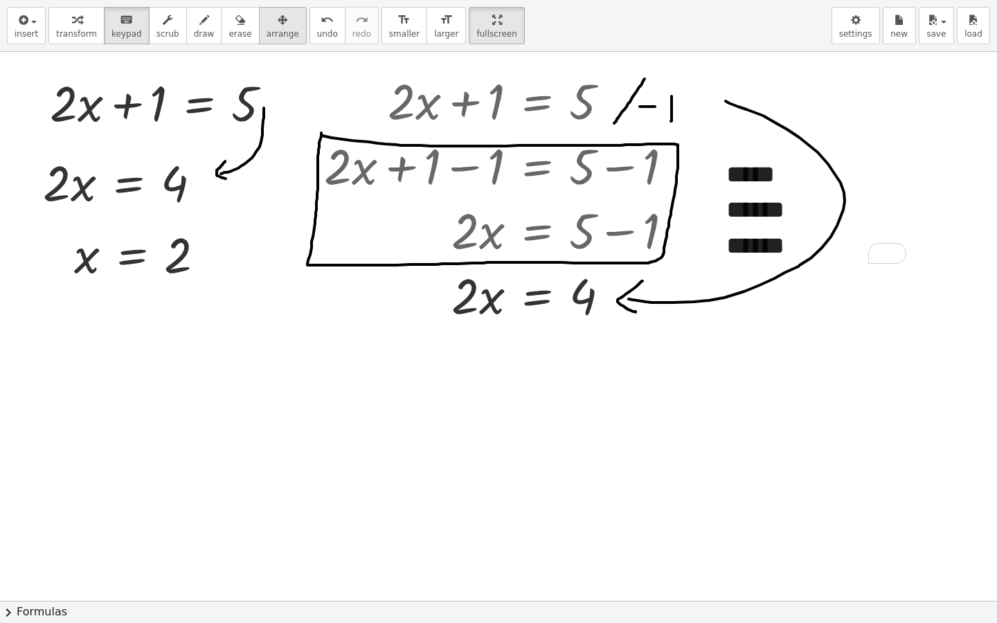
click at [278, 33] on button "arrange" at bounding box center [283, 25] width 48 height 37
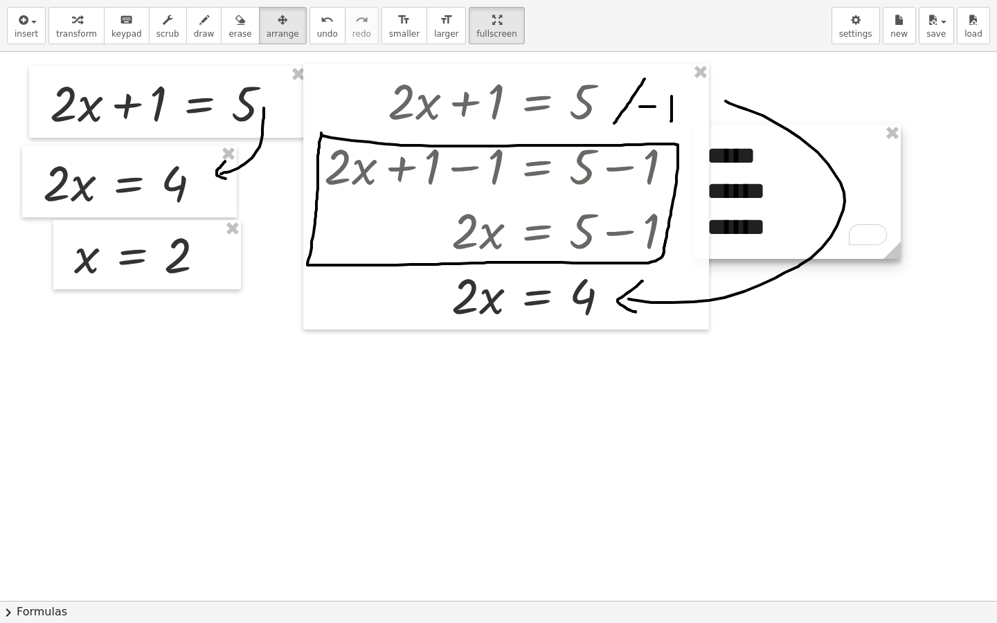
drag, startPoint x: 737, startPoint y: 195, endPoint x: 718, endPoint y: 177, distance: 26.5
click at [718, 177] on div at bounding box center [797, 192] width 208 height 134
click at [781, 289] on div at bounding box center [498, 601] width 997 height 1098
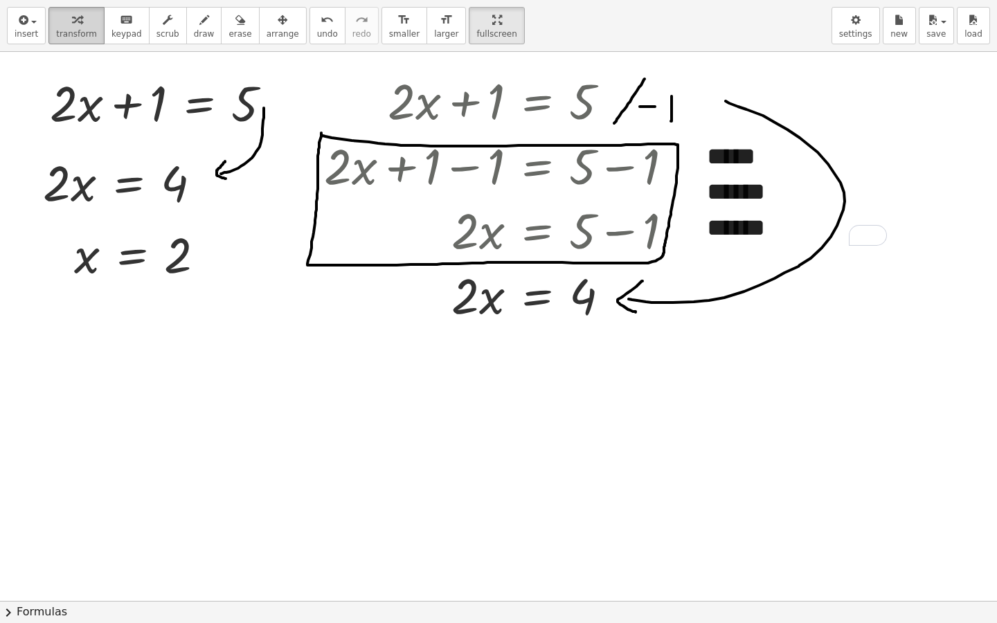
click at [92, 30] on button "transform" at bounding box center [76, 25] width 56 height 37
click at [660, 304] on div at bounding box center [504, 294] width 374 height 65
click at [465, 302] on div at bounding box center [504, 294] width 374 height 65
drag, startPoint x: 469, startPoint y: 310, endPoint x: 598, endPoint y: 342, distance: 132.7
click at [598, 342] on div "+ · 2 · x + 1 = 5 · 2 · x = 4 x = 2 + · 2 · x + 1 = 5 + · 2 · x + 1 − 1 = + 5 −…" at bounding box center [498, 601] width 997 height 1098
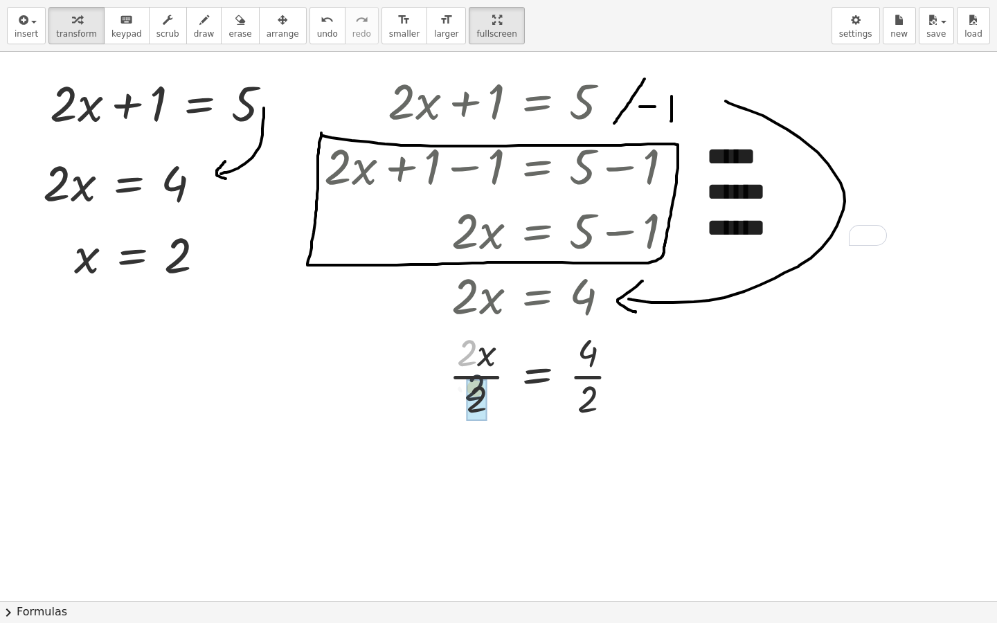
drag, startPoint x: 464, startPoint y: 357, endPoint x: 473, endPoint y: 397, distance: 41.2
drag, startPoint x: 591, startPoint y: 453, endPoint x: 591, endPoint y: 503, distance: 49.9
click at [582, 479] on div at bounding box center [504, 471] width 374 height 62
drag, startPoint x: 617, startPoint y: 473, endPoint x: 623, endPoint y: 492, distance: 20.2
click at [623, 492] on div at bounding box center [616, 488] width 22 height 22
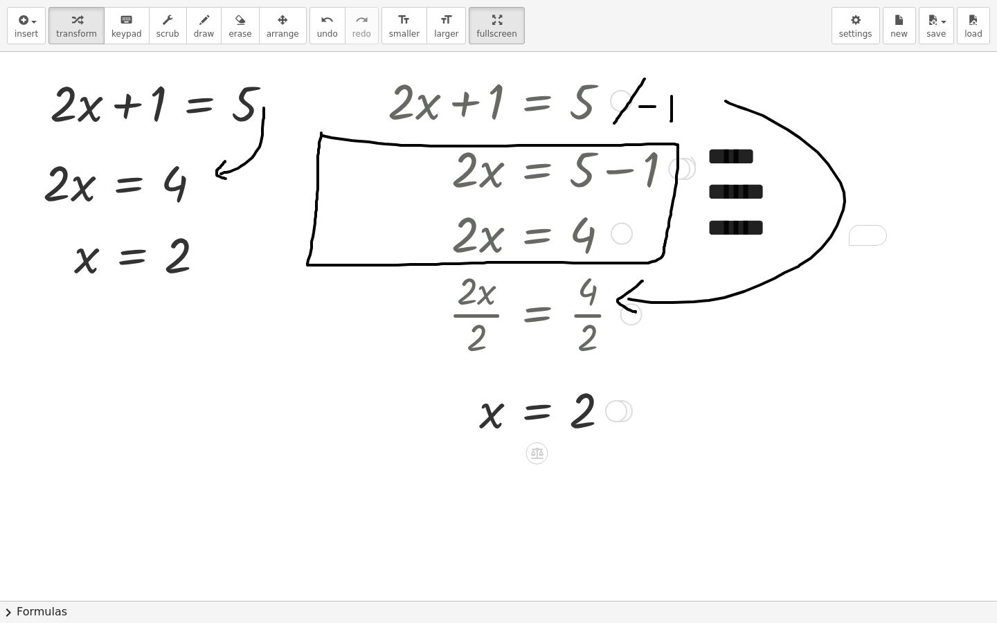
drag, startPoint x: 678, startPoint y: 235, endPoint x: 681, endPoint y: 169, distance: 65.9
click at [681, 169] on div at bounding box center [679, 169] width 22 height 22
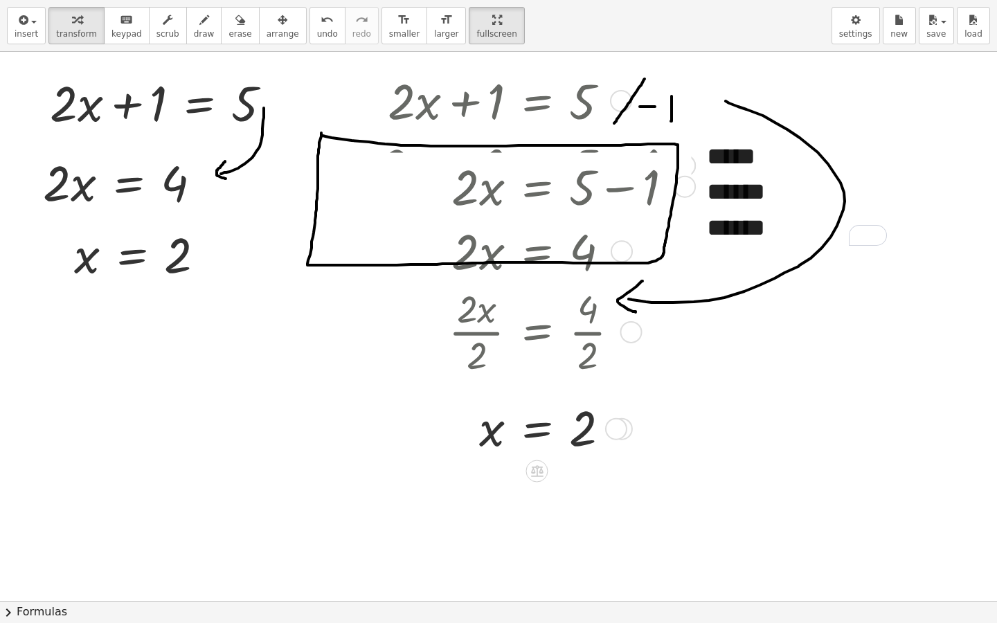
drag, startPoint x: 680, startPoint y: 171, endPoint x: 676, endPoint y: 219, distance: 48.0
click at [537, 187] on div "· 2 · x = + 5 − 1" at bounding box center [537, 187] width 0 height 0
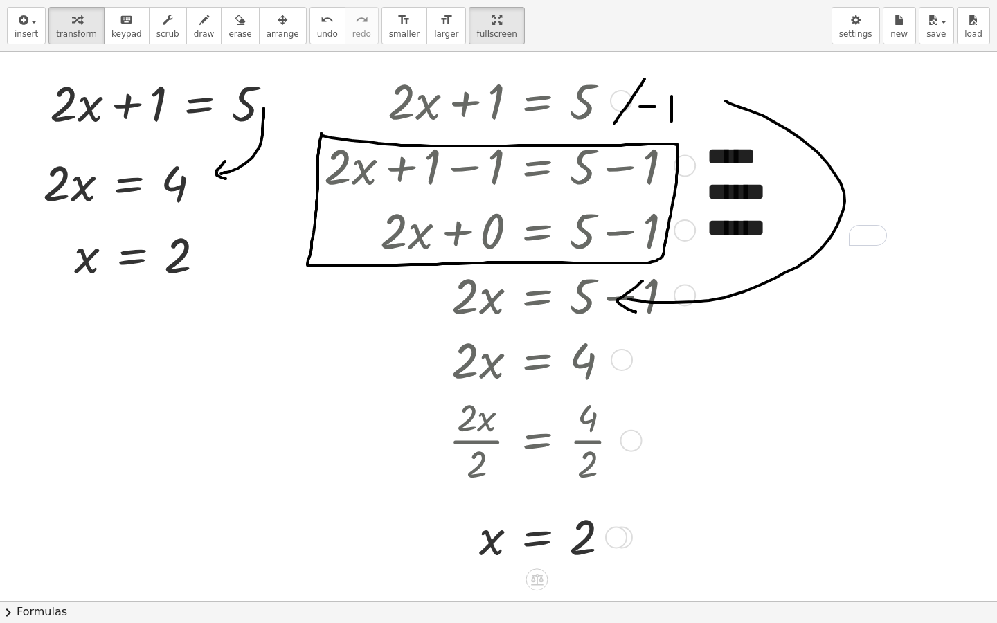
drag, startPoint x: 686, startPoint y: 169, endPoint x: 678, endPoint y: 251, distance: 82.8
click at [537, 231] on div "+ · 2 · x + 0 = + 5 − 1" at bounding box center [537, 231] width 0 height 0
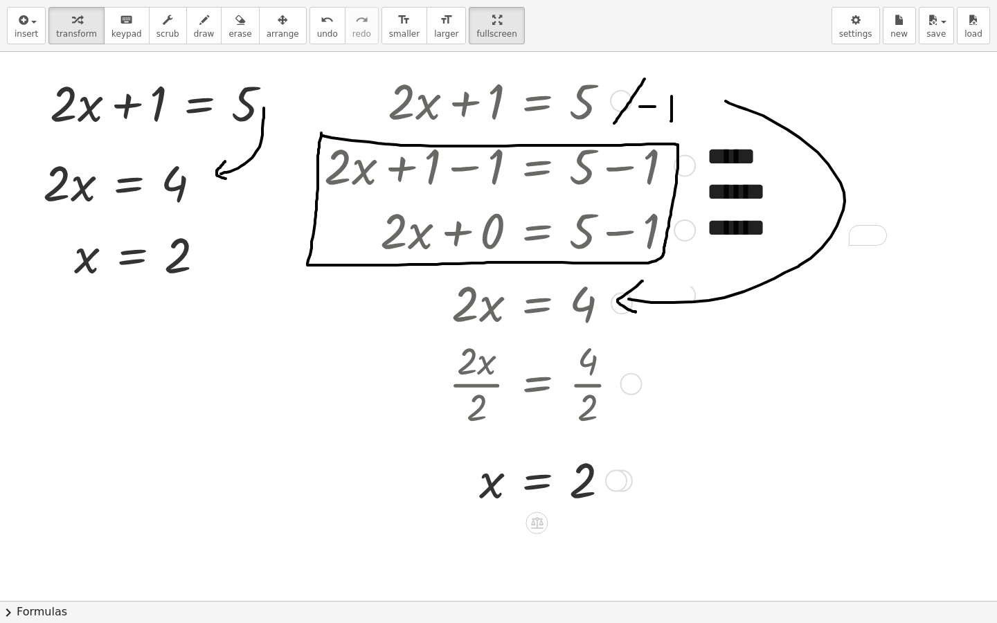
drag, startPoint x: 623, startPoint y: 359, endPoint x: 656, endPoint y: 300, distance: 68.2
click at [537, 303] on div "· 2 · x = 4" at bounding box center [537, 303] width 0 height 0
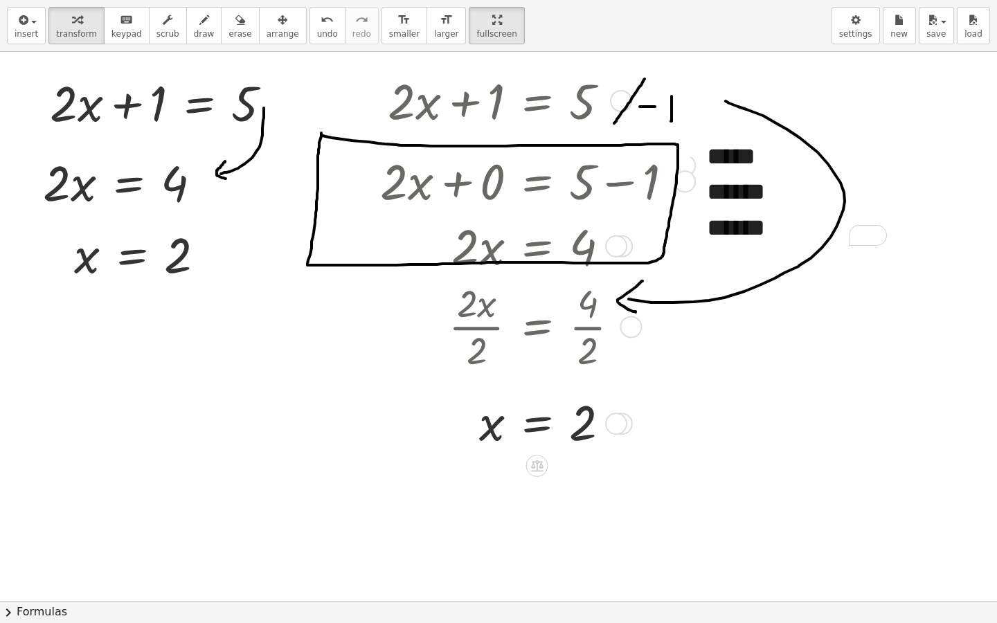
drag, startPoint x: 681, startPoint y: 235, endPoint x: 683, endPoint y: 174, distance: 61.0
click at [683, 174] on div at bounding box center [685, 181] width 22 height 22
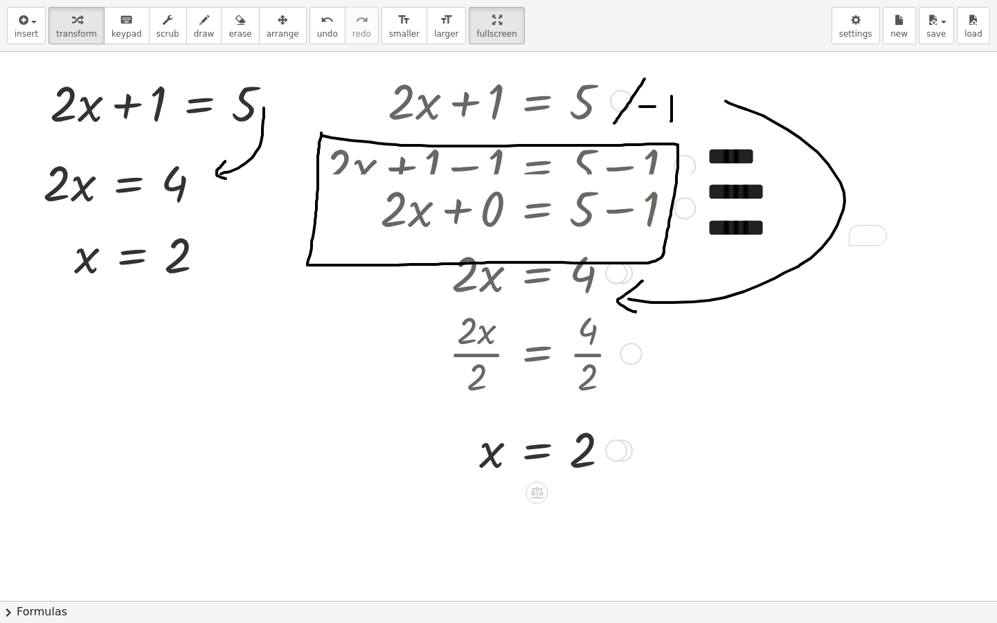
drag, startPoint x: 683, startPoint y: 168, endPoint x: 678, endPoint y: 211, distance: 43.2
click at [537, 208] on div "+ · 2 · x + 0 = + 5 − 1" at bounding box center [537, 208] width 0 height 0
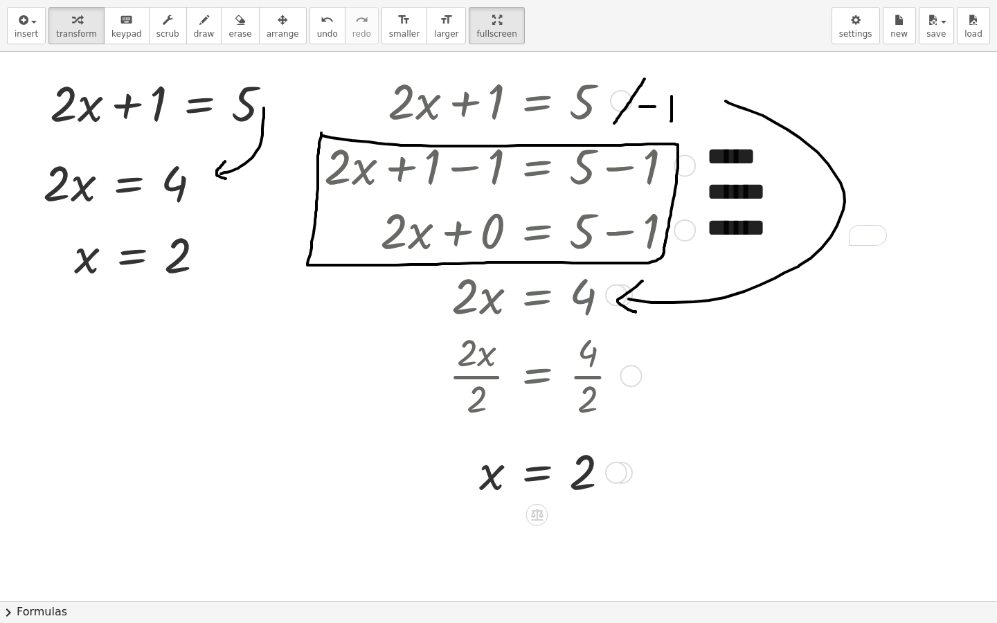
drag, startPoint x: 681, startPoint y: 167, endPoint x: 674, endPoint y: 220, distance: 53.8
click at [537, 101] on div "+ · 2 · x + 1 = 5 + · 2 · x + 1 − 1 = + 5 − 1 + · 2 · x + 0 = + 5 − 1 · 2 · x =…" at bounding box center [537, 101] width 0 height 0
drag, startPoint x: 686, startPoint y: 165, endPoint x: 686, endPoint y: 219, distance: 54.0
click at [537, 101] on div "+ · 2 · x + 1 = 5 + · 2 · x + 1 − 1 = + 5 − 1 + · 2 · x + 0 = + 5 − 1 · 2 · x =…" at bounding box center [537, 101] width 0 height 0
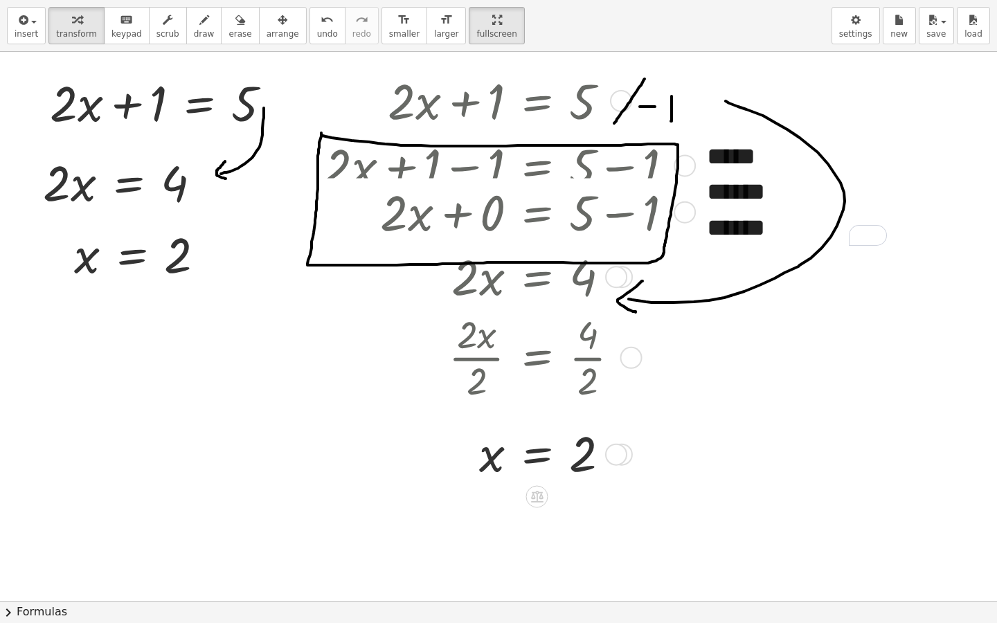
drag, startPoint x: 682, startPoint y: 227, endPoint x: 688, endPoint y: 210, distance: 18.4
click at [688, 210] on div at bounding box center [685, 213] width 22 height 22
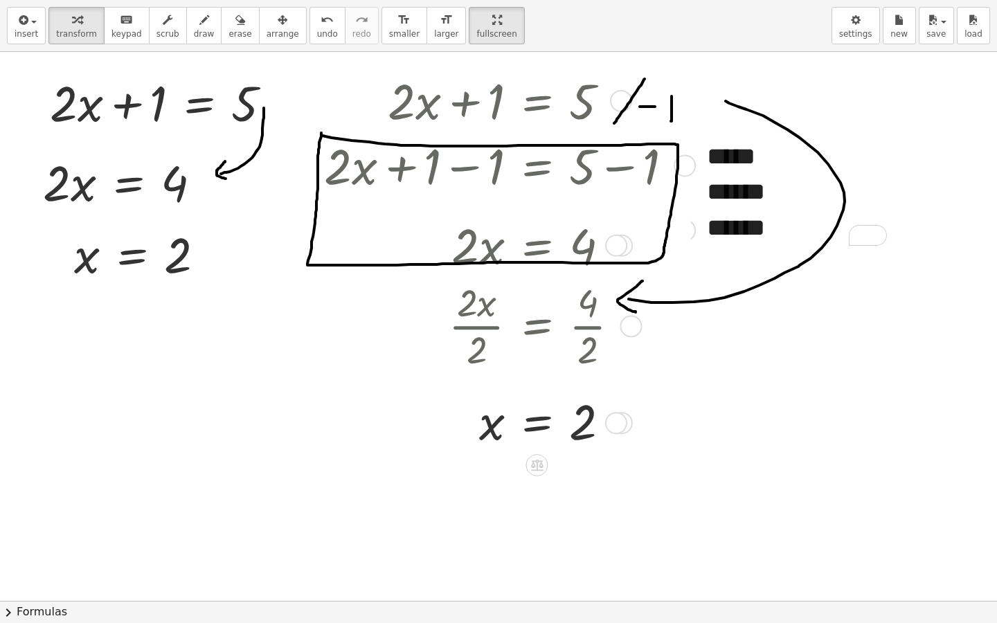
drag, startPoint x: 618, startPoint y: 296, endPoint x: 627, endPoint y: 235, distance: 61.6
click at [537, 246] on div "· 2 · x = 4" at bounding box center [537, 246] width 0 height 0
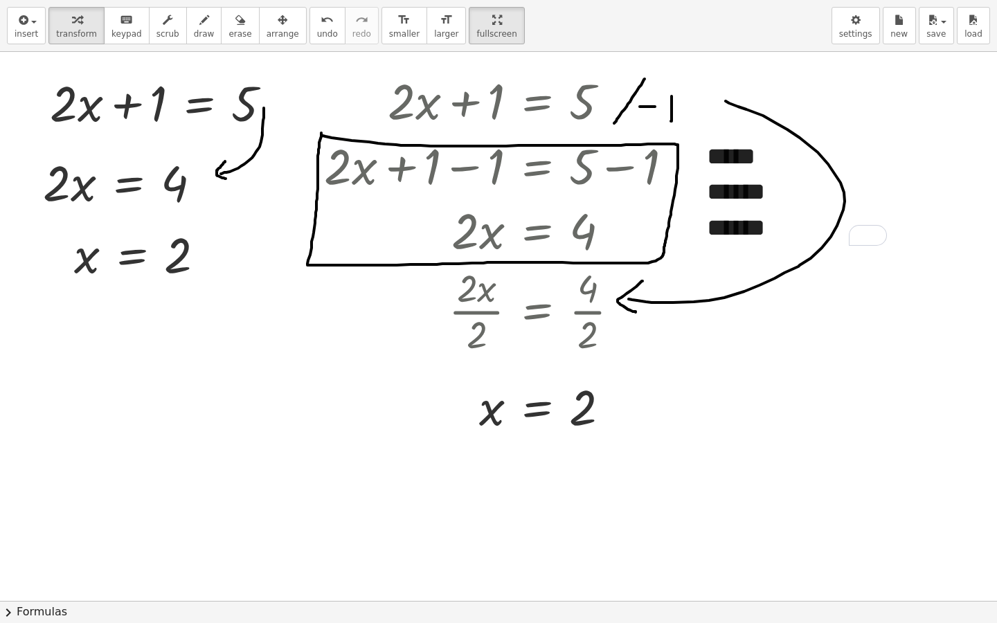
click at [776, 429] on div at bounding box center [498, 601] width 997 height 1098
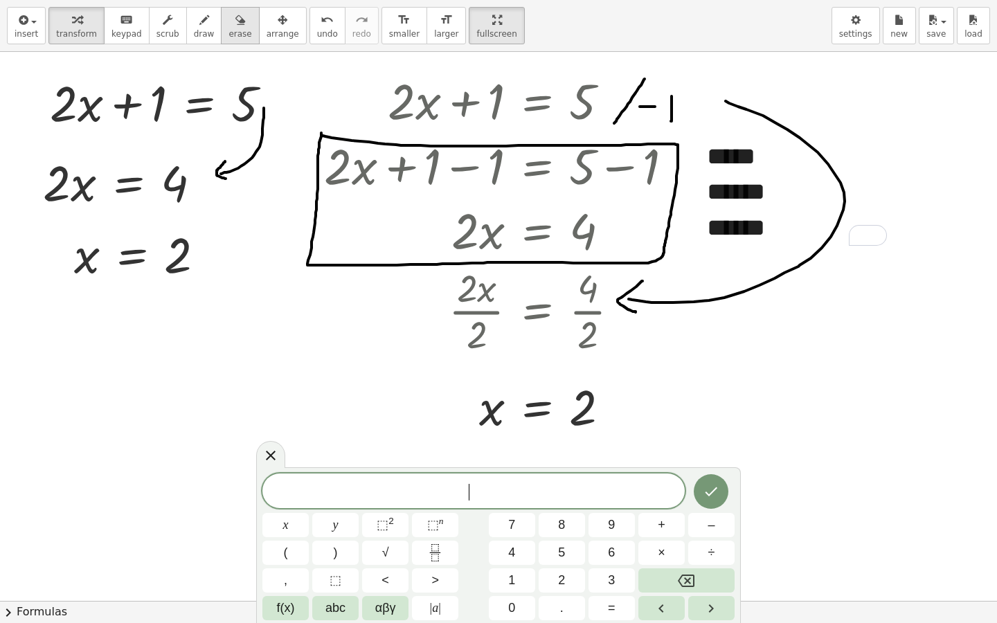
click at [229, 33] on span "erase" at bounding box center [240, 34] width 23 height 10
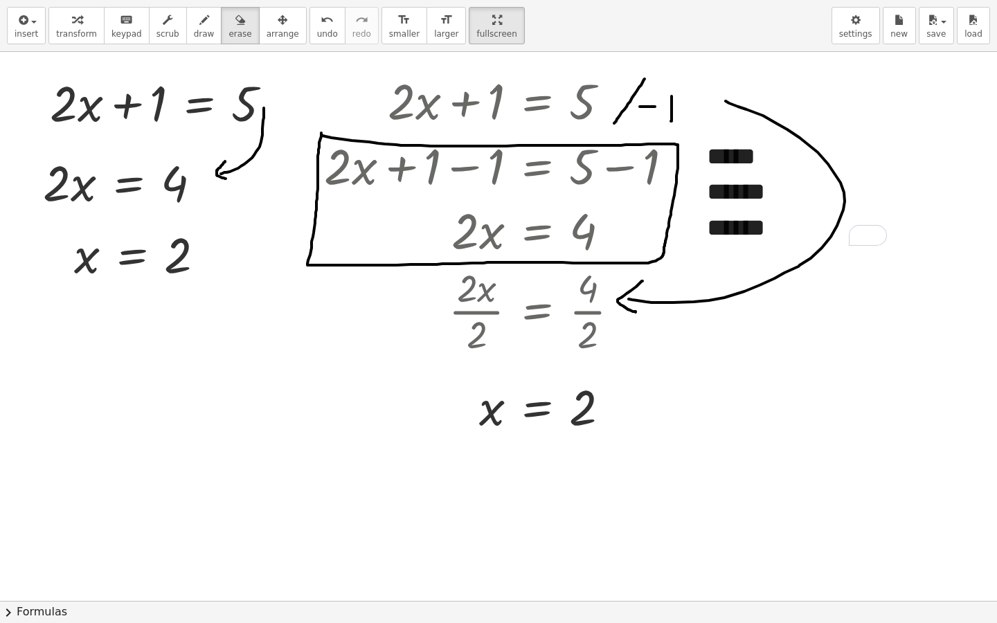
click at [323, 220] on div at bounding box center [498, 601] width 997 height 1098
click at [229, 30] on span "erase" at bounding box center [240, 34] width 23 height 10
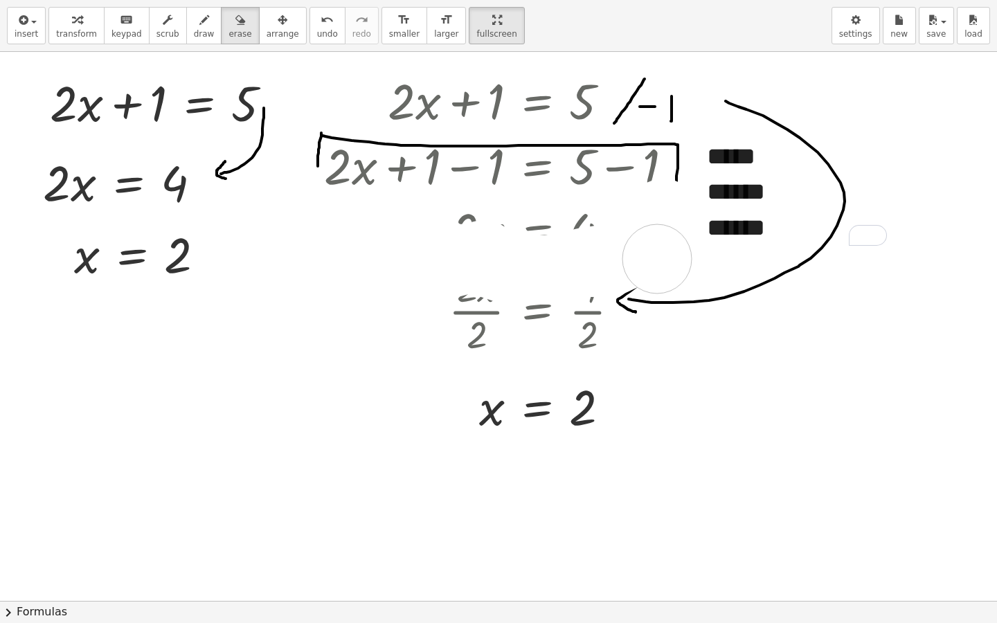
drag, startPoint x: 281, startPoint y: 232, endPoint x: 657, endPoint y: 258, distance: 376.9
click at [657, 258] on div at bounding box center [498, 601] width 997 height 1098
click at [186, 36] on button "draw" at bounding box center [204, 25] width 36 height 37
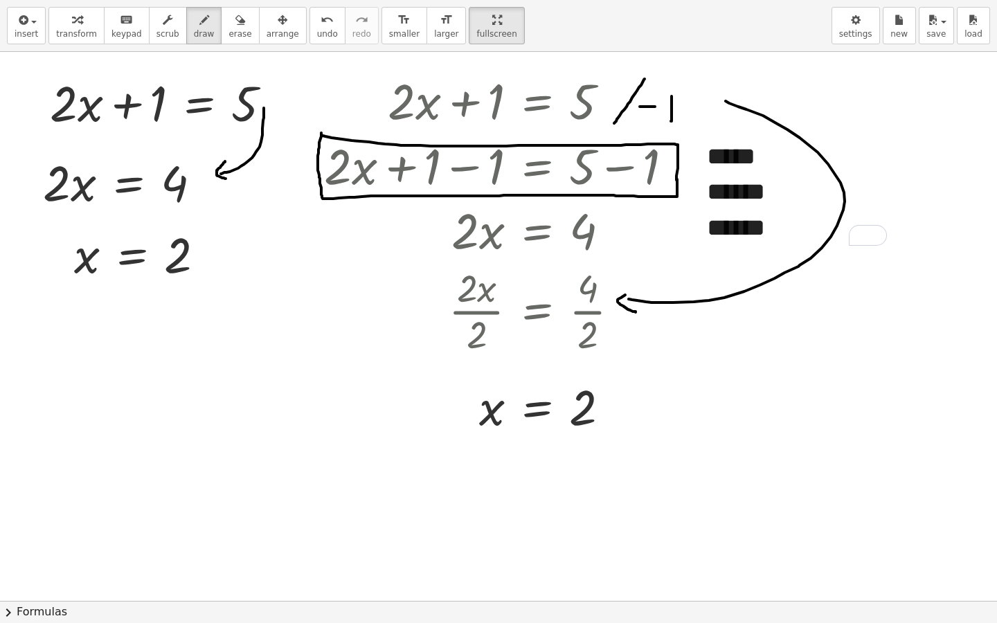
drag, startPoint x: 318, startPoint y: 162, endPoint x: 677, endPoint y: 177, distance: 359.0
click at [677, 177] on div at bounding box center [498, 601] width 997 height 1098
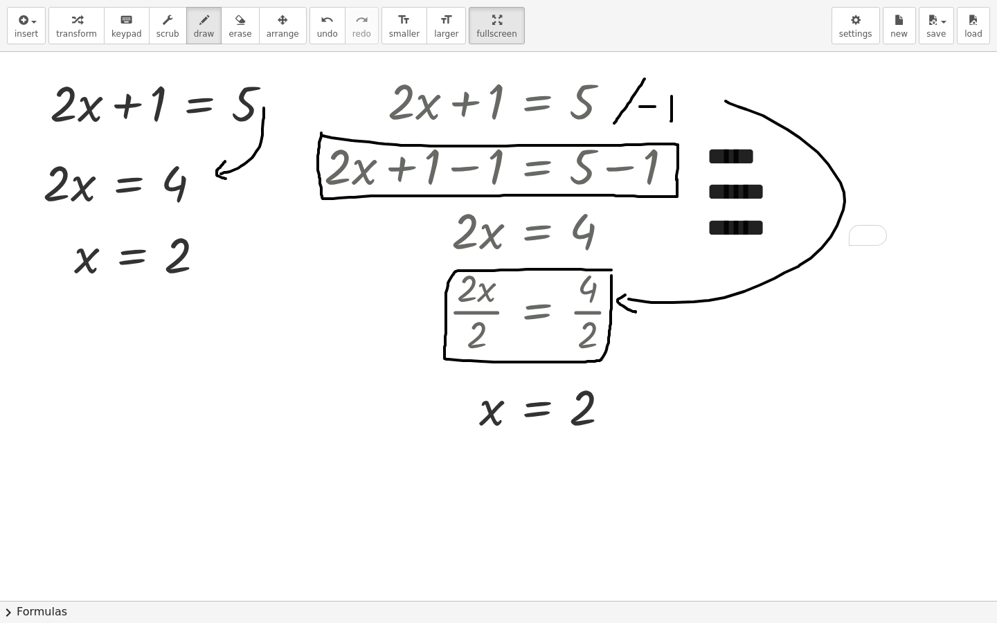
click at [611, 276] on div at bounding box center [498, 601] width 997 height 1098
click at [229, 32] on span "erase" at bounding box center [240, 34] width 23 height 10
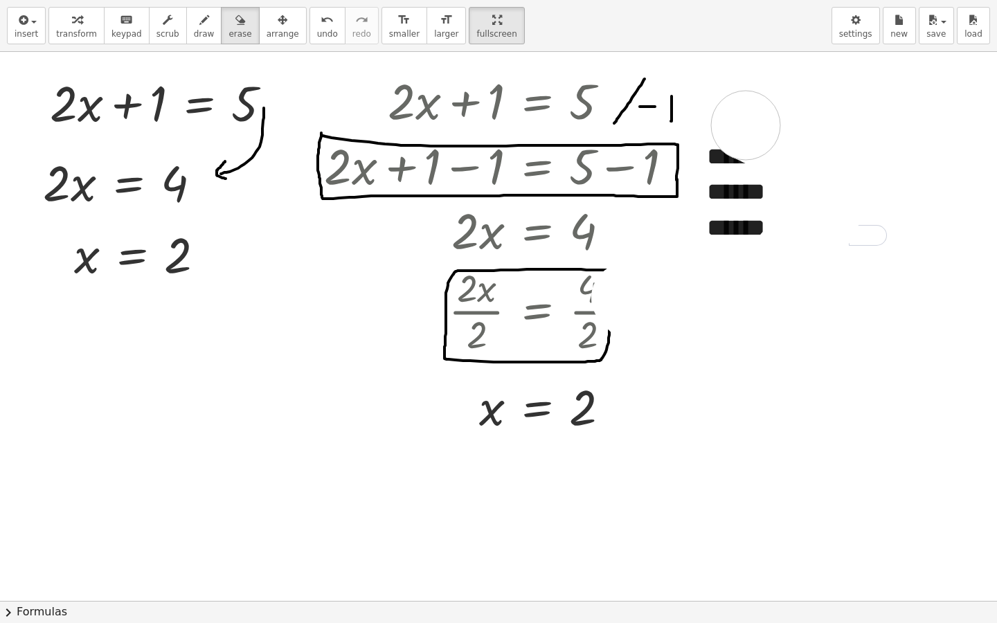
drag, startPoint x: 626, startPoint y: 298, endPoint x: 731, endPoint y: 119, distance: 207.4
click at [731, 119] on div at bounding box center [498, 601] width 997 height 1098
click at [194, 35] on span "draw" at bounding box center [204, 34] width 21 height 10
drag, startPoint x: 604, startPoint y: 268, endPoint x: 609, endPoint y: 333, distance: 65.3
click at [609, 333] on div at bounding box center [498, 601] width 997 height 1098
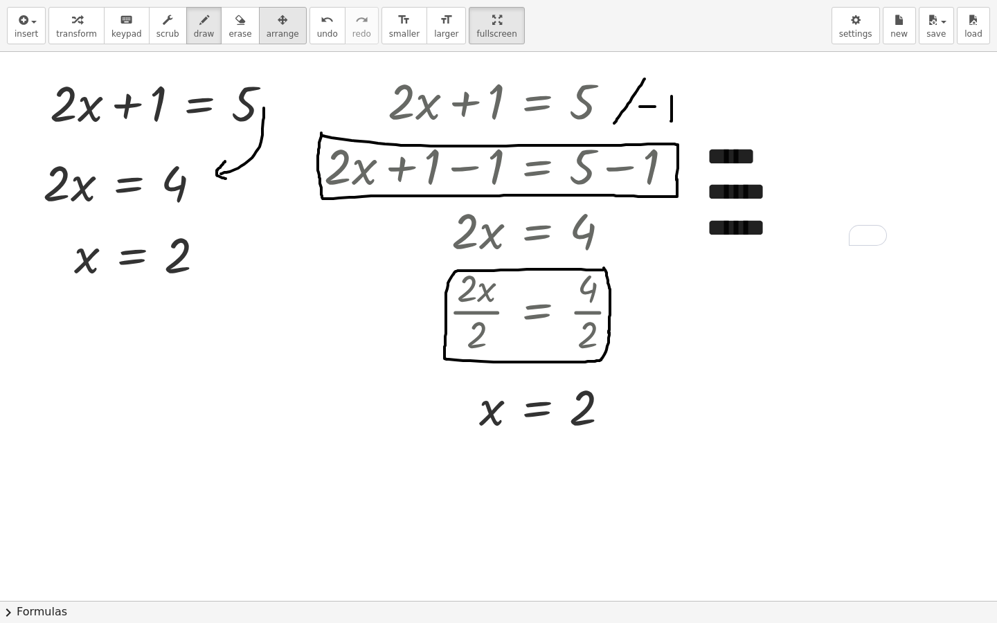
click at [274, 35] on button "arrange" at bounding box center [283, 25] width 48 height 37
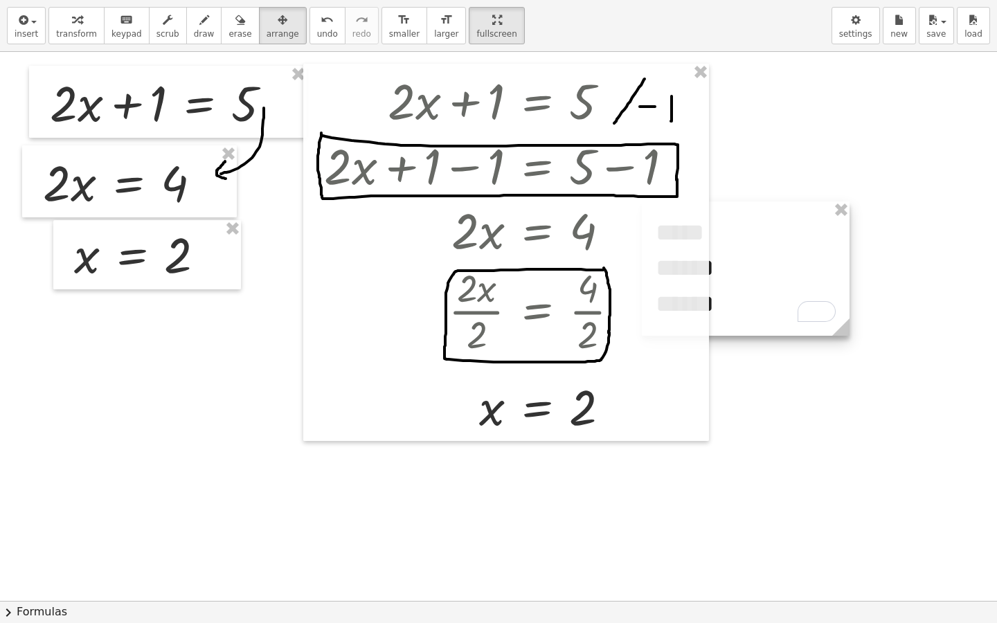
drag, startPoint x: 760, startPoint y: 221, endPoint x: 708, endPoint y: 297, distance: 91.8
click at [708, 297] on div "+ · 2 · x + 1 = 5 · 2 · x = 4 x = 2 + · 2 · x + 1 = 5 + · 2 · x + 1 − 1 = + 5 −…" at bounding box center [498, 601] width 997 height 1098
click at [86, 38] on span "transform" at bounding box center [76, 34] width 41 height 10
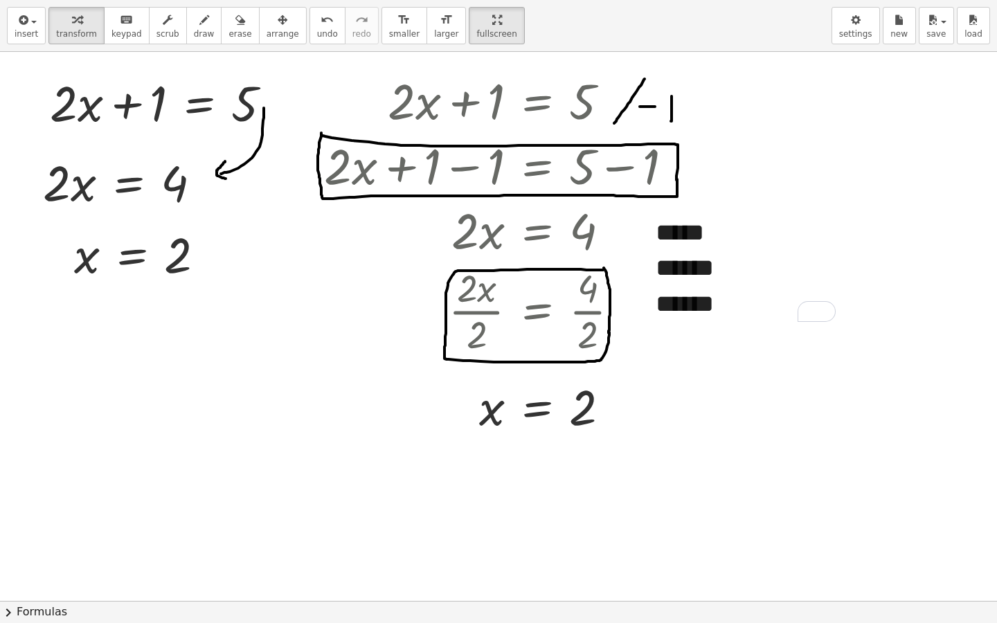
click at [774, 384] on div at bounding box center [498, 601] width 997 height 1098
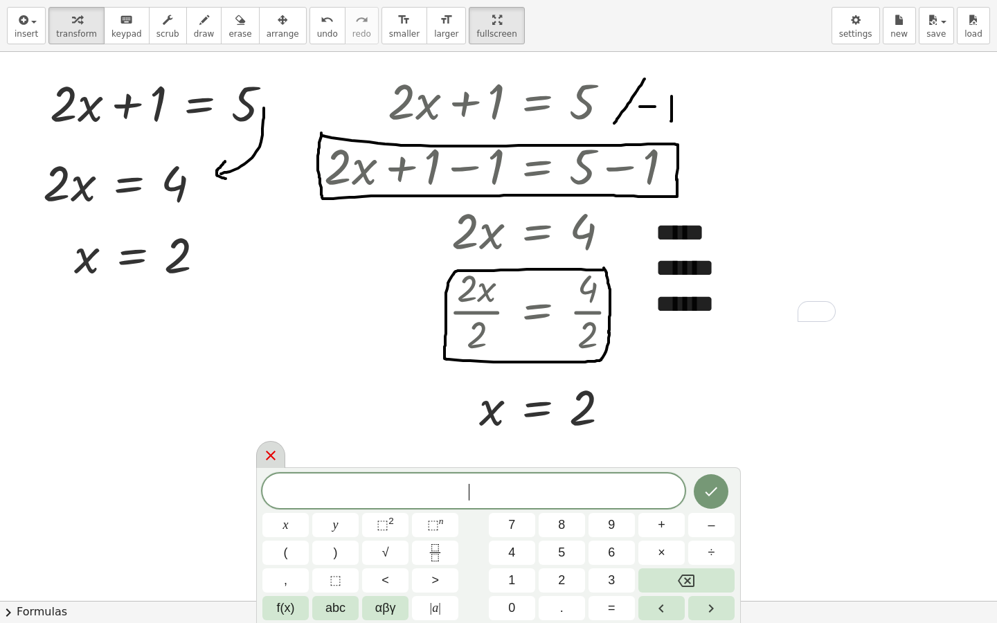
click at [277, 454] on icon at bounding box center [270, 455] width 17 height 17
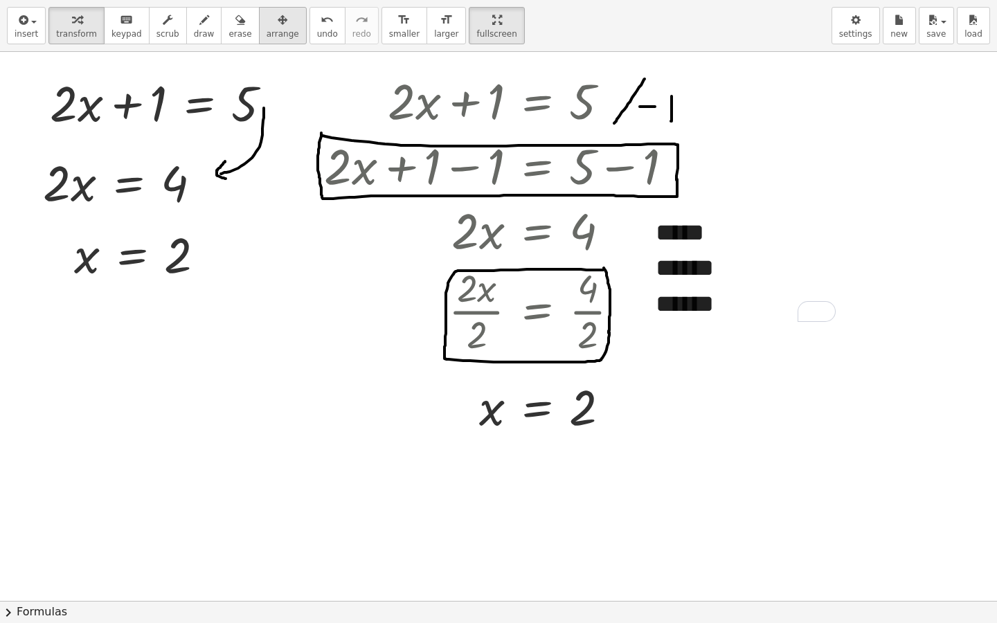
click at [267, 26] on div "button" at bounding box center [283, 19] width 33 height 17
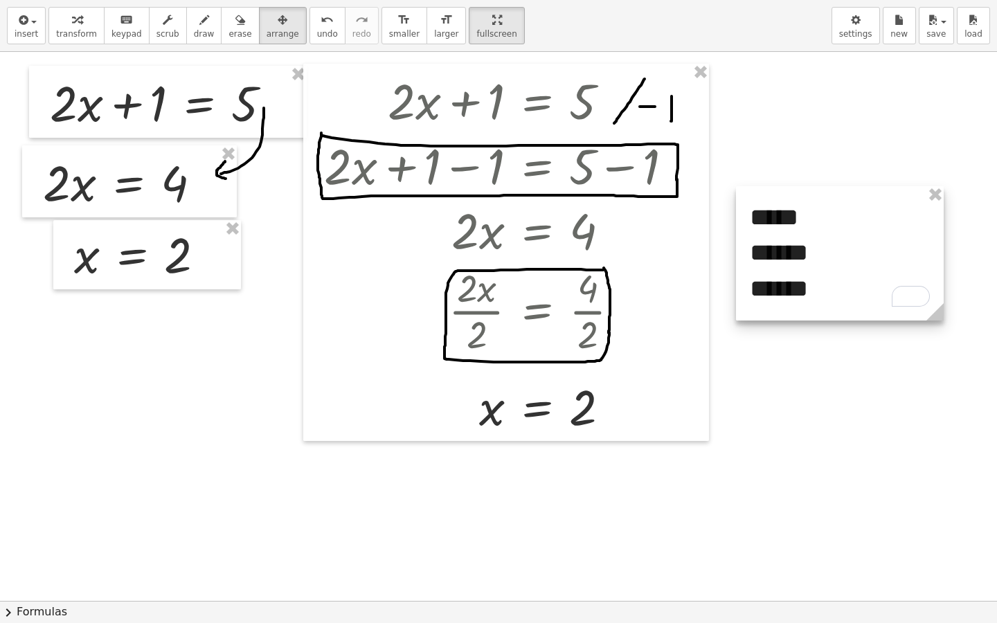
drag, startPoint x: 751, startPoint y: 273, endPoint x: 846, endPoint y: 258, distance: 95.4
click at [846, 258] on div at bounding box center [840, 253] width 208 height 134
click at [88, 30] on span "transform" at bounding box center [76, 34] width 41 height 10
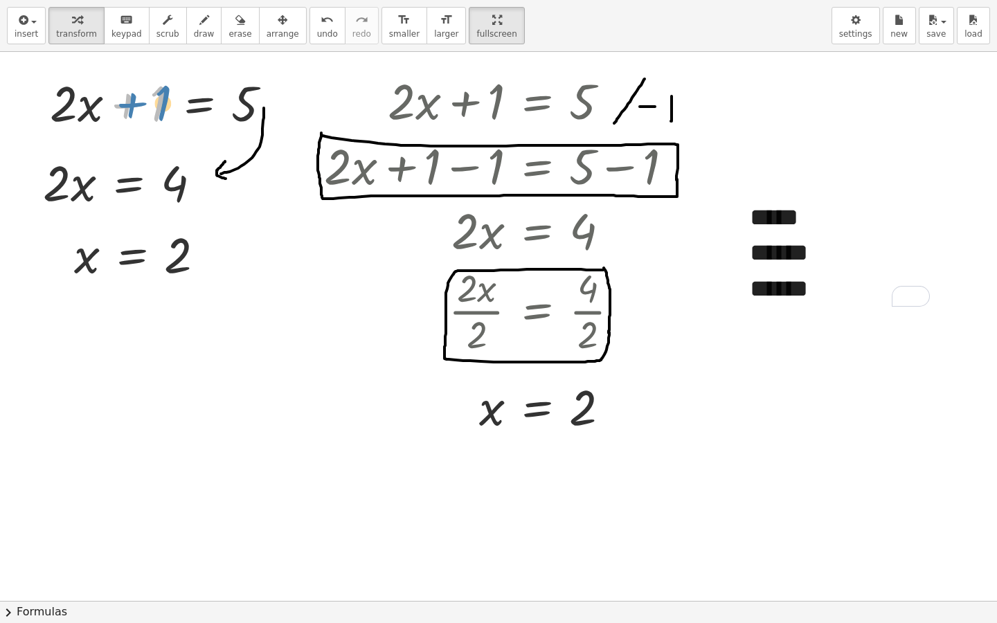
click at [125, 109] on div at bounding box center [166, 101] width 247 height 65
click at [797, 258] on div "******" at bounding box center [840, 252] width 180 height 35
click at [810, 217] on div "***** ****** ******" at bounding box center [840, 253] width 208 height 134
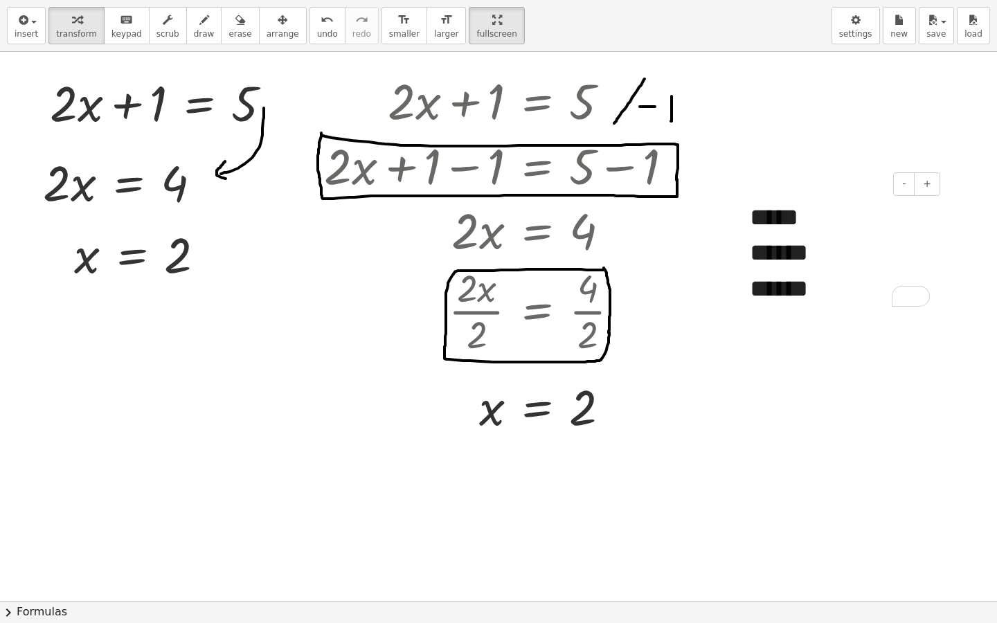
click at [858, 270] on div "******" at bounding box center [840, 252] width 180 height 35
click at [858, 280] on div "******" at bounding box center [840, 288] width 180 height 35
click at [864, 361] on div at bounding box center [498, 601] width 997 height 1098
click at [845, 253] on div "***** ****** ******" at bounding box center [840, 235] width 208 height 99
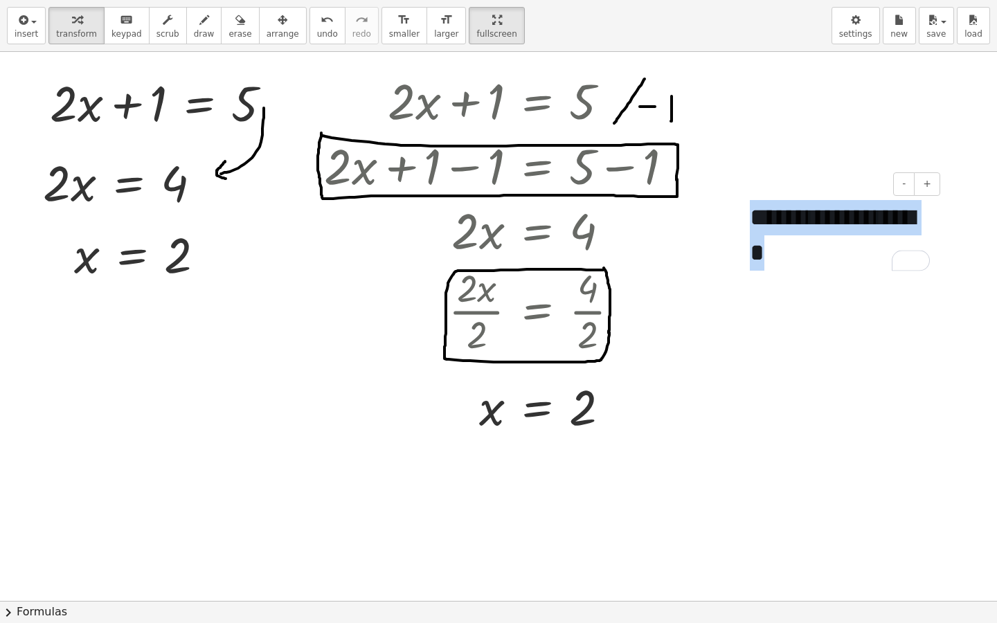
click at [845, 253] on div "***** ****** ******" at bounding box center [840, 235] width 208 height 99
click at [902, 191] on button "-" at bounding box center [903, 184] width 21 height 24
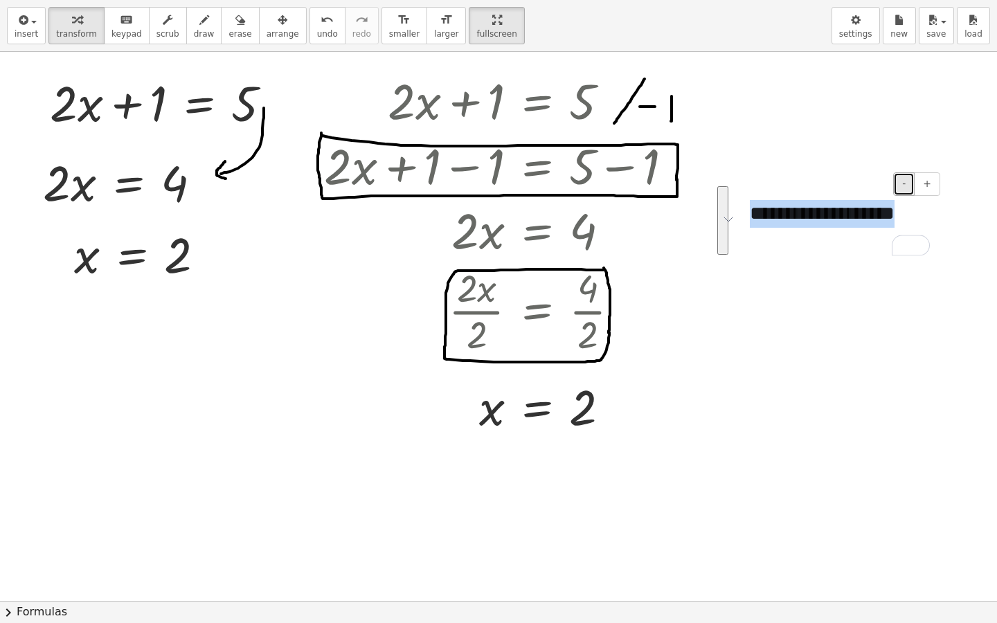
click at [902, 191] on button "-" at bounding box center [903, 184] width 21 height 24
click at [857, 278] on div at bounding box center [498, 601] width 997 height 1098
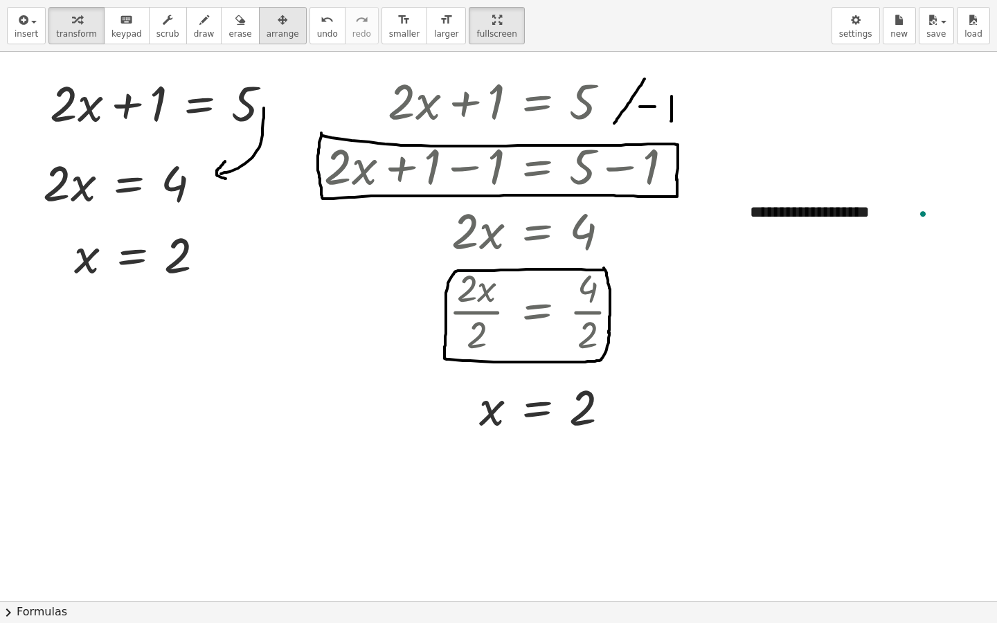
click at [271, 32] on span "arrange" at bounding box center [283, 34] width 33 height 10
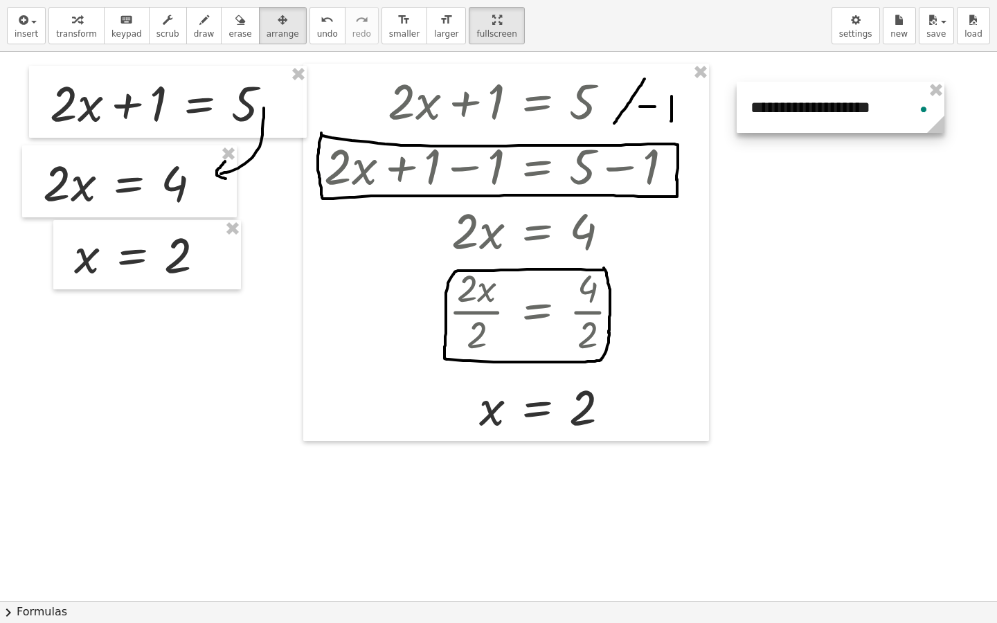
drag, startPoint x: 805, startPoint y: 222, endPoint x: 805, endPoint y: 116, distance: 106.6
click at [805, 116] on div at bounding box center [841, 107] width 208 height 51
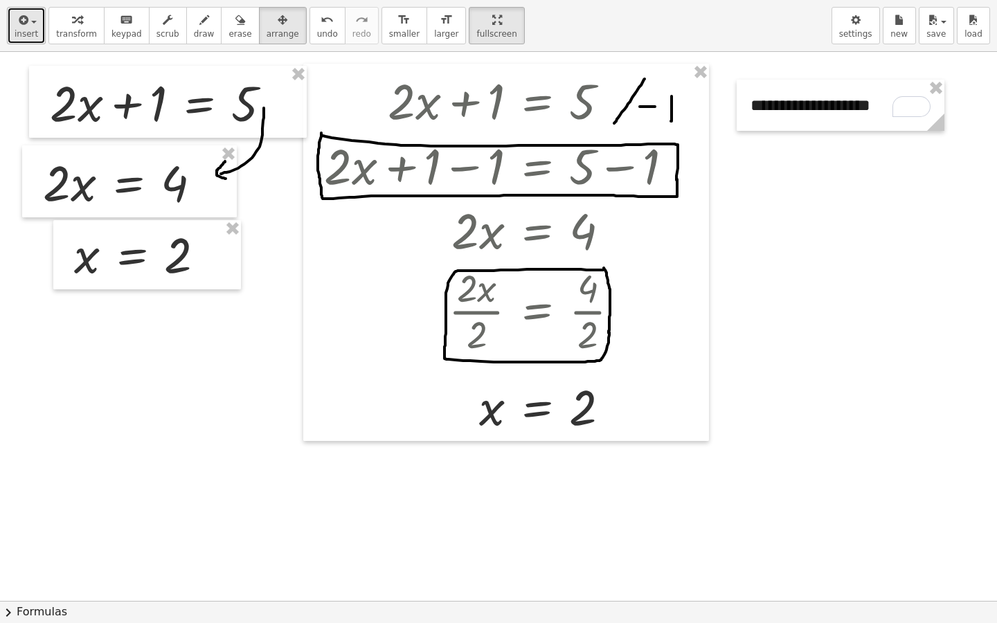
click at [24, 26] on icon "button" at bounding box center [22, 20] width 12 height 17
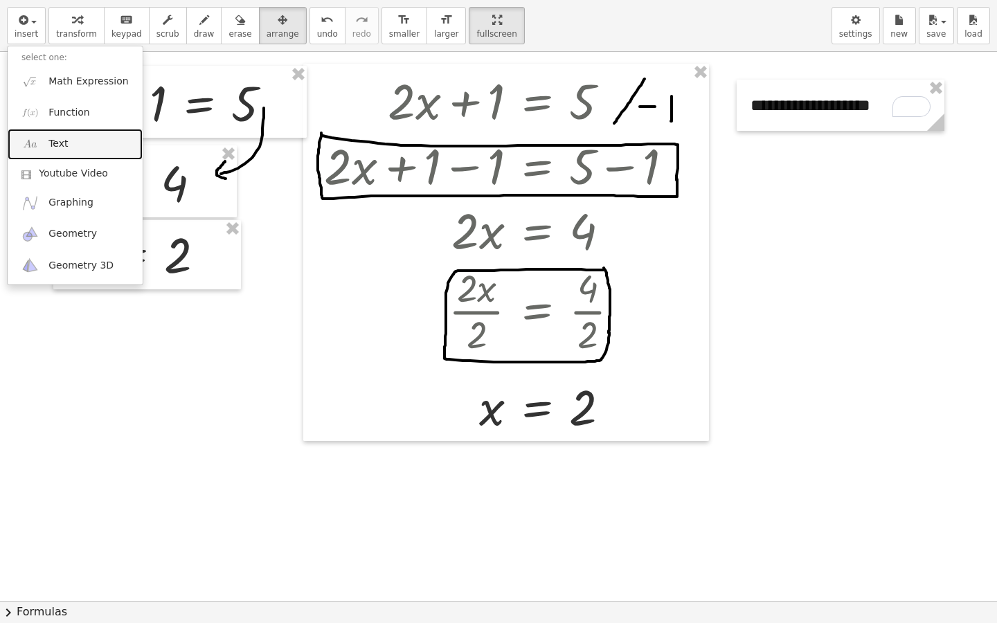
click at [61, 148] on span "Text" at bounding box center [57, 144] width 19 height 14
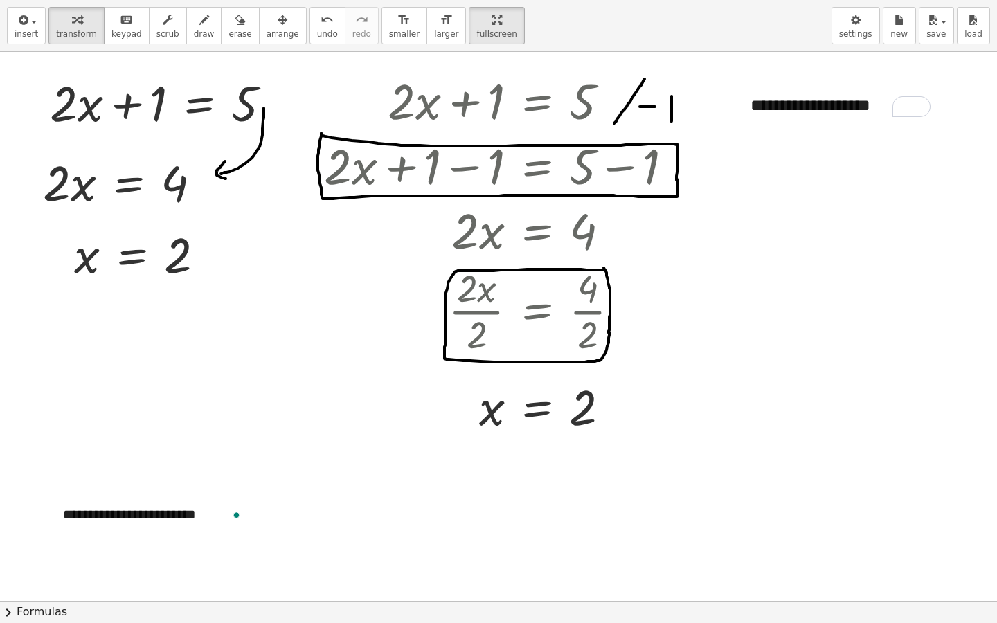
click at [285, 447] on div at bounding box center [498, 601] width 997 height 1098
click at [12, 26] on button "insert" at bounding box center [26, 25] width 39 height 37
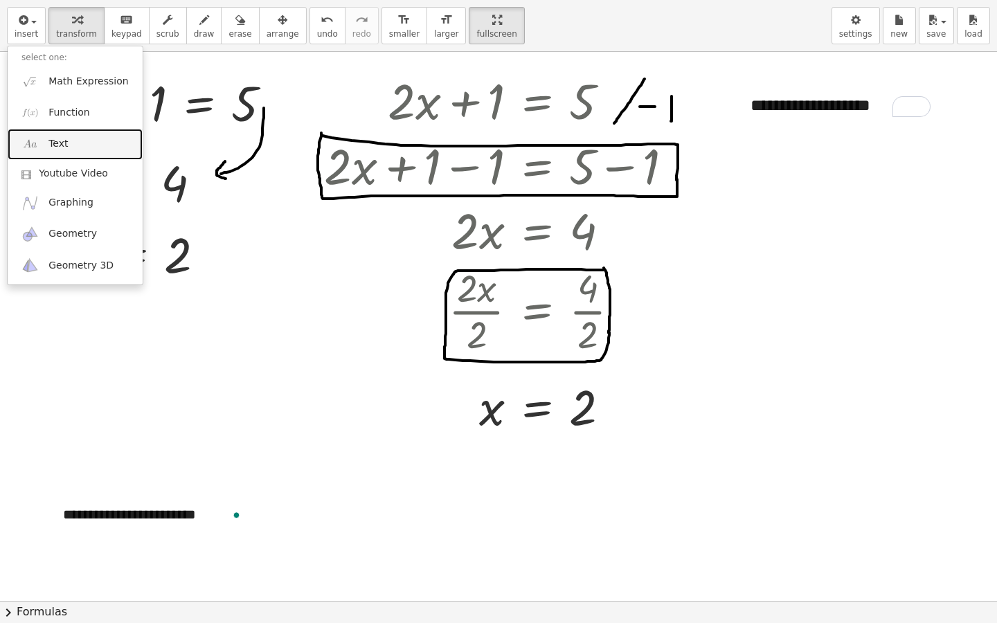
click at [61, 146] on span "Text" at bounding box center [57, 144] width 19 height 14
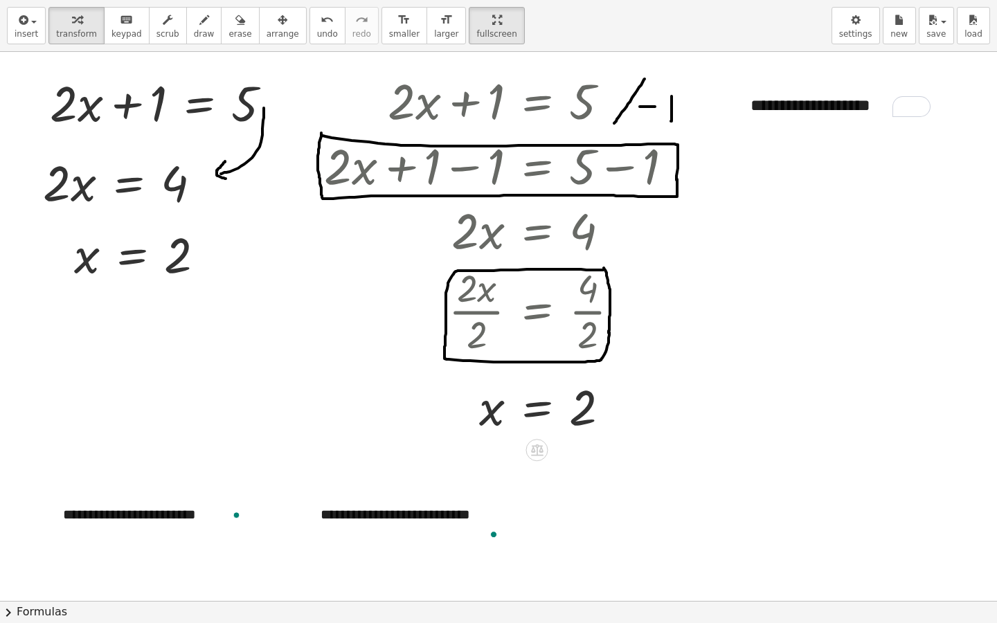
click at [853, 343] on div at bounding box center [498, 601] width 997 height 1098
click at [407, 506] on div "**********" at bounding box center [411, 524] width 208 height 67
click at [466, 489] on button "-" at bounding box center [474, 489] width 21 height 24
click at [555, 506] on div at bounding box center [498, 601] width 997 height 1098
click at [269, 36] on span "arrange" at bounding box center [283, 34] width 33 height 10
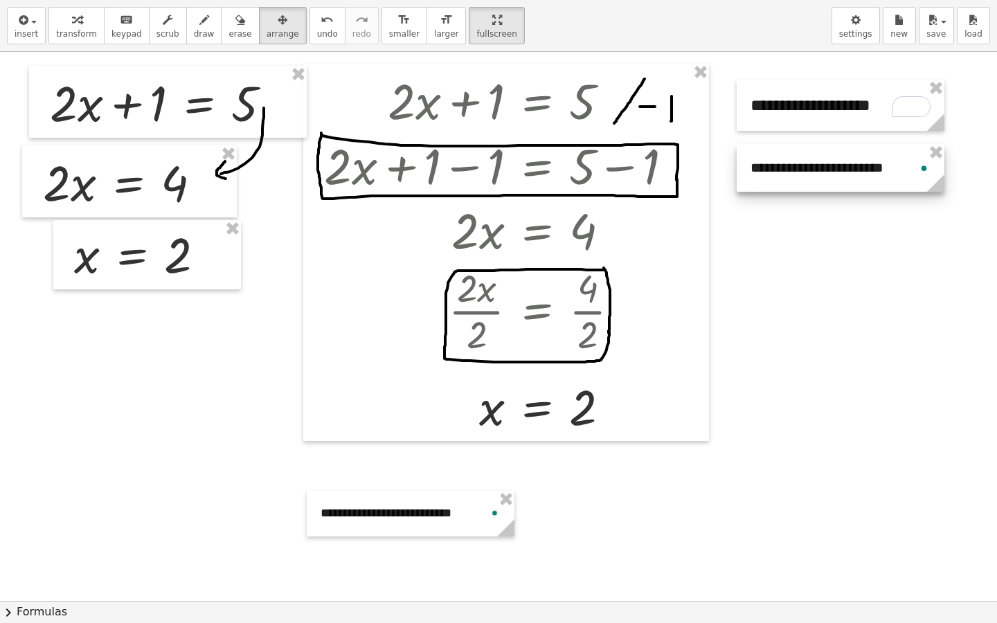
drag, startPoint x: 141, startPoint y: 511, endPoint x: 828, endPoint y: 164, distance: 769.6
click at [828, 164] on div at bounding box center [841, 168] width 208 height 48
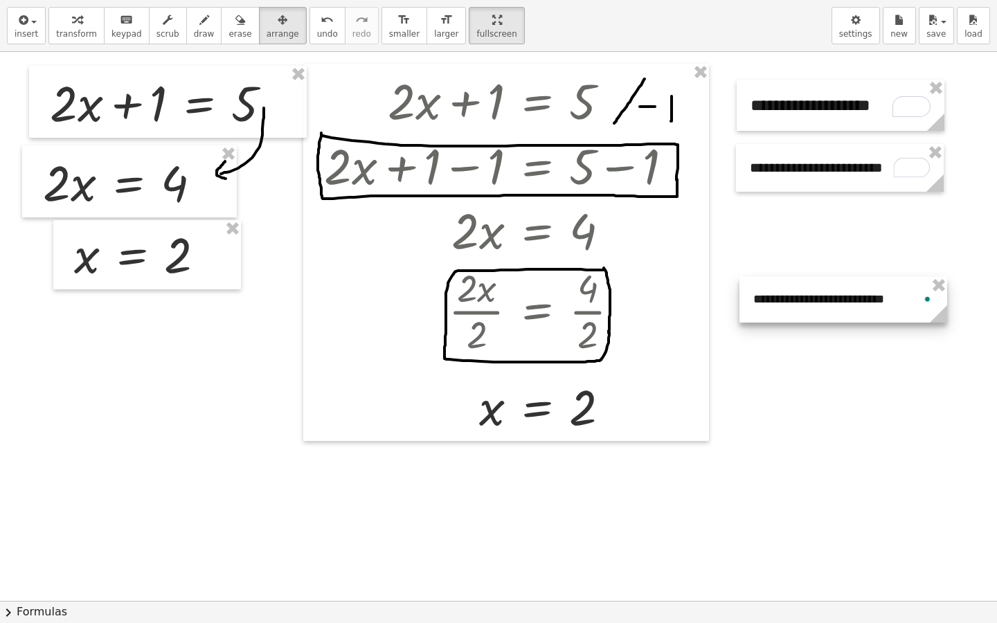
drag, startPoint x: 461, startPoint y: 510, endPoint x: 889, endPoint y: 301, distance: 476.3
click at [889, 301] on div at bounding box center [844, 300] width 208 height 46
click at [858, 398] on div at bounding box center [498, 601] width 997 height 1098
click at [85, 38] on span "transform" at bounding box center [76, 34] width 41 height 10
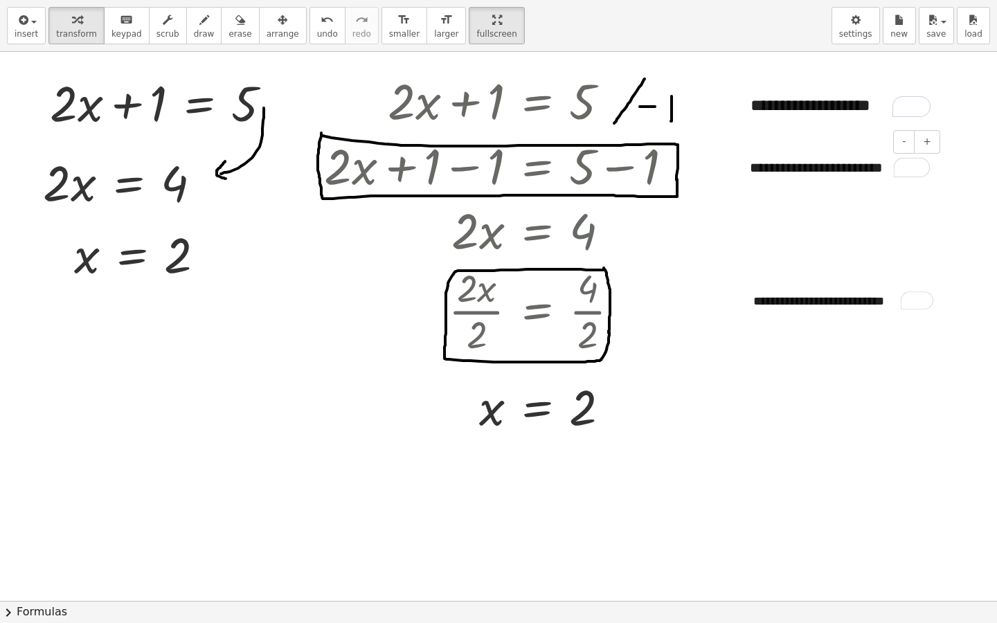
click at [917, 170] on div at bounding box center [920, 167] width 19 height 21
click at [877, 167] on div "**********" at bounding box center [840, 168] width 208 height 48
click at [917, 172] on div "Open Grammarly." at bounding box center [920, 167] width 15 height 15
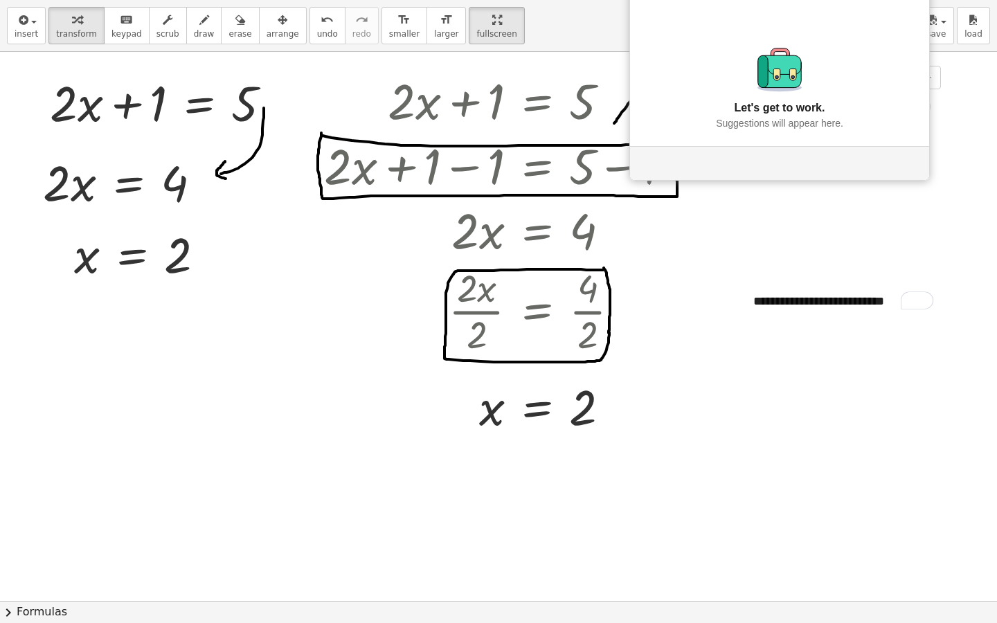
click at [883, 111] on div "***** ****** ******" at bounding box center [841, 105] width 208 height 51
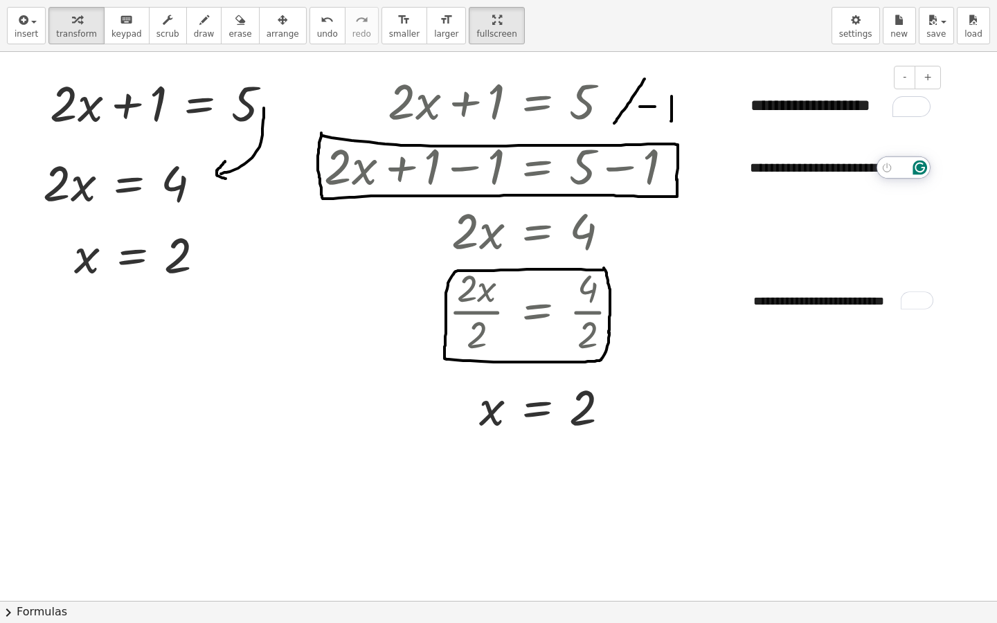
click at [888, 111] on div "***** ****** ******" at bounding box center [841, 105] width 208 height 51
click at [920, 107] on div "Open Grammarly." at bounding box center [920, 106] width 15 height 15
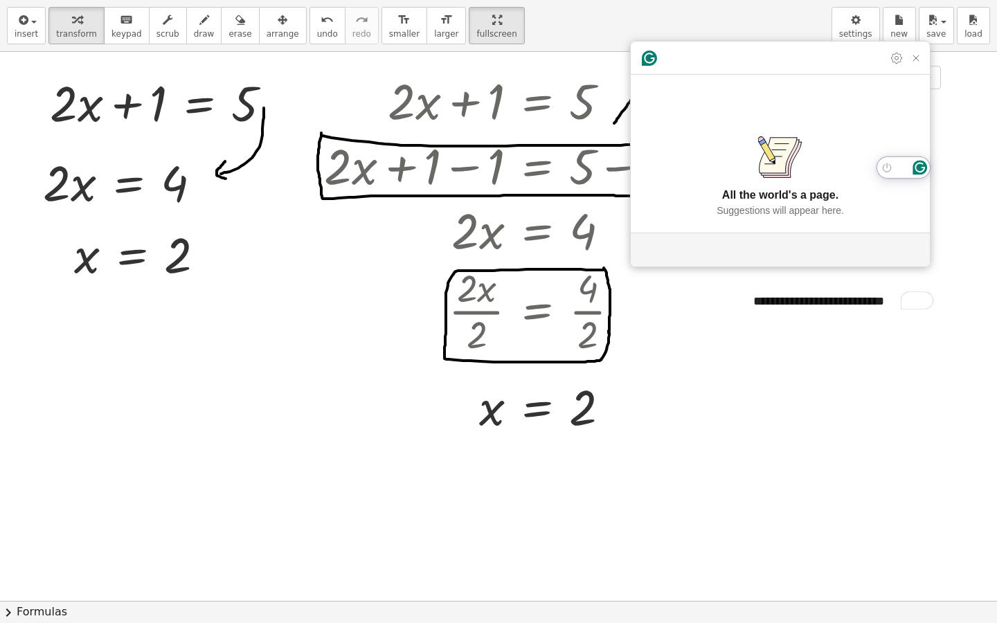
click at [867, 109] on div "***** ****** ******" at bounding box center [841, 105] width 208 height 51
click at [857, 181] on div "**********" at bounding box center [840, 168] width 208 height 48
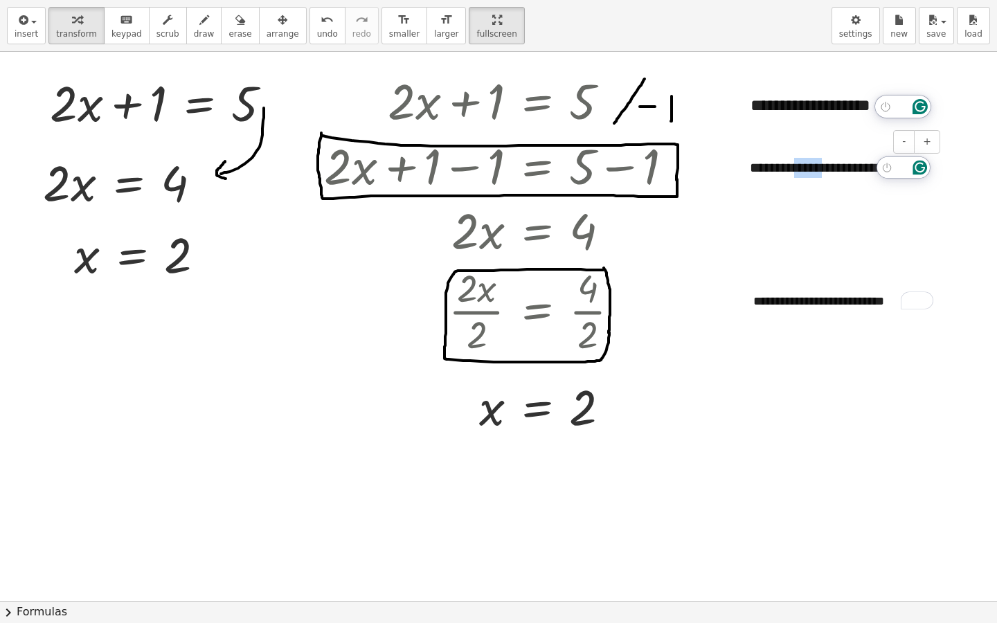
click at [857, 181] on div "**********" at bounding box center [840, 168] width 208 height 48
click at [906, 169] on div "Rewrite with Grammarly" at bounding box center [903, 167] width 15 height 15
click at [879, 289] on div "**********" at bounding box center [844, 302] width 208 height 46
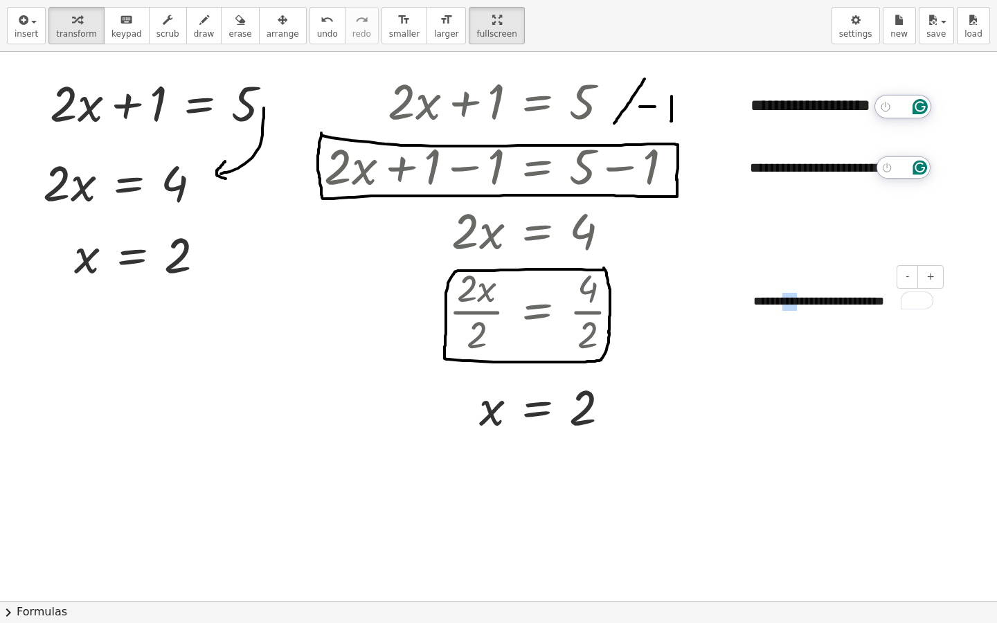
click at [879, 297] on div "**********" at bounding box center [844, 302] width 208 height 46
click at [910, 298] on div "Rewrite with Grammarly" at bounding box center [909, 301] width 13 height 14
click at [907, 171] on div "**********" at bounding box center [840, 168] width 208 height 48
click at [841, 200] on div at bounding box center [498, 601] width 997 height 1098
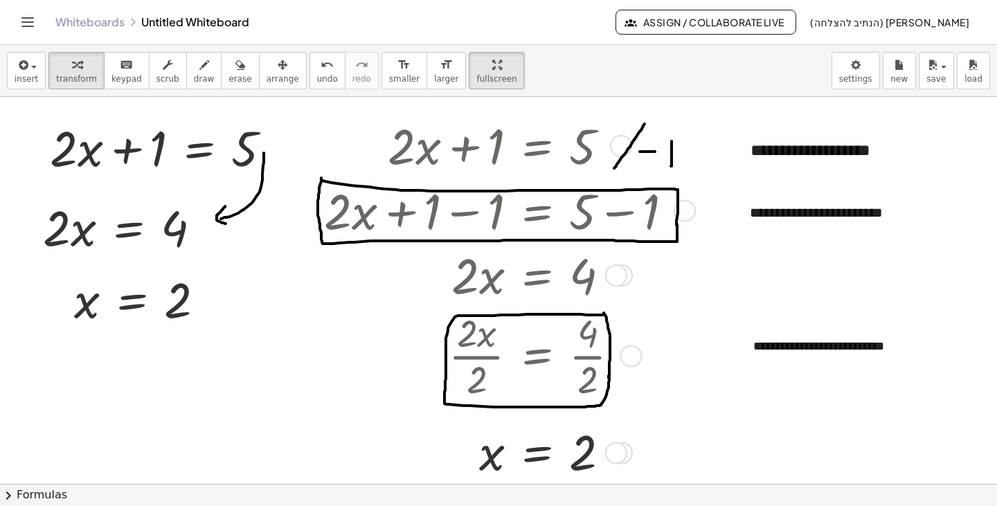
click at [848, 217] on div "**********" at bounding box center [840, 213] width 208 height 48
click at [749, 216] on div at bounding box center [743, 213] width 14 height 48
click at [751, 216] on div "**********" at bounding box center [840, 213] width 208 height 48
click at [821, 343] on div "**********" at bounding box center [844, 347] width 208 height 46
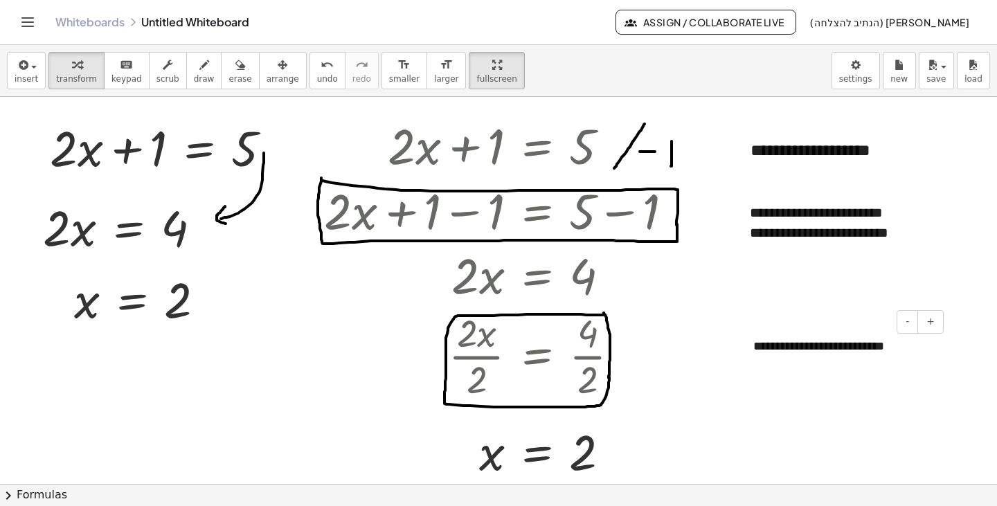
click at [775, 348] on div "**********" at bounding box center [844, 347] width 208 height 46
click at [665, 466] on div at bounding box center [504, 451] width 374 height 62
click at [873, 437] on div at bounding box center [498, 484] width 997 height 774
